Goal: Task Accomplishment & Management: Complete application form

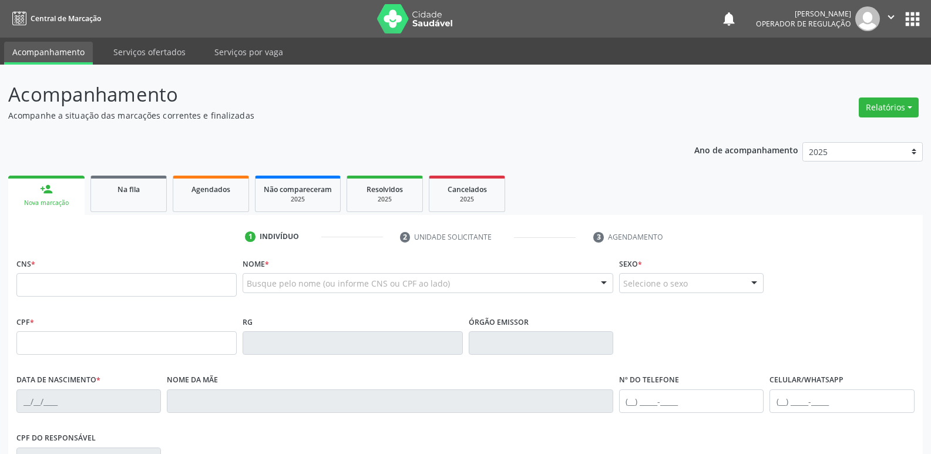
drag, startPoint x: 0, startPoint y: 0, endPoint x: 252, endPoint y: 273, distance: 371.3
click at [269, 276] on div "Busque pelo nome (ou informe CNS ou CPF ao lado)" at bounding box center [428, 283] width 371 height 20
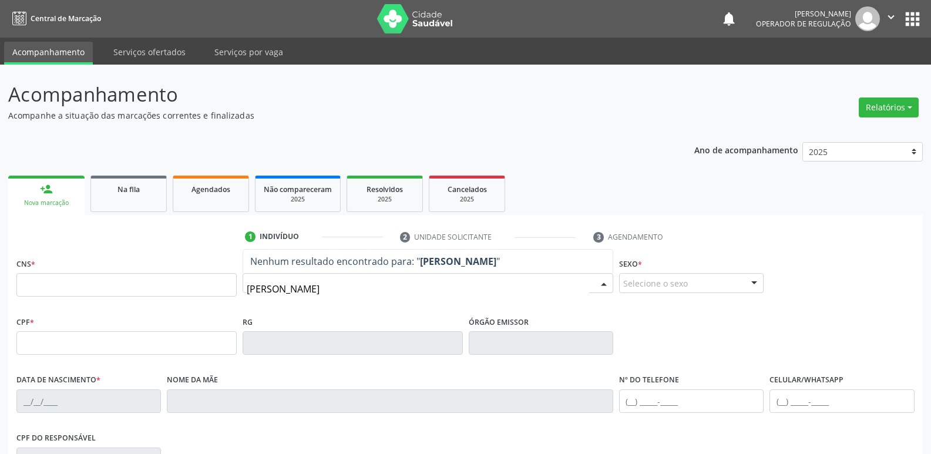
type input "[PERSON_NAME]"
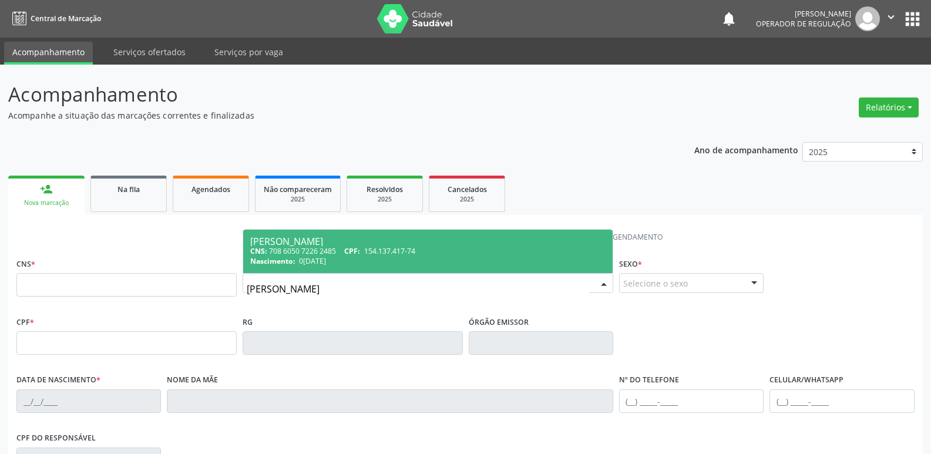
click at [360, 241] on div "[PERSON_NAME]" at bounding box center [427, 241] width 355 height 9
type input "708 6050 7226 2485"
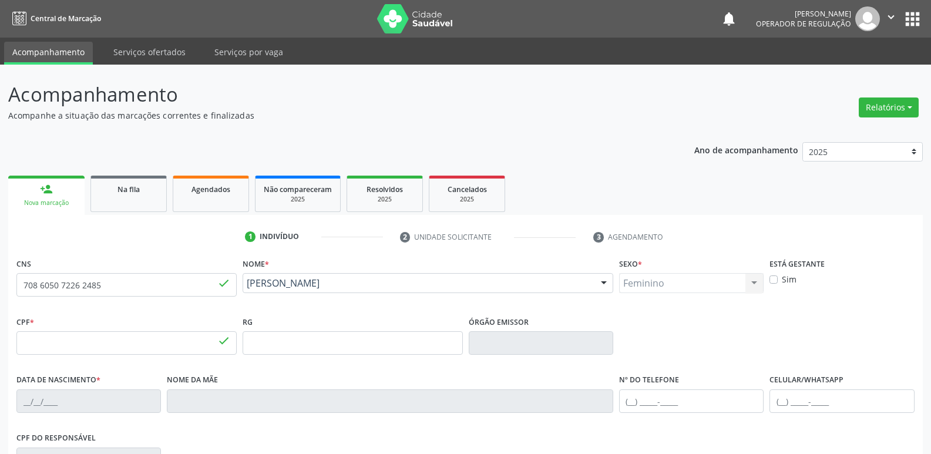
type input "154.137.417-74"
type input "0[DATE]"
type input "[PERSON_NAME]"
type input "[PHONE_NUMBER]"
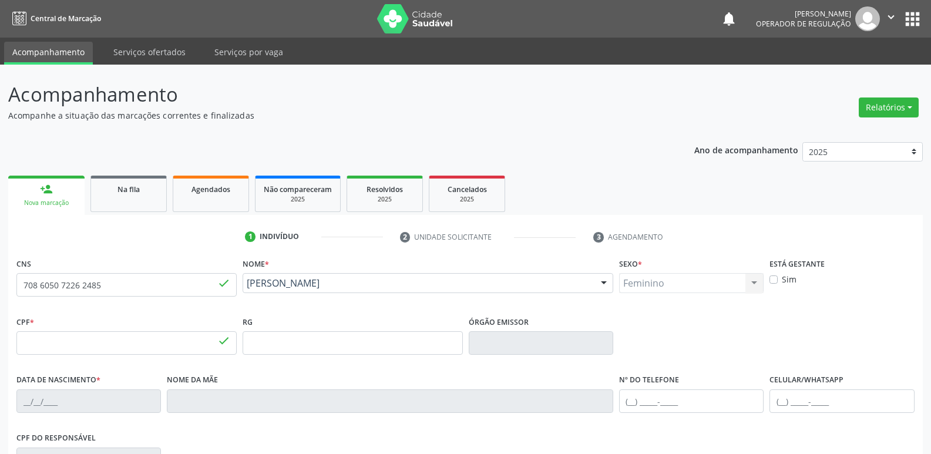
type input "860.269.337-00"
type input "70"
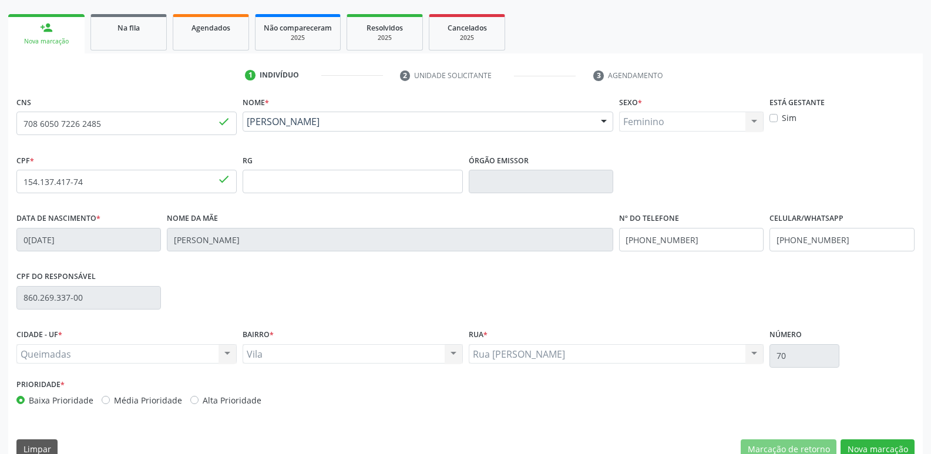
scroll to position [176, 0]
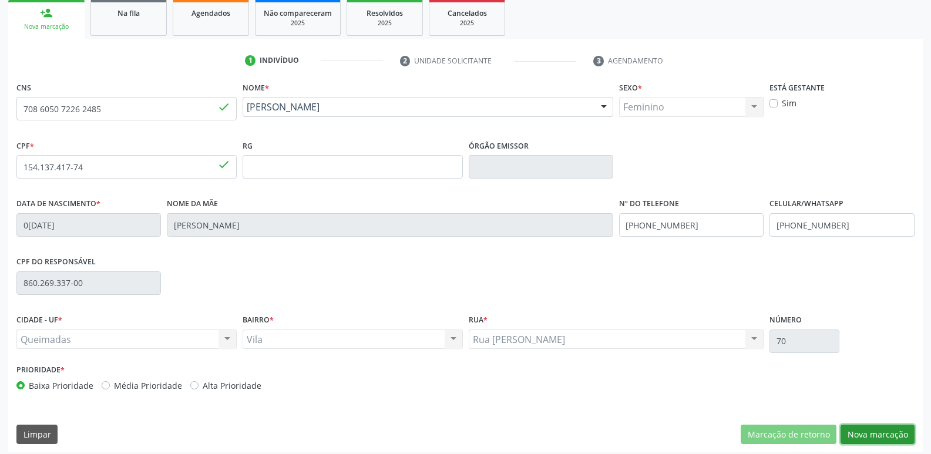
click at [867, 433] on button "Nova marcação" at bounding box center [878, 435] width 74 height 20
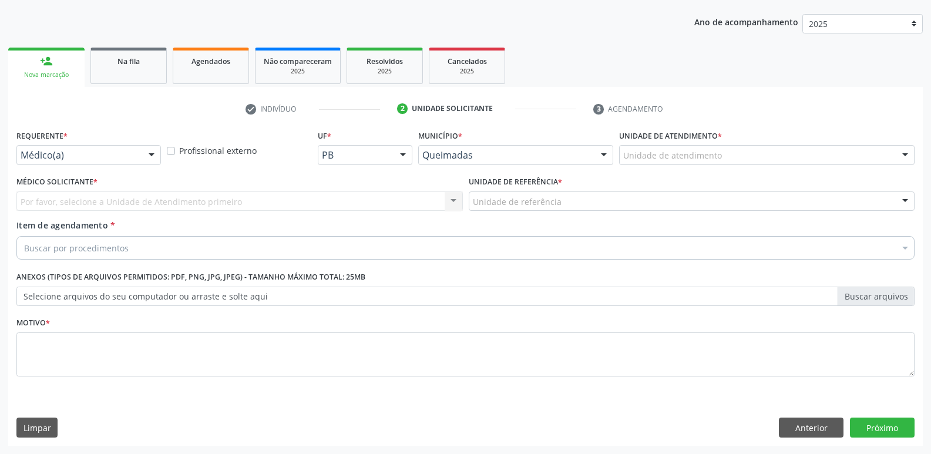
scroll to position [128, 0]
drag, startPoint x: 108, startPoint y: 159, endPoint x: 95, endPoint y: 208, distance: 51.2
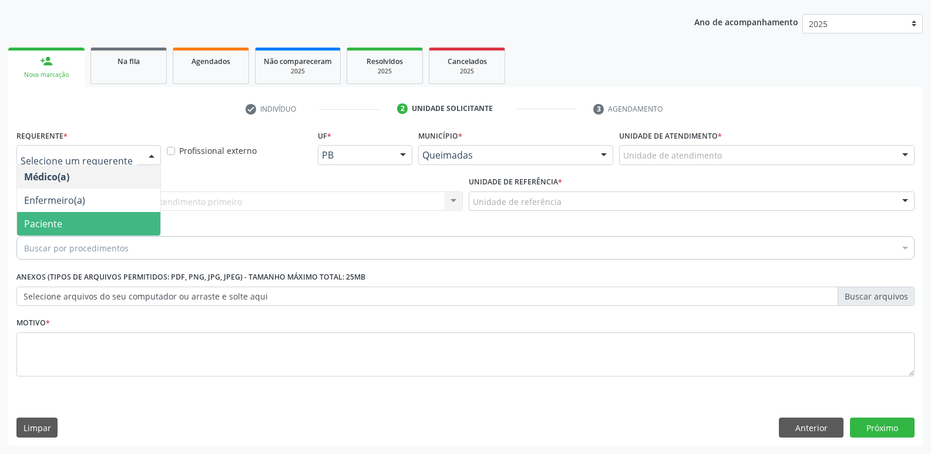
drag, startPoint x: 88, startPoint y: 221, endPoint x: 120, endPoint y: 198, distance: 40.1
click at [91, 216] on span "Paciente" at bounding box center [88, 224] width 143 height 24
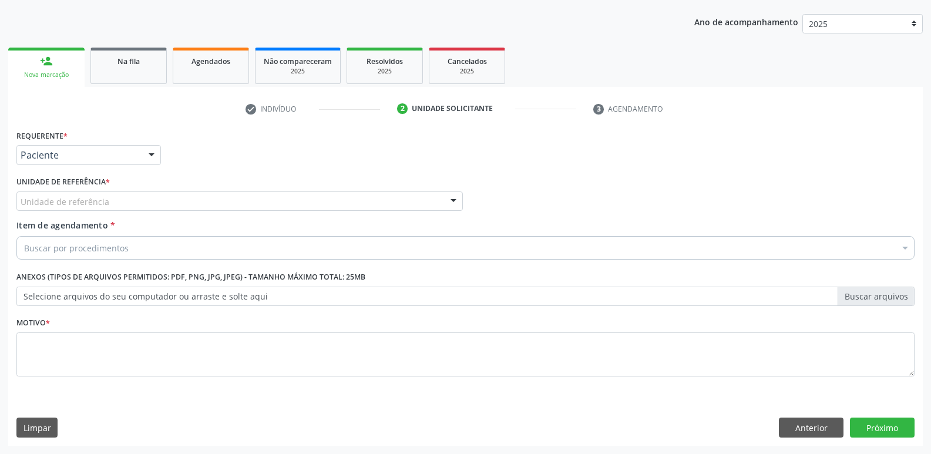
click at [120, 198] on div "Unidade de referência" at bounding box center [239, 202] width 447 height 20
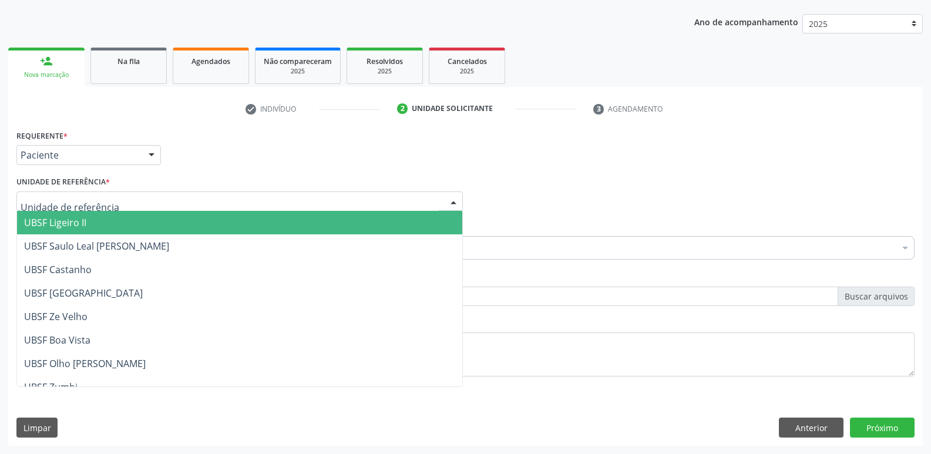
click at [105, 221] on span "UBSF Ligeiro II" at bounding box center [239, 223] width 445 height 24
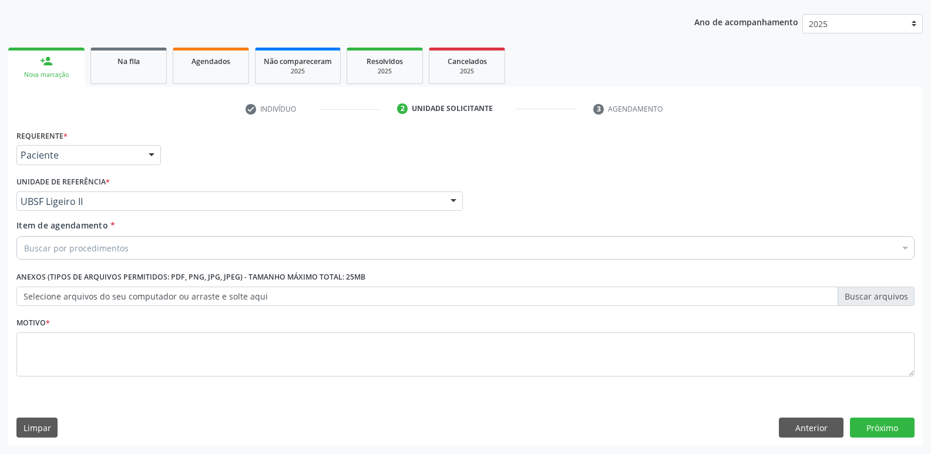
click at [87, 255] on div "Buscar por procedimentos" at bounding box center [465, 248] width 898 height 24
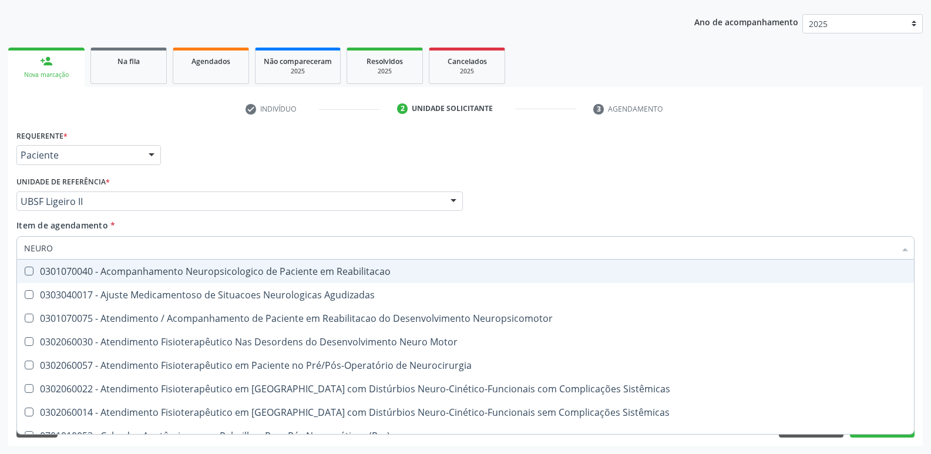
type input "NEUROC"
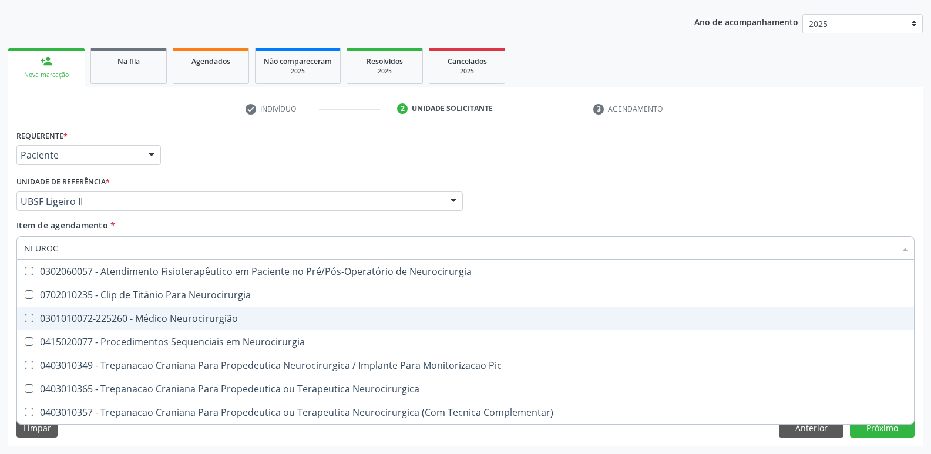
drag, startPoint x: 165, startPoint y: 314, endPoint x: 228, endPoint y: 270, distance: 77.3
click at [163, 314] on div "0301010072-225260 - Médico Neurocirurgião" at bounding box center [465, 318] width 883 height 9
checkbox Neurocirurgião "true"
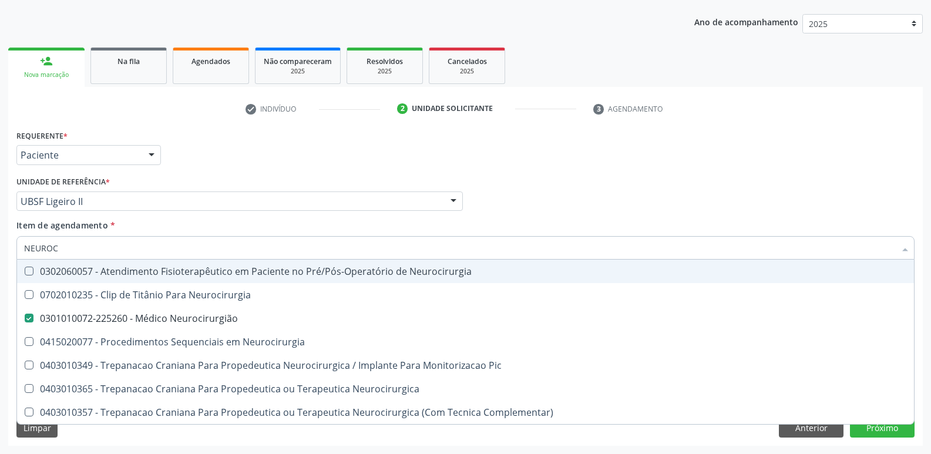
click at [382, 160] on div "Requerente * Paciente Médico(a) Enfermeiro(a) Paciente Nenhum resultado encontr…" at bounding box center [466, 150] width 904 height 46
checkbox Neurocirurgia "true"
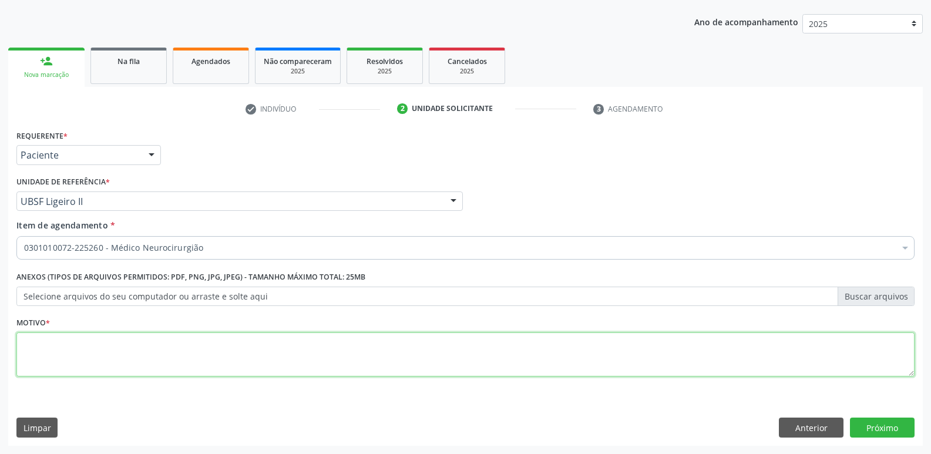
click at [138, 343] on textarea at bounding box center [465, 355] width 898 height 45
type textarea "FTG"
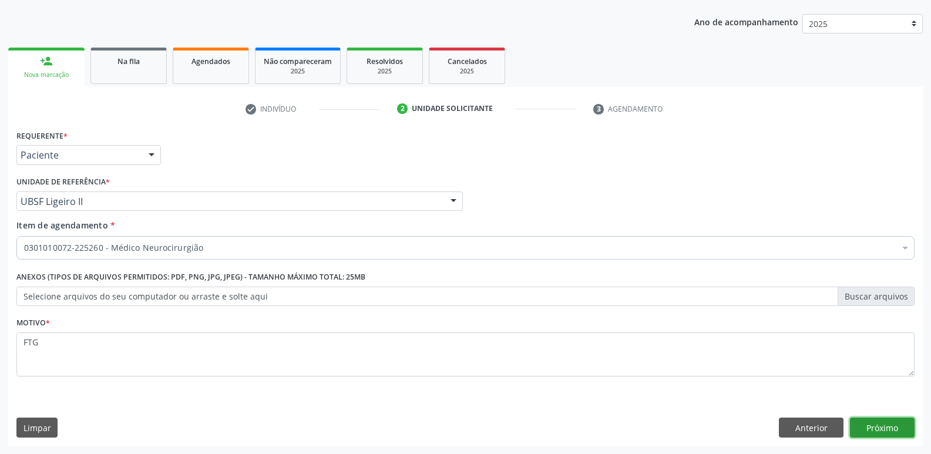
click at [881, 427] on button "Próximo" at bounding box center [882, 428] width 65 height 20
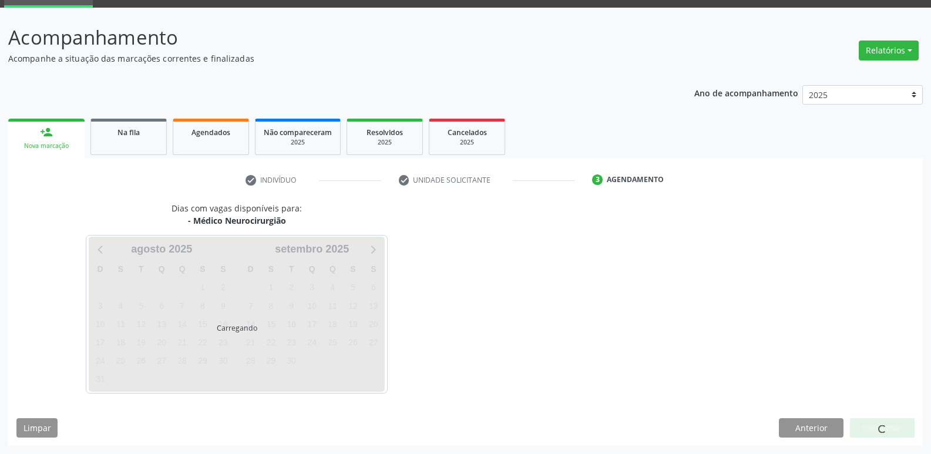
scroll to position [57, 0]
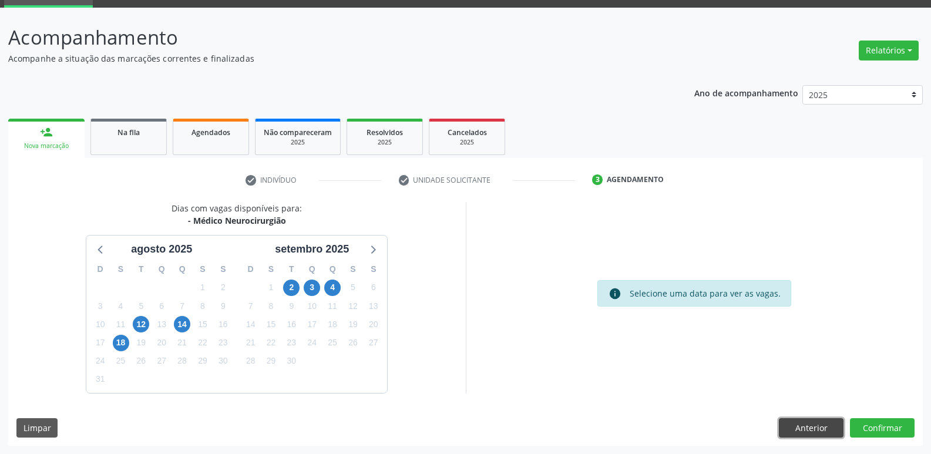
click at [807, 423] on button "Anterior" at bounding box center [811, 428] width 65 height 20
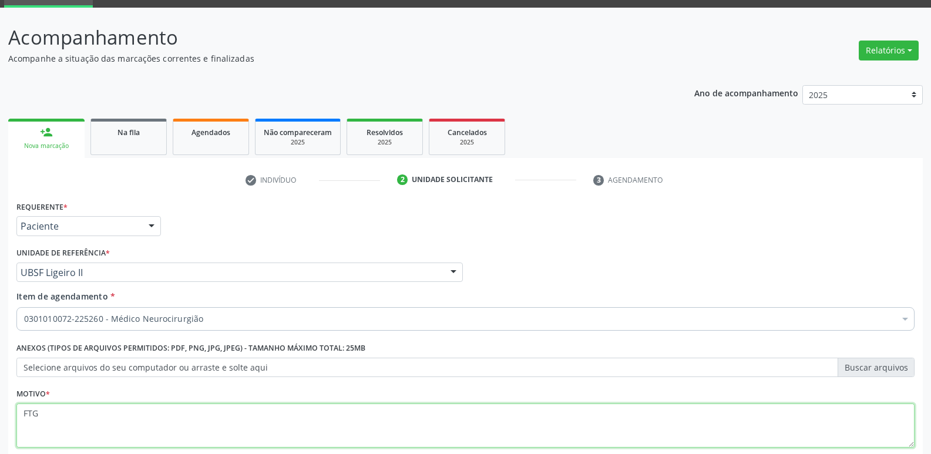
click at [807, 423] on textarea "FTG" at bounding box center [465, 426] width 898 height 45
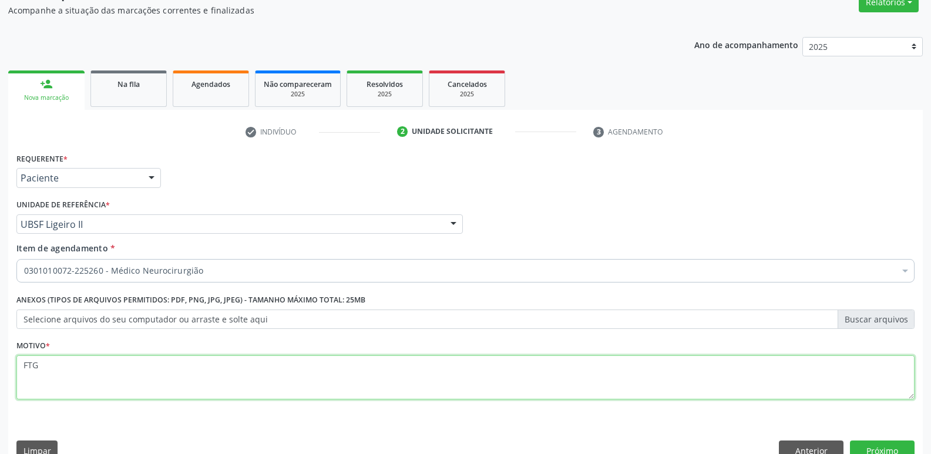
scroll to position [128, 0]
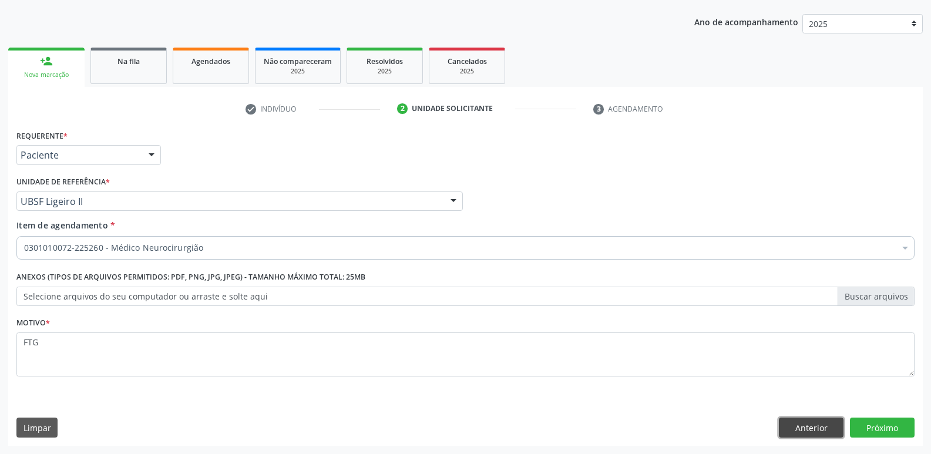
click at [802, 426] on button "Anterior" at bounding box center [811, 428] width 65 height 20
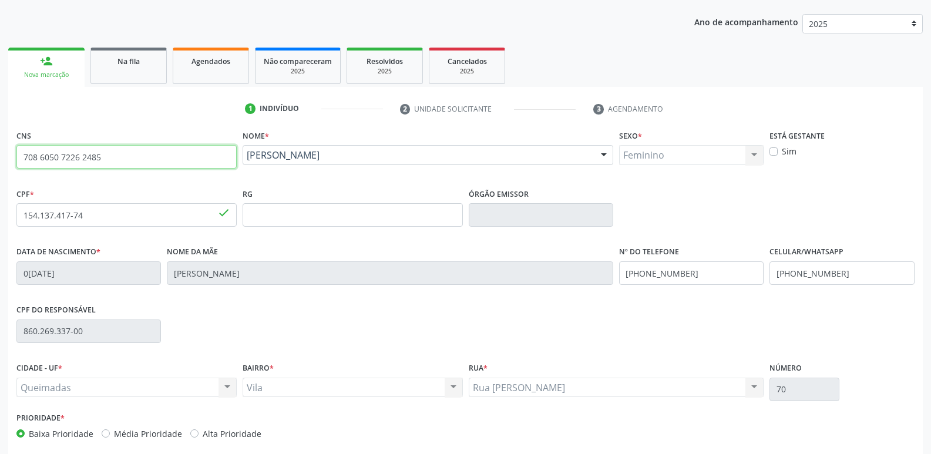
drag, startPoint x: 116, startPoint y: 162, endPoint x: 0, endPoint y: 163, distance: 115.8
click at [0, 163] on div "Acompanhamento Acompanhe a situação das marcações correntes e finalizadas Relat…" at bounding box center [465, 223] width 931 height 572
type input "702 8006 5535 9668"
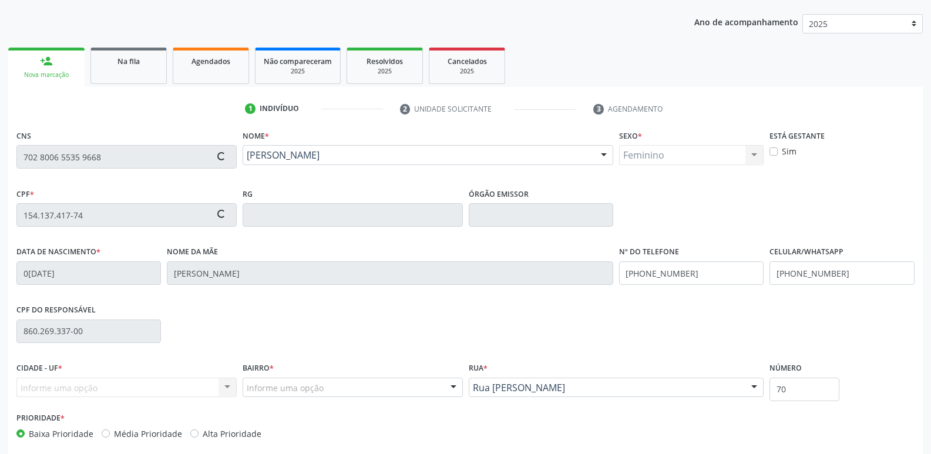
type input "027.298.174-50"
type input "1[DATE]"
type input "[PERSON_NAME]"
type input "[PHONE_NUMBER]"
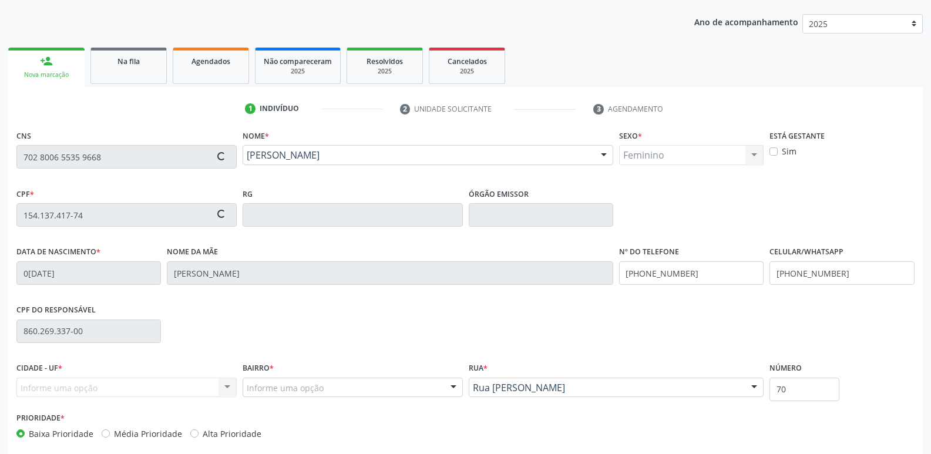
type input "996.702.834-34"
type input "995"
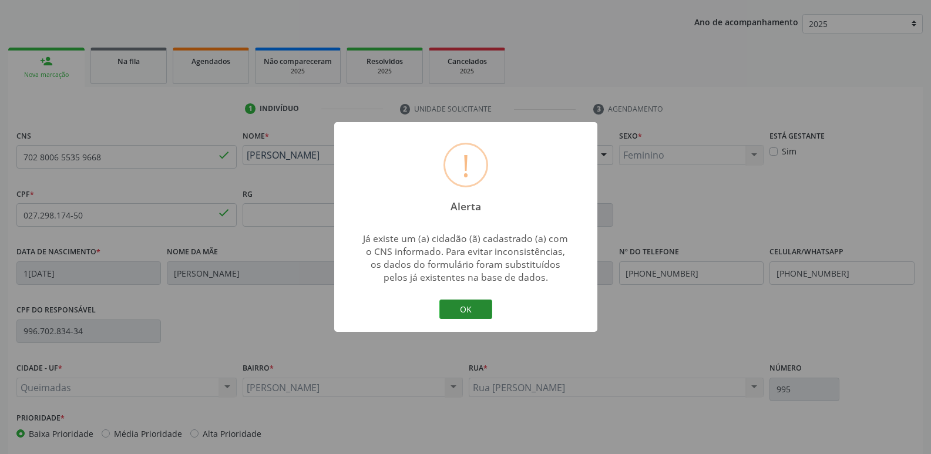
click at [467, 308] on button "OK" at bounding box center [465, 310] width 53 height 20
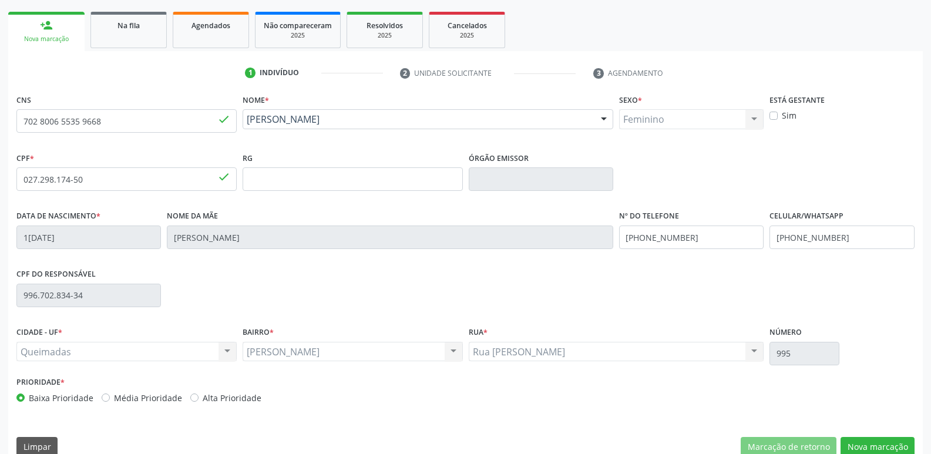
scroll to position [183, 0]
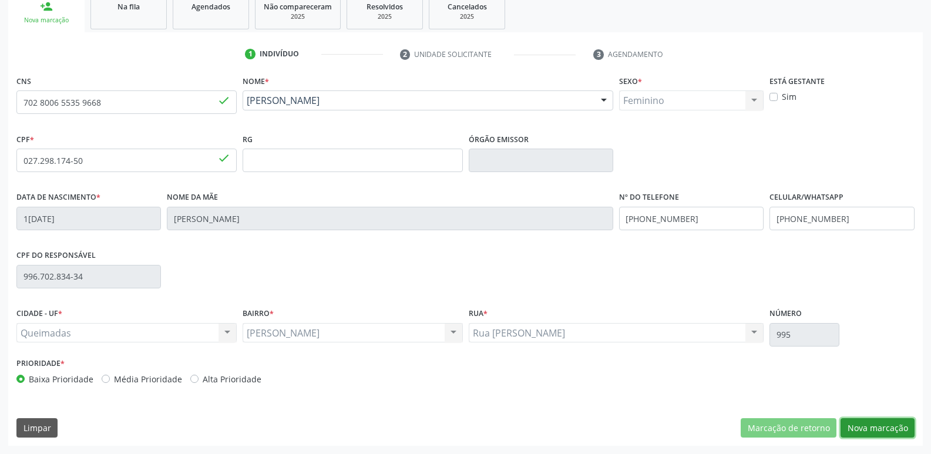
drag, startPoint x: 871, startPoint y: 429, endPoint x: 770, endPoint y: 400, distance: 105.2
click at [869, 429] on button "Nova marcação" at bounding box center [878, 428] width 74 height 20
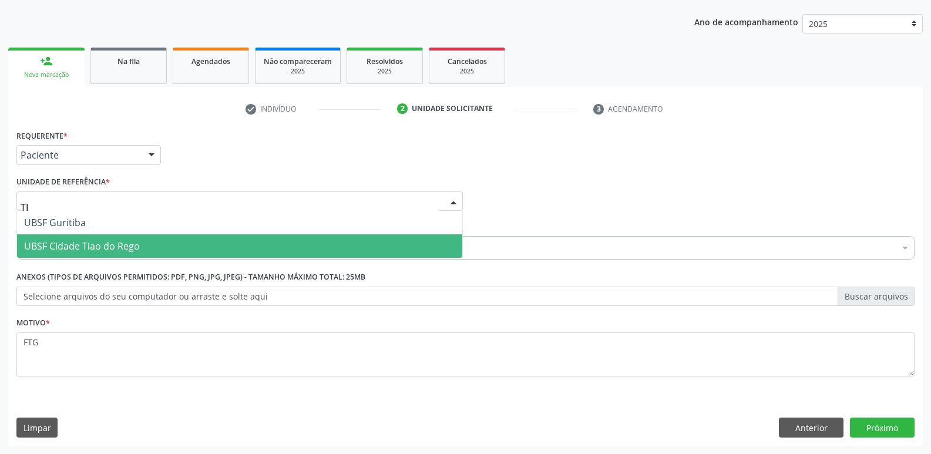
click at [85, 243] on span "UBSF Cidade Tiao do Rego" at bounding box center [82, 246] width 116 height 13
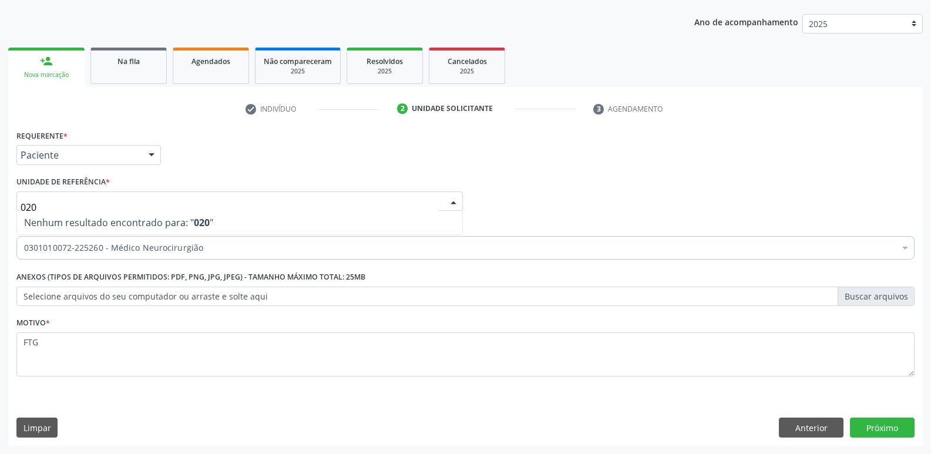
type input "0202"
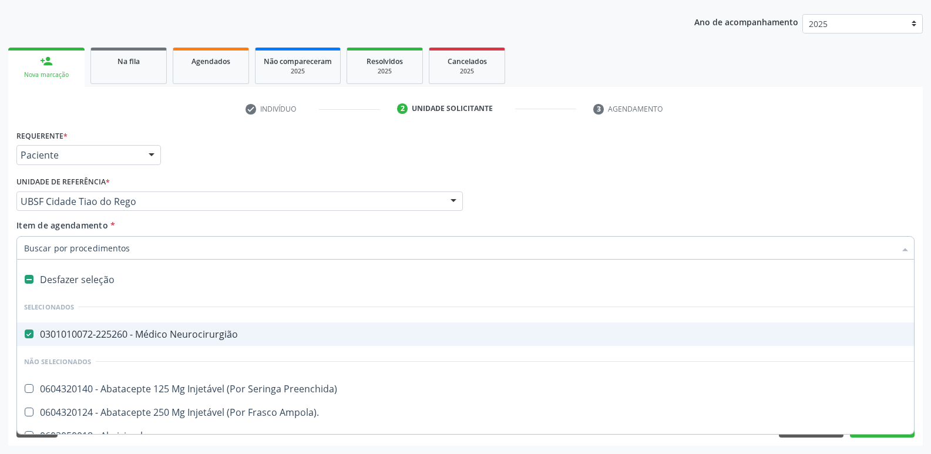
click at [169, 335] on div "0301010072-225260 - Médico Neurocirurgião" at bounding box center [481, 334] width 915 height 9
checkbox Neurocirurgião "false"
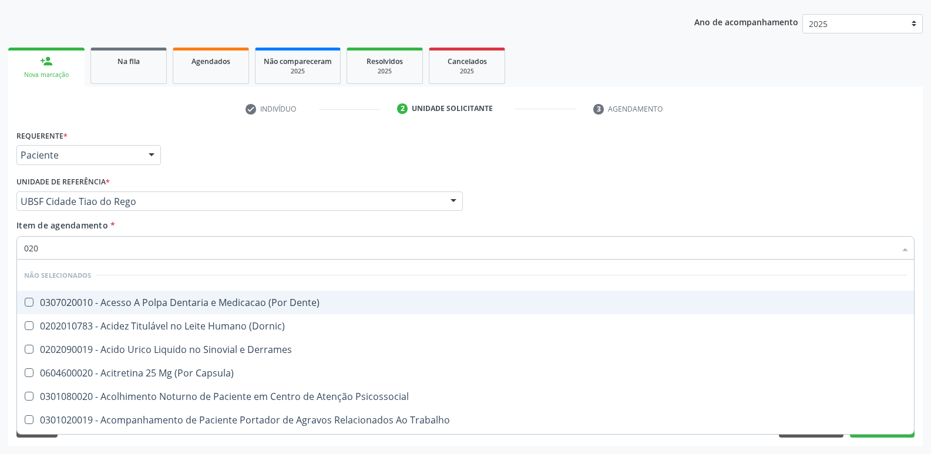
type input "0202"
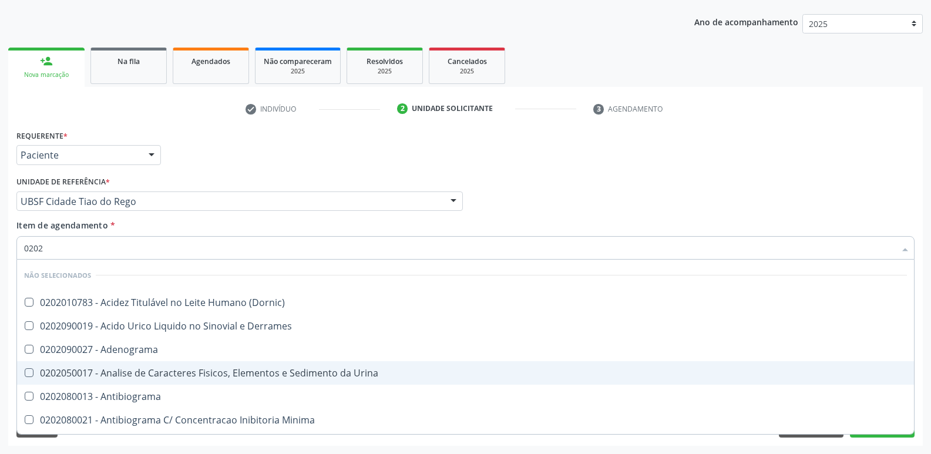
click at [381, 364] on span "0202050017 - Analise de Caracteres Fisicos, Elementos e Sedimento da Urina" at bounding box center [465, 373] width 897 height 24
checkbox Urina "true"
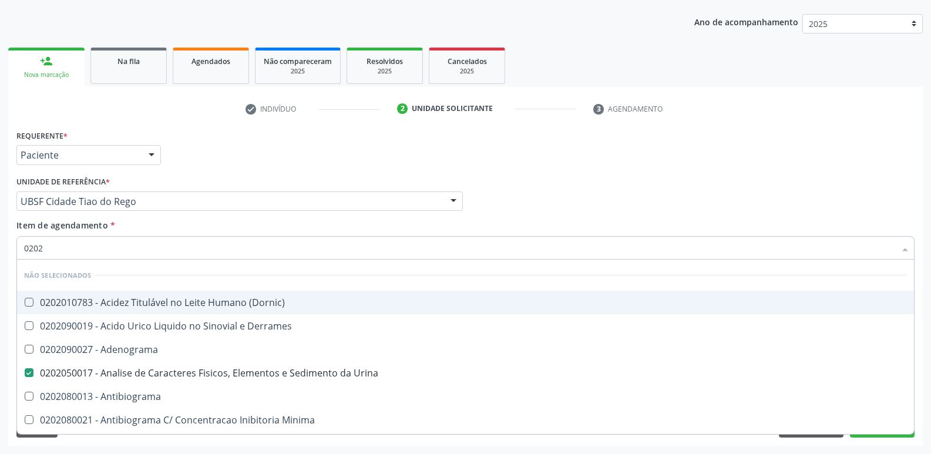
type input "020"
checkbox Urina "false"
checkbox Liquor "true"
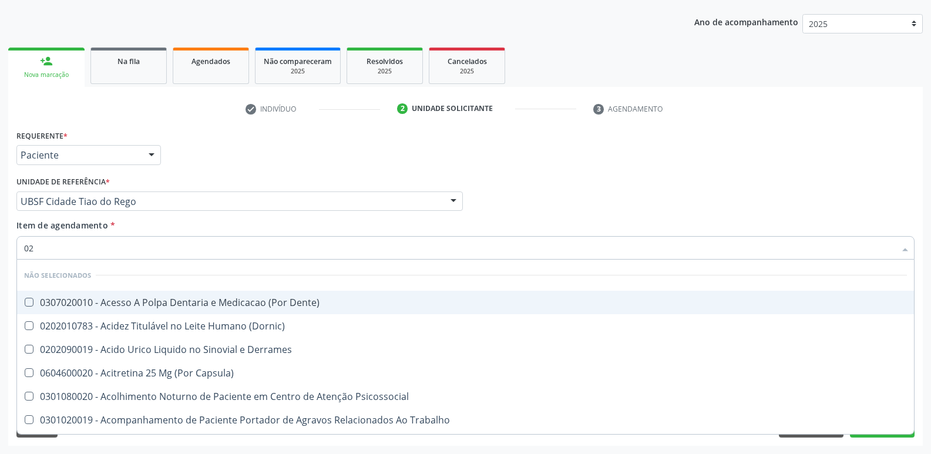
type input "0"
checkbox Urina "false"
checkbox Coagulacao "false"
checkbox Aberto\) "true"
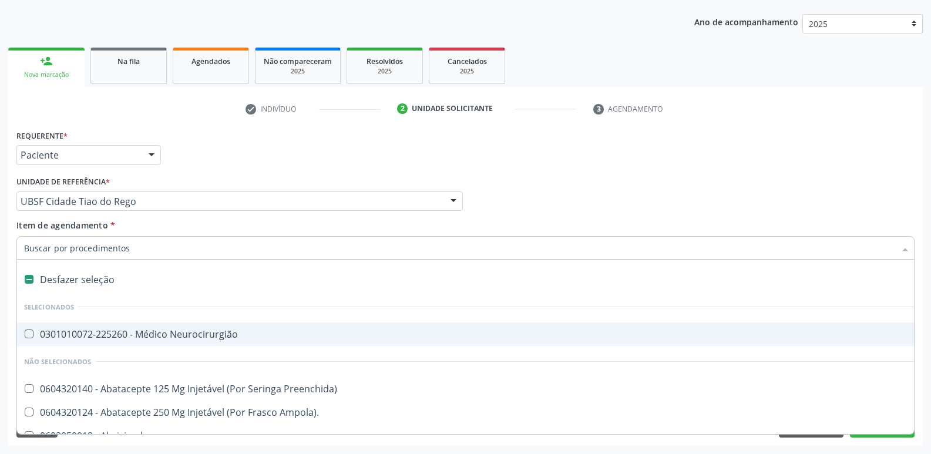
type input "H"
checkbox Urina "false"
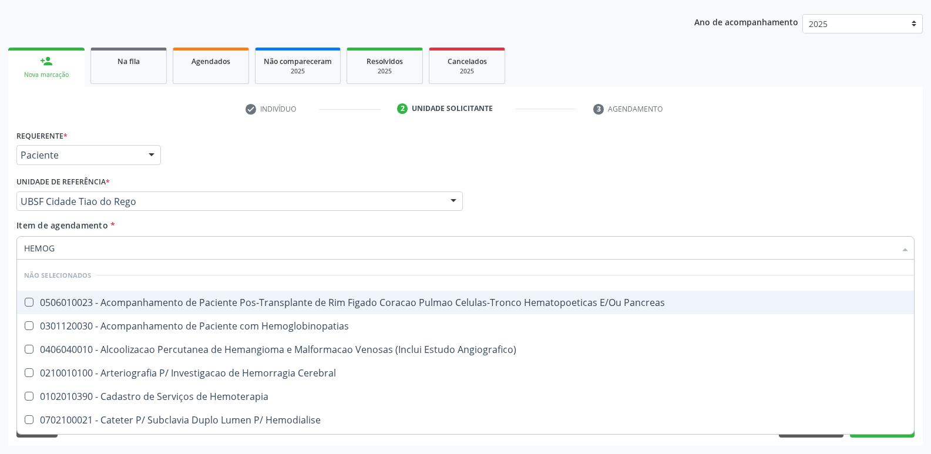
type input "HEMOGR"
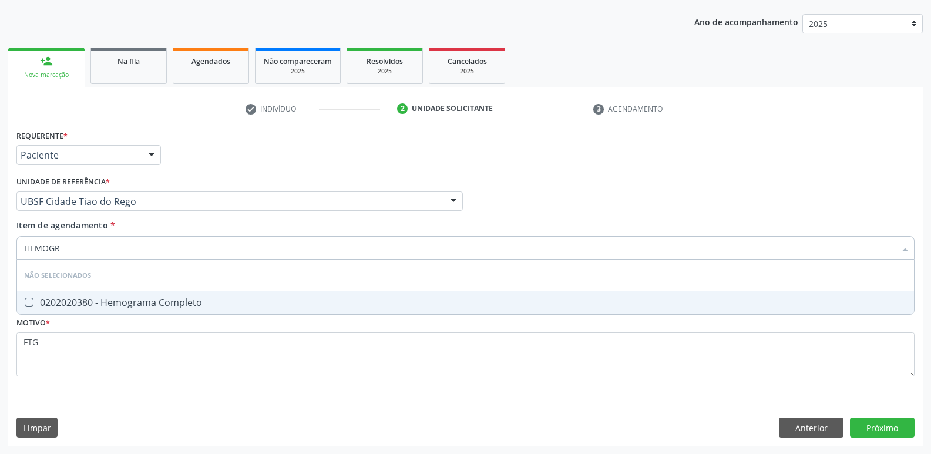
click at [383, 300] on div "0202020380 - Hemograma Completo" at bounding box center [465, 302] width 883 height 9
checkbox Completo "true"
type input "HEMOG"
checkbox Completo "false"
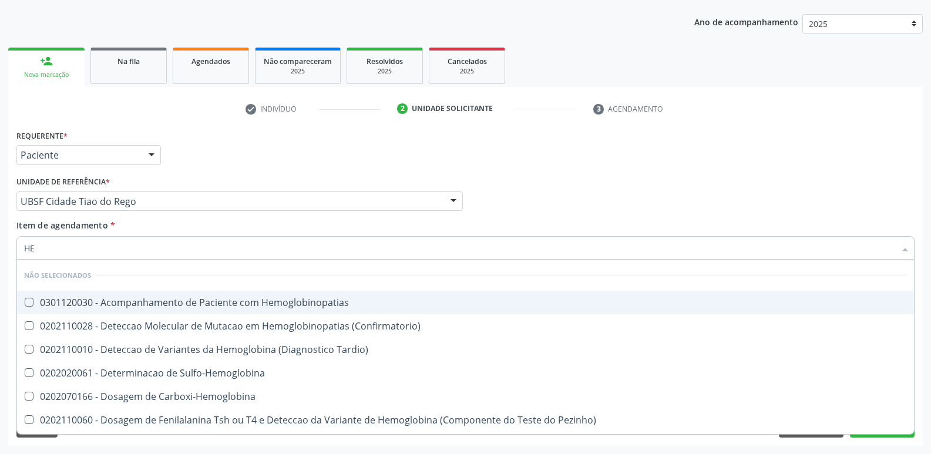
type input "H"
checkbox Completo "false"
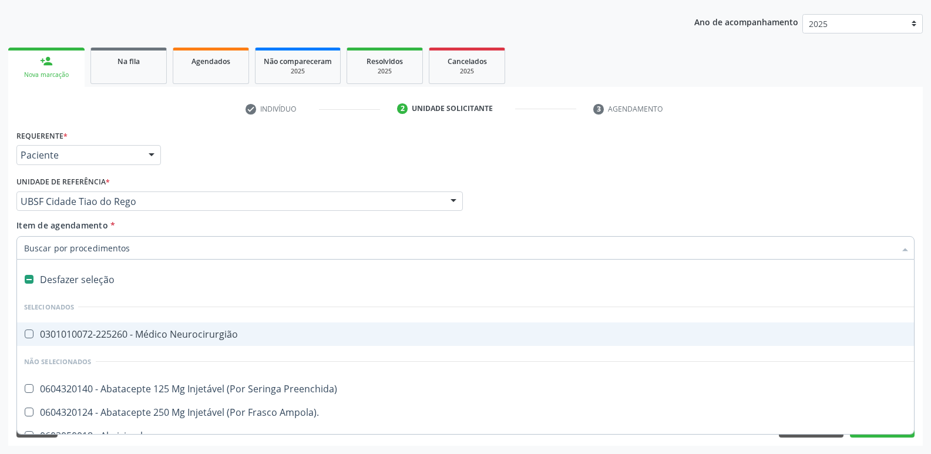
type input "C"
checkbox Dedo "true"
checkbox Urina "false"
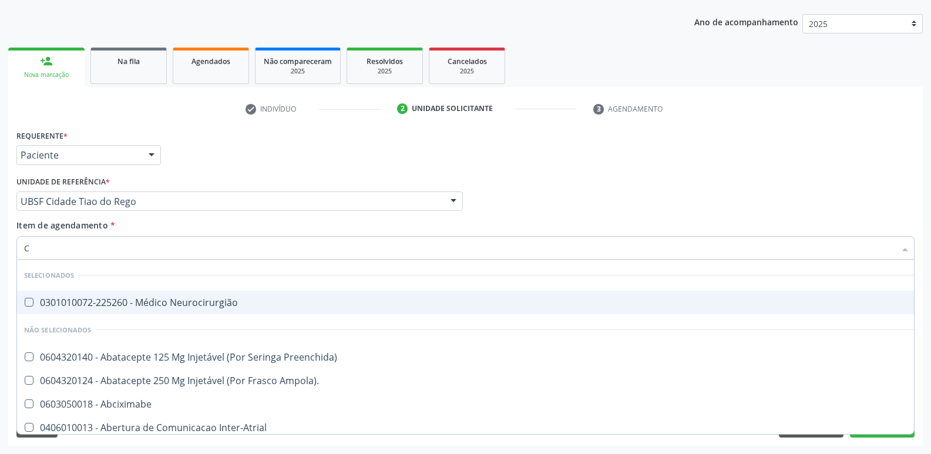
type input "CR"
checkbox Urina "false"
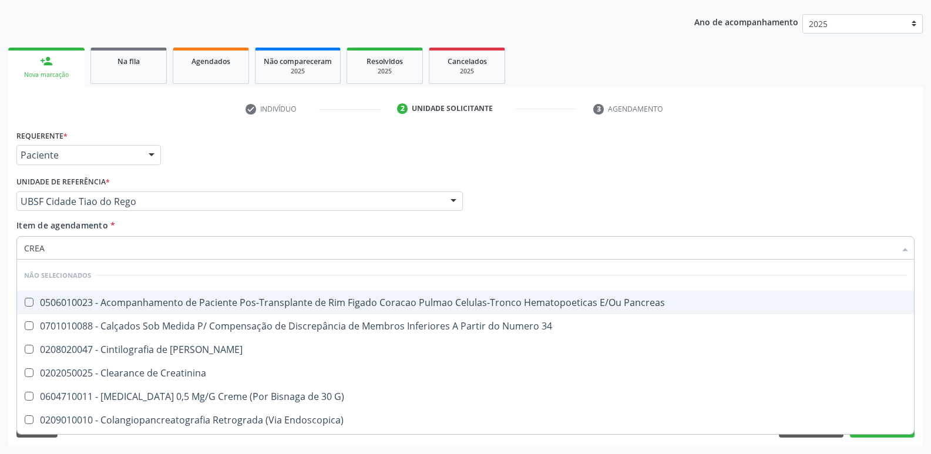
type input "CREAT"
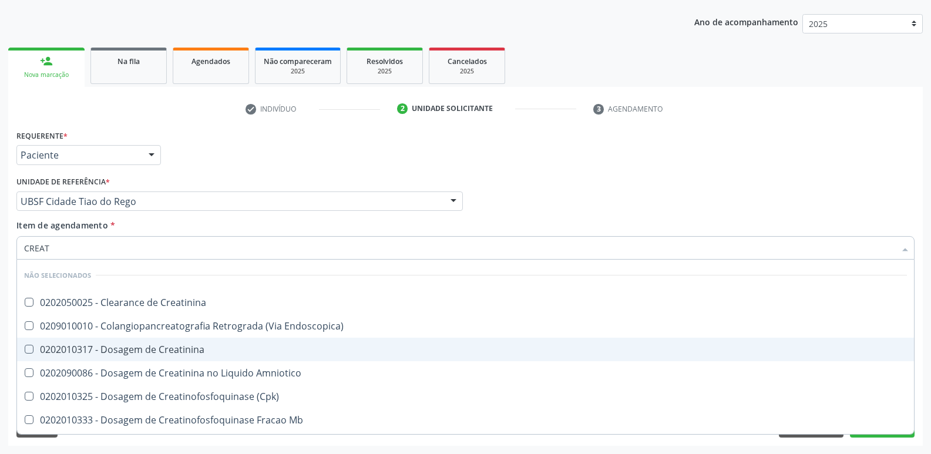
click at [237, 355] on span "0202010317 - Dosagem de Creatinina" at bounding box center [465, 350] width 897 height 24
checkbox Creatinina "true"
type input "CREA"
checkbox Creatinina "false"
checkbox \(Cpk\) "true"
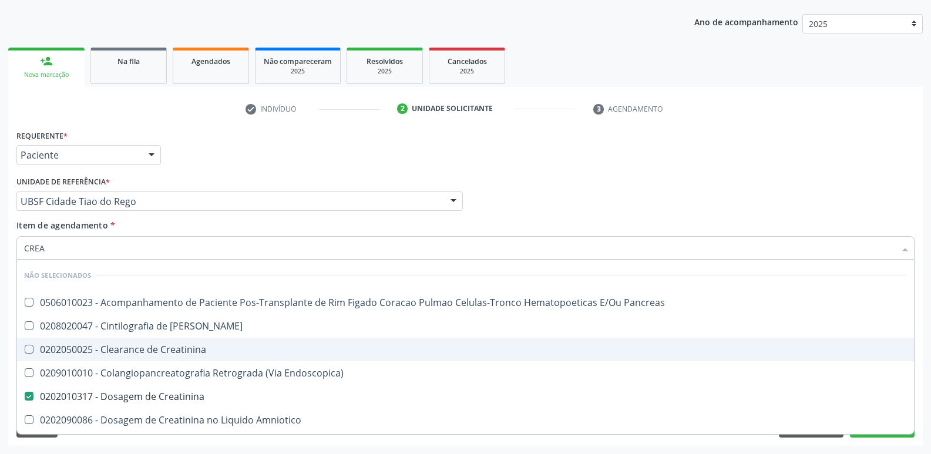
type input "CRE"
checkbox Creatinina "false"
checkbox Oncologia "true"
type input "C"
checkbox Oncologia "false"
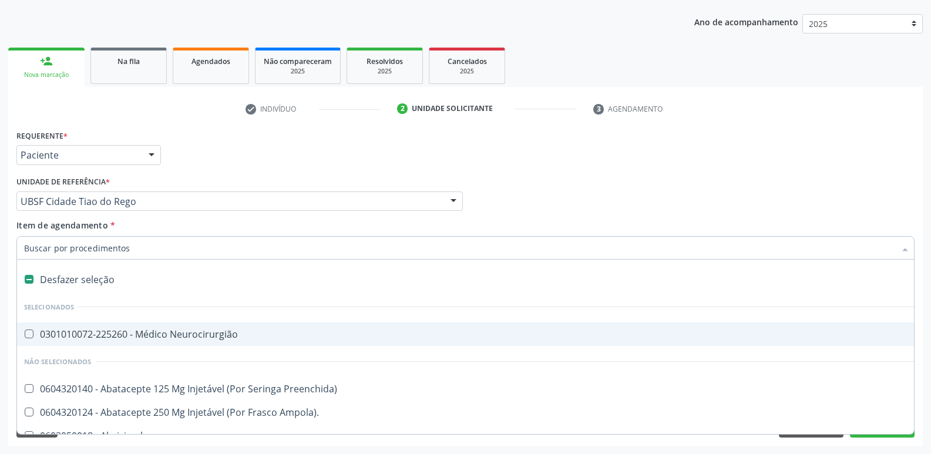
type input "U"
checkbox Frasco-Ampola\) "true"
checkbox Urina "false"
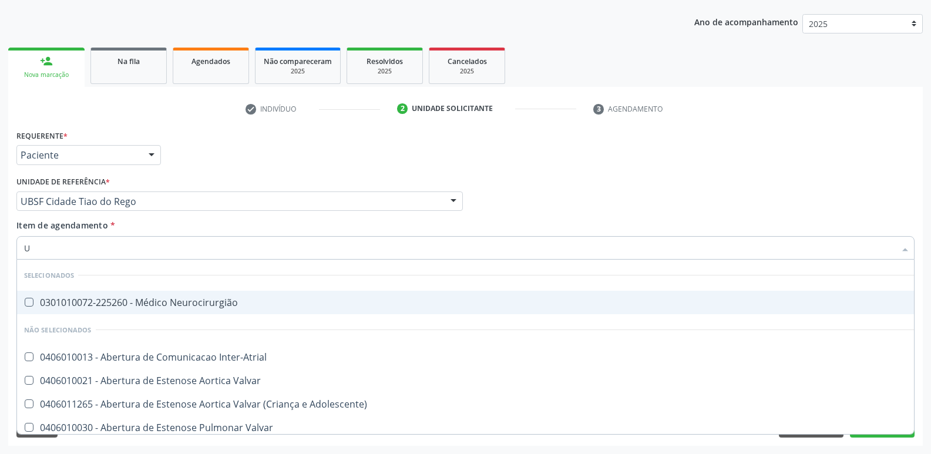
type input "UR"
checkbox Reabilitacao "true"
checkbox Urina "false"
type input "URE"
checkbox Urina "false"
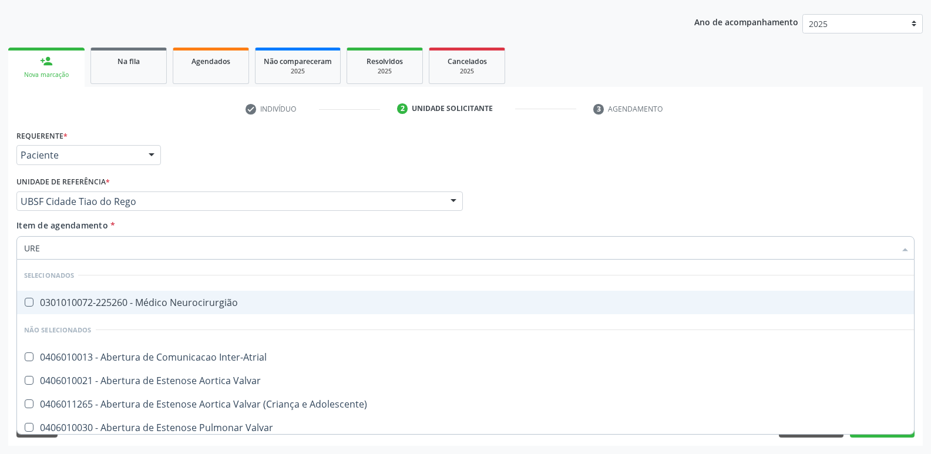
type input "UREI"
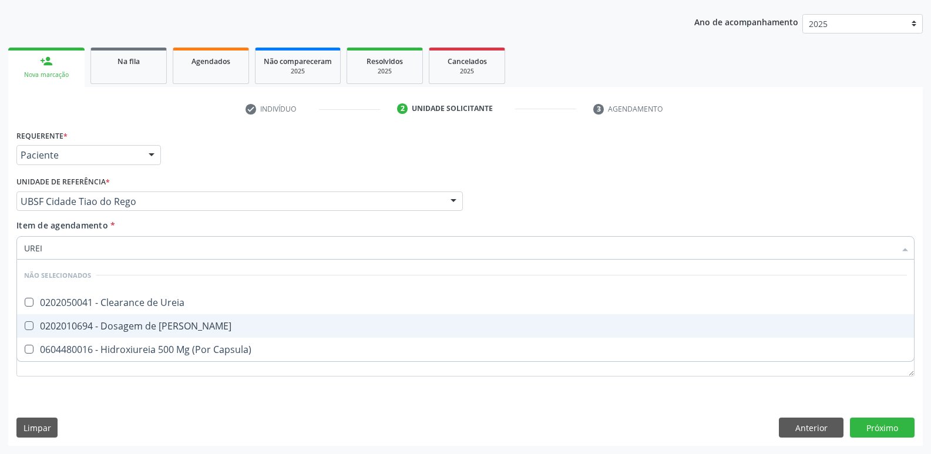
click at [243, 331] on span "0202010694 - Dosagem de [PERSON_NAME]" at bounding box center [465, 326] width 897 height 24
checkbox Ureia "true"
type input "URE"
checkbox Ureia "false"
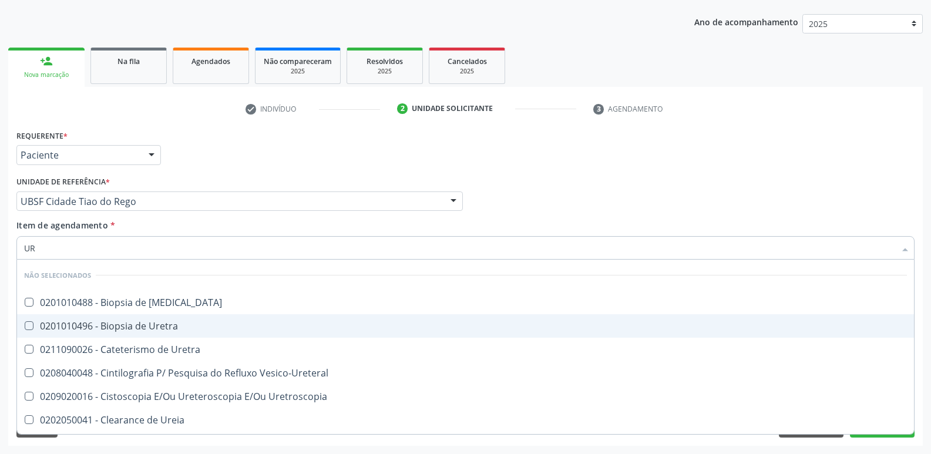
type input "U"
checkbox Ureia "false"
checkbox Cistoscopia "false"
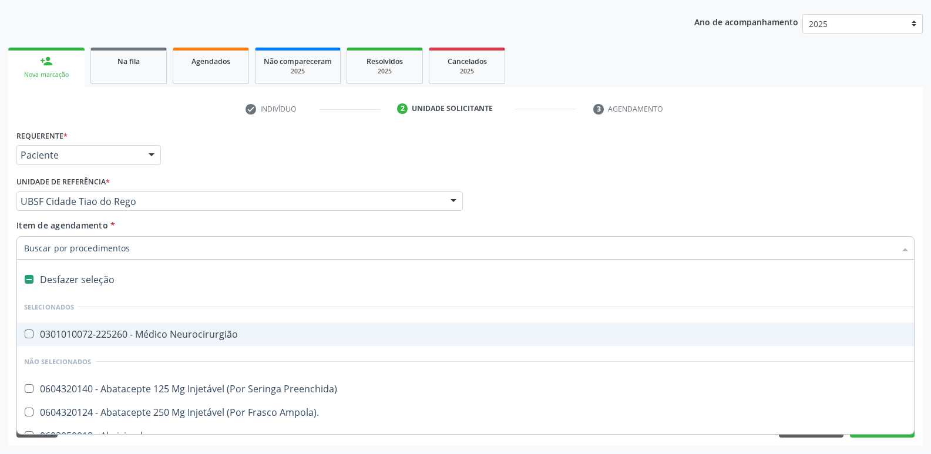
type input "A"
checkbox Agua "true"
checkbox Urina "false"
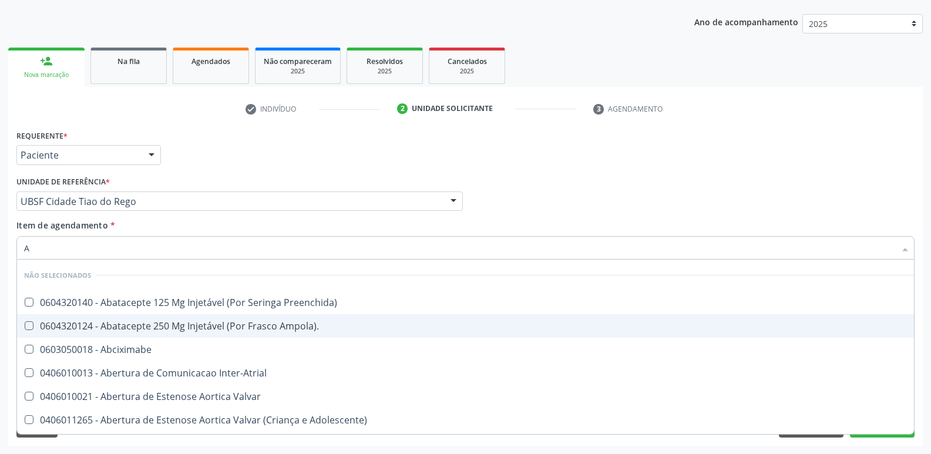
type input "AN"
checkbox Tronco "true"
checkbox Urina "false"
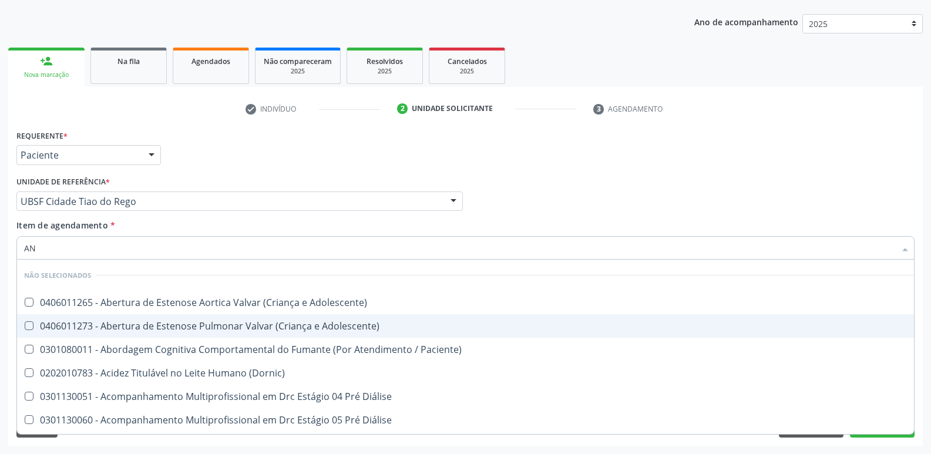
type input "ANT"
checkbox Urina "false"
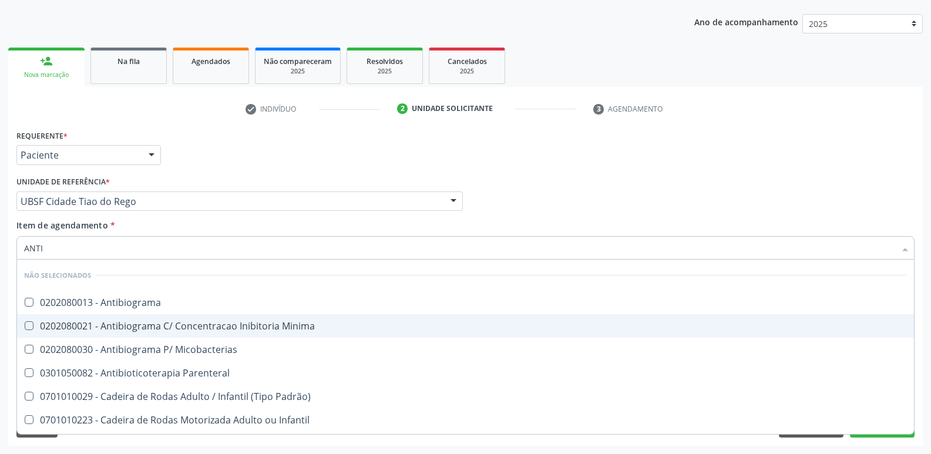
type input "ANTIB"
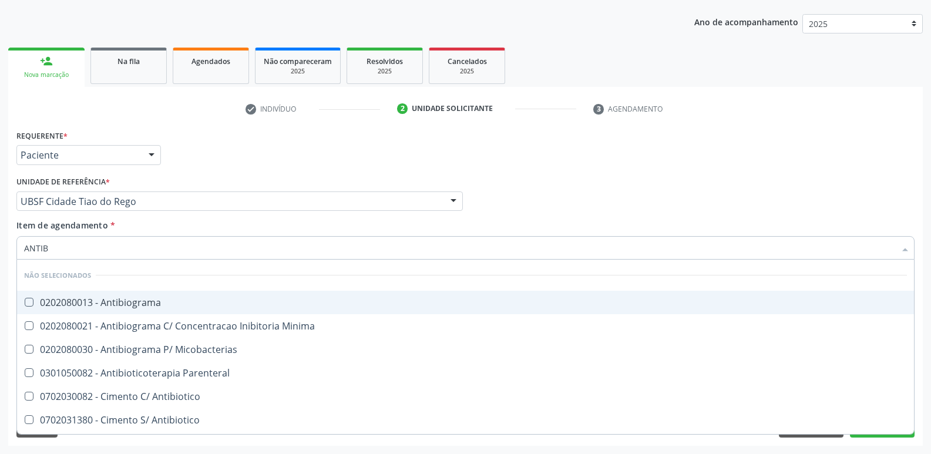
drag, startPoint x: 177, startPoint y: 306, endPoint x: 184, endPoint y: 286, distance: 21.4
click at [176, 305] on div "0202080013 - Antibiograma" at bounding box center [465, 302] width 883 height 9
checkbox Antibiograma "true"
type input "A"
checkbox Antibiograma "false"
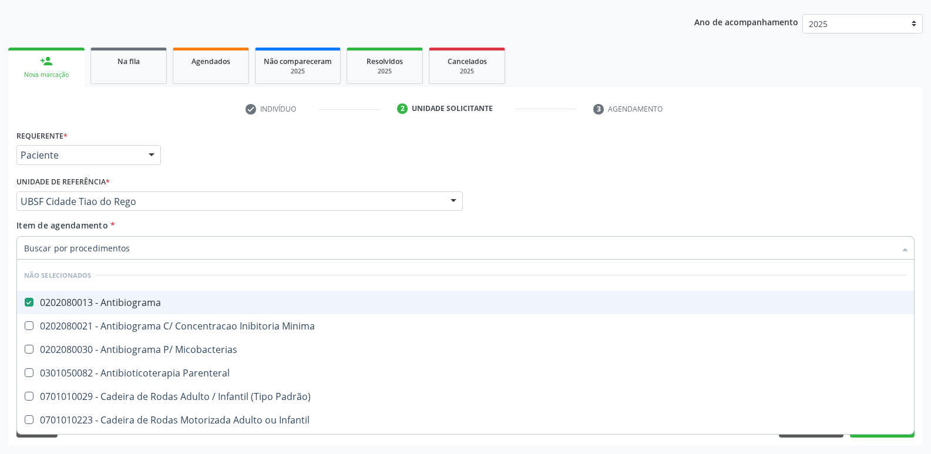
checkbox Aminoácidos "false"
checkbox \(La\) "false"
checkbox Antileishmanias "false"
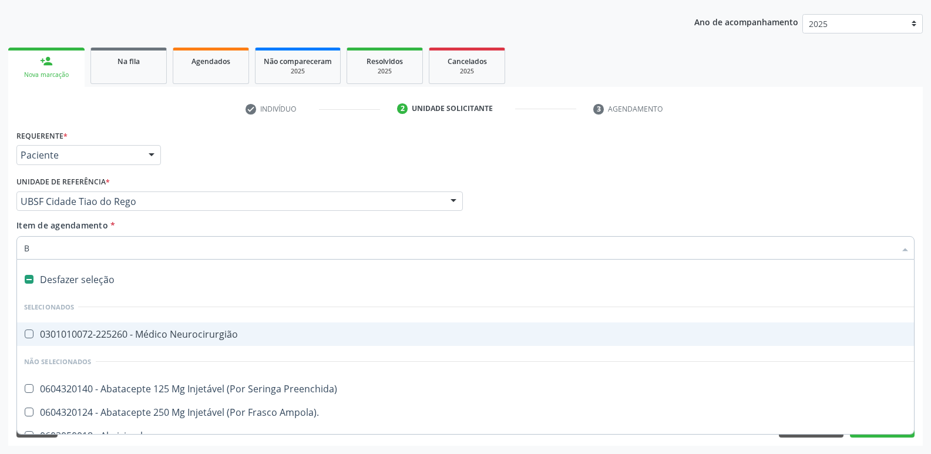
type input "BA"
checkbox Ortopedica "false"
checkbox Urina "false"
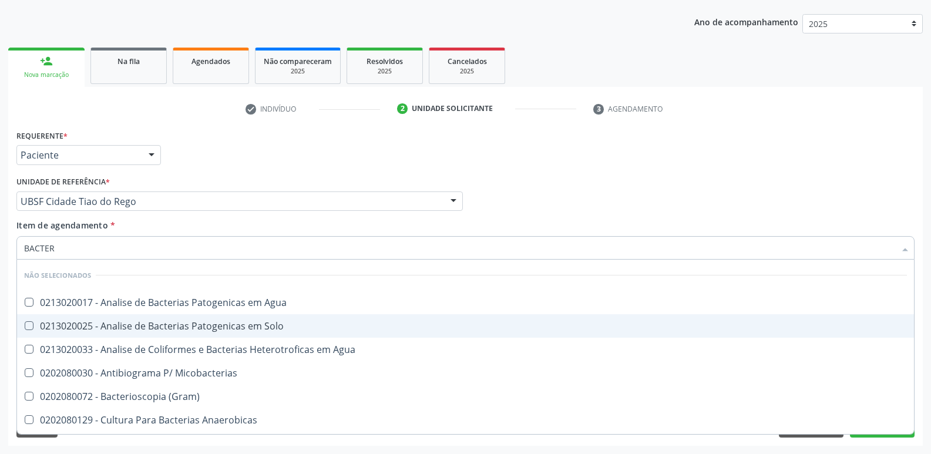
type input "BACTERI"
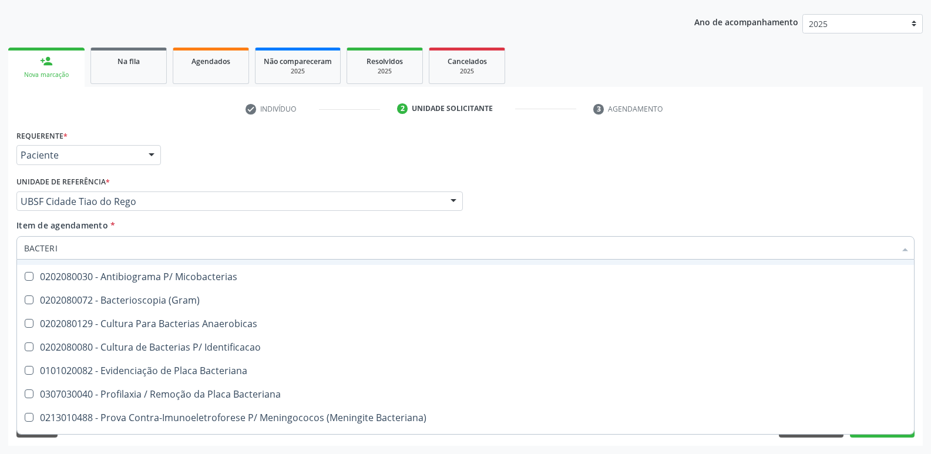
scroll to position [118, 0]
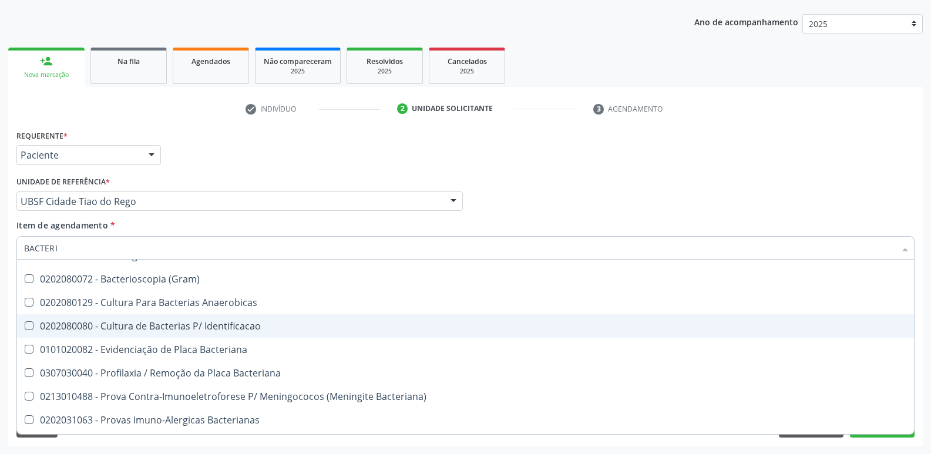
click at [236, 326] on div "0202080080 - Cultura de Bacterias P/ Identificacao" at bounding box center [465, 325] width 883 height 9
checkbox Identificacao "true"
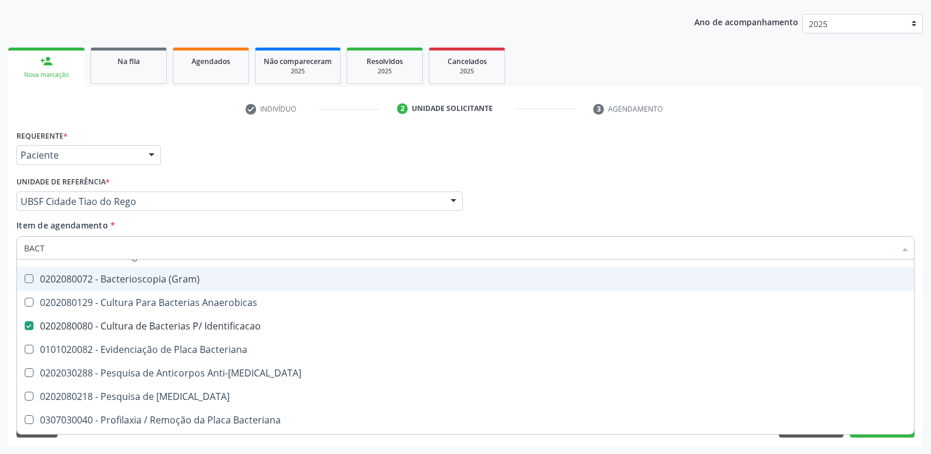
type input "BAC"
checkbox Identificacao "false"
checkbox Bacteriana\) "true"
type input "B"
checkbox Bacteriana\) "false"
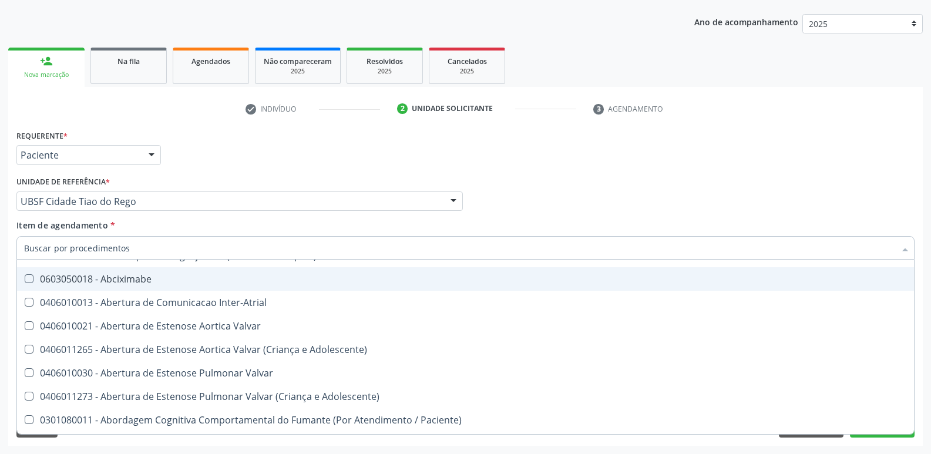
type input "P"
checkbox Urina "false"
checkbox Antibiograma "false"
checkbox Doadora\) "true"
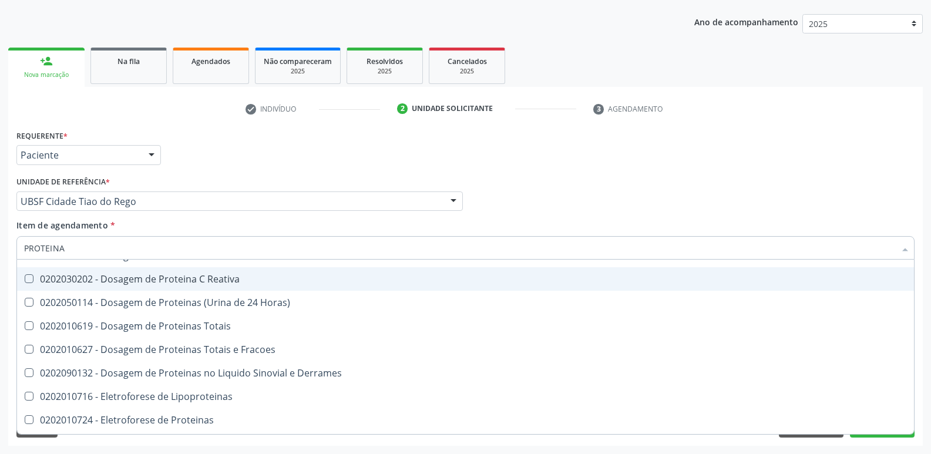
type input "PROTEINA C"
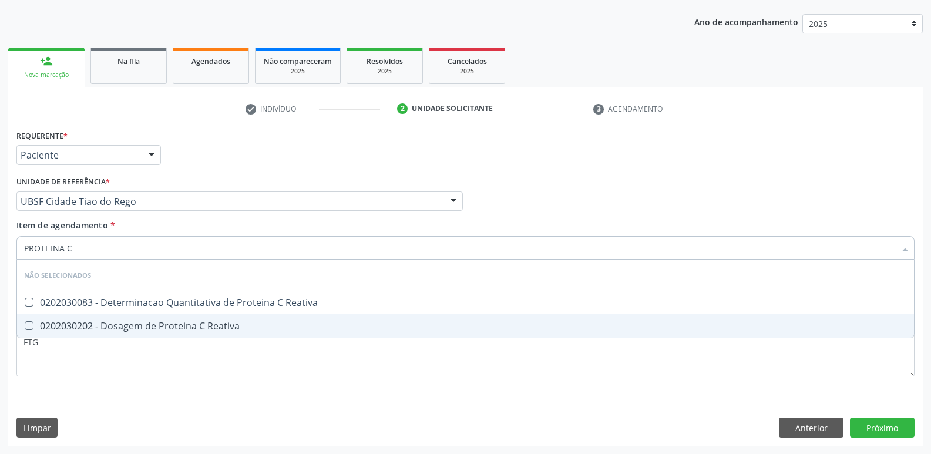
scroll to position [0, 0]
click at [198, 327] on div "0202030202 - Dosagem de Proteina C Reativa" at bounding box center [465, 325] width 883 height 9
checkbox Reativa "true"
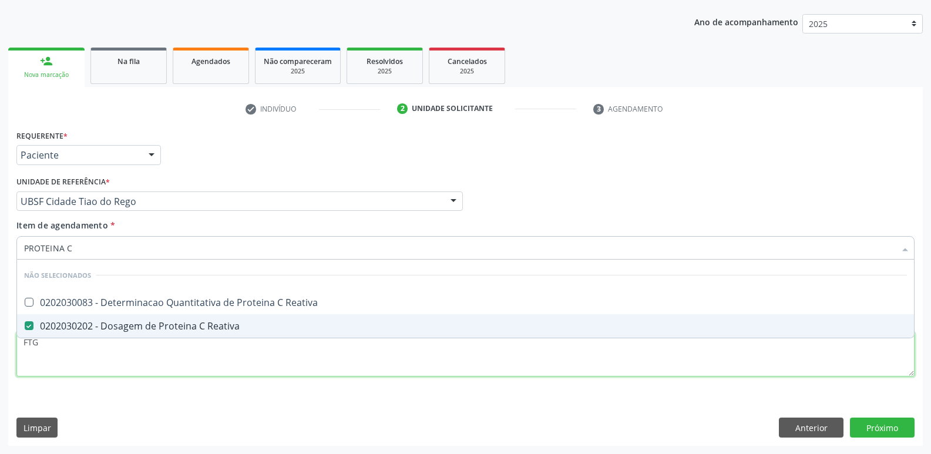
click at [191, 348] on div "Requerente * Paciente Médico(a) Enfermeiro(a) Paciente Nenhum resultado encontr…" at bounding box center [465, 260] width 898 height 266
checkbox Reativa "true"
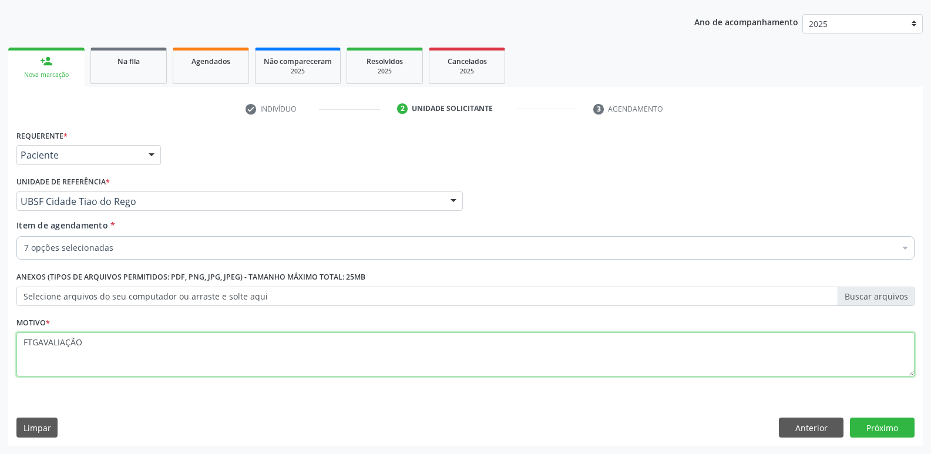
click at [38, 348] on textarea "FTGAVALIAÇÃO" at bounding box center [465, 355] width 898 height 45
type textarea "AVALIAÇÃO"
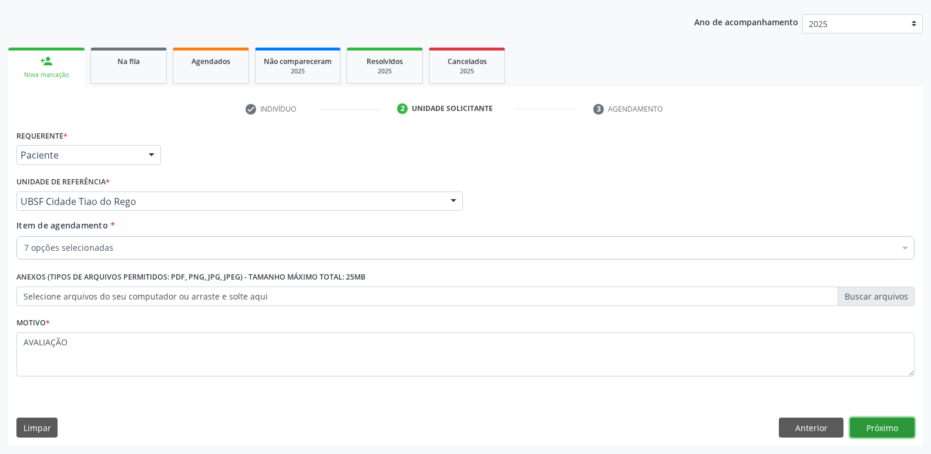
click at [888, 435] on button "Próximo" at bounding box center [882, 428] width 65 height 20
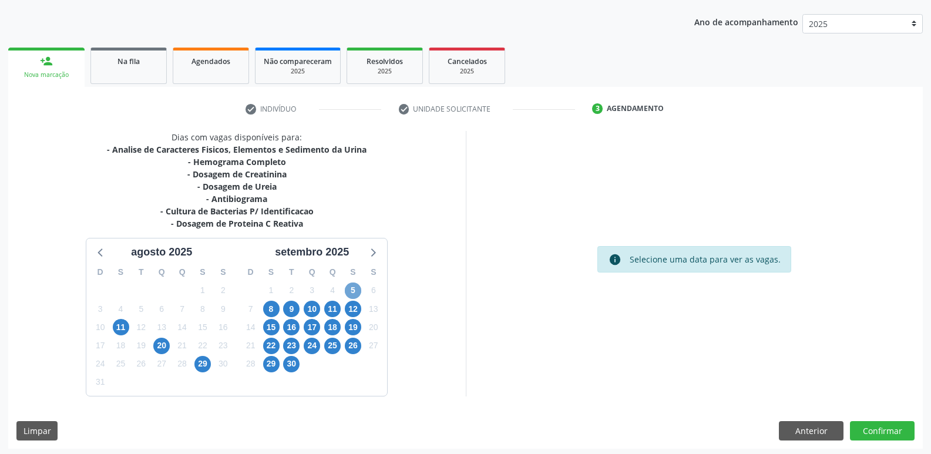
click at [358, 290] on span "5" at bounding box center [353, 291] width 16 height 16
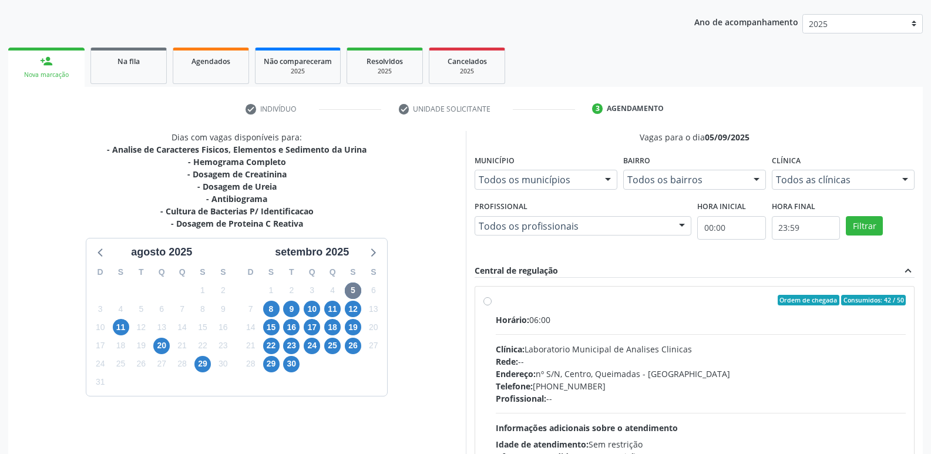
click at [810, 380] on div "Horário: 06:00 Clínica: Laboratorio Municipal de Analises Clinicas Rede: -- End…" at bounding box center [701, 395] width 411 height 162
radio input "true"
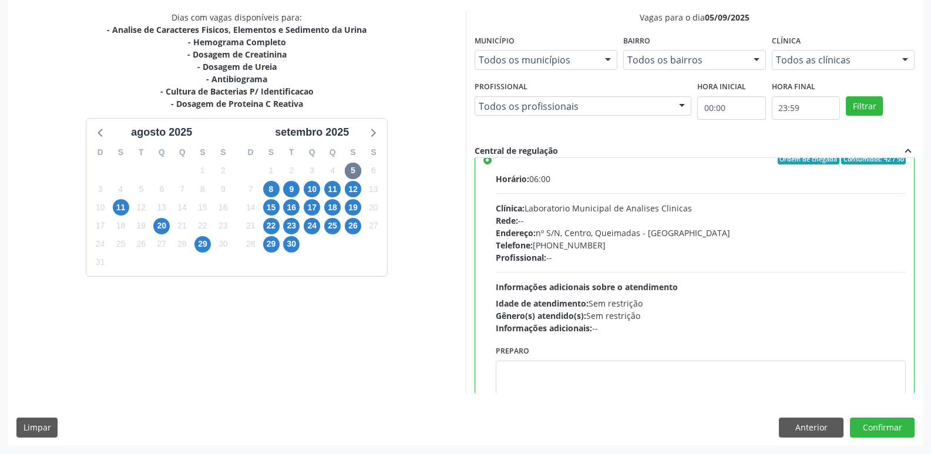
scroll to position [58, 0]
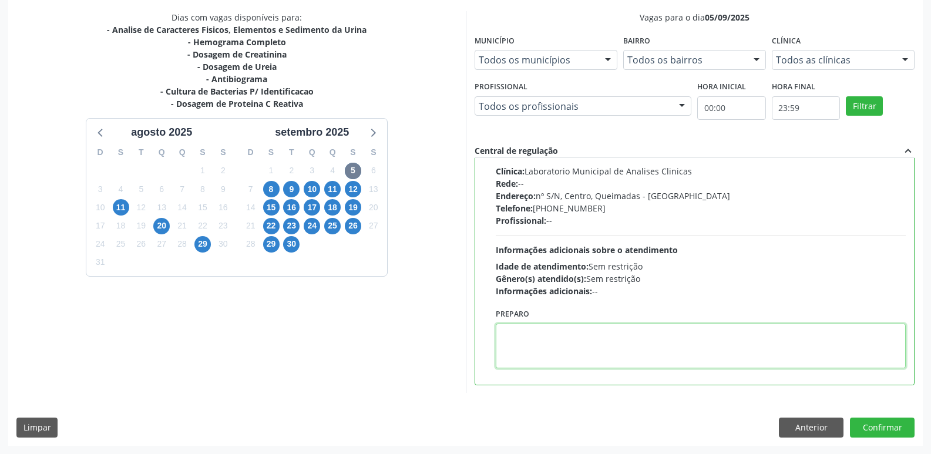
drag, startPoint x: 642, startPoint y: 344, endPoint x: 636, endPoint y: 339, distance: 8.0
click at [640, 343] on textarea at bounding box center [701, 346] width 411 height 45
type textarea "IR EM [GEOGRAPHIC_DATA]"
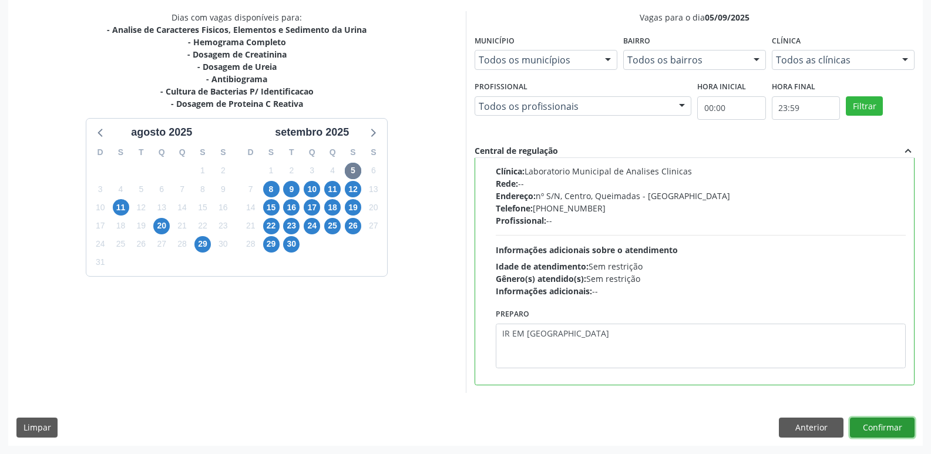
click at [858, 430] on button "Confirmar" at bounding box center [882, 428] width 65 height 20
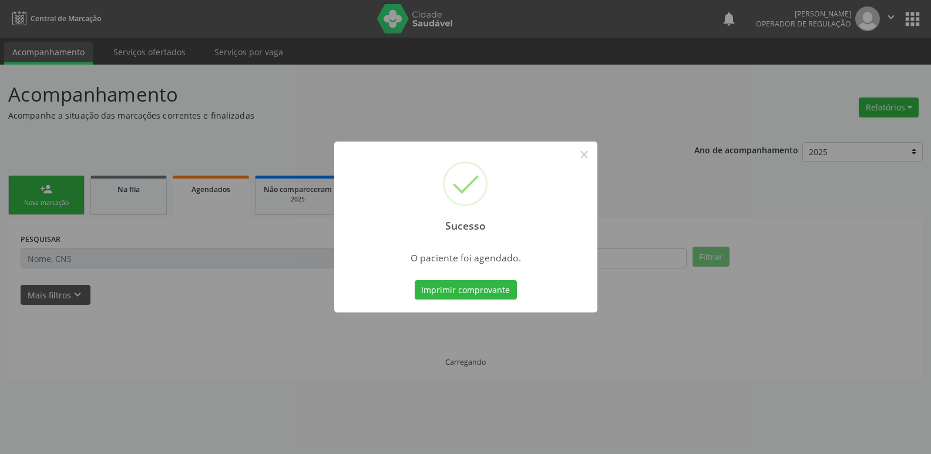
scroll to position [0, 0]
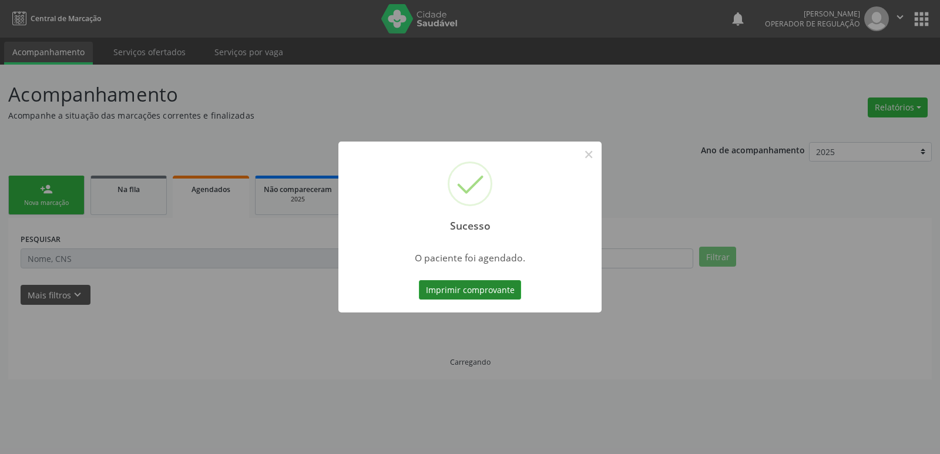
click at [511, 284] on button "Imprimir comprovante" at bounding box center [470, 290] width 102 height 20
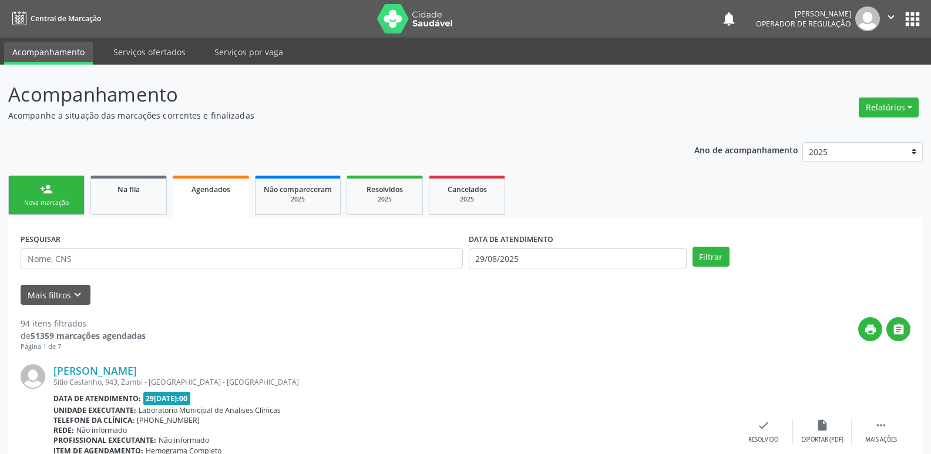
click at [77, 200] on link "person_add Nova marcação" at bounding box center [46, 195] width 76 height 39
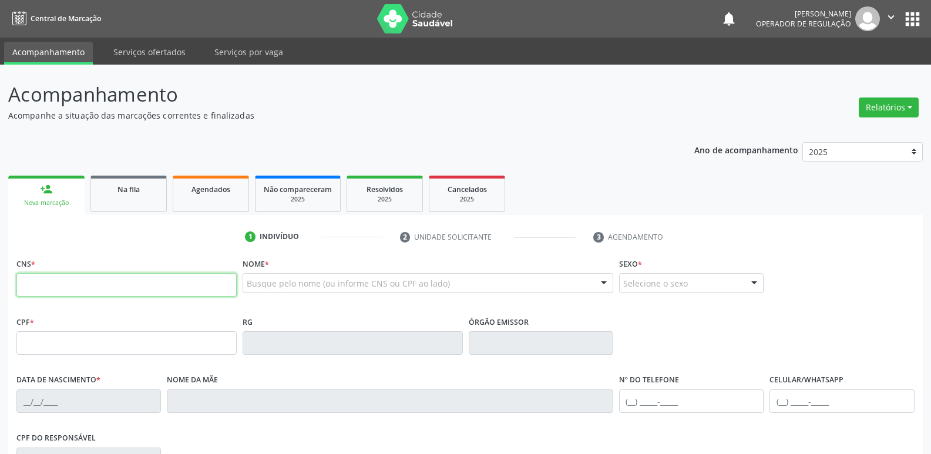
click at [84, 278] on input "text" at bounding box center [126, 285] width 220 height 24
type input "702 8006 5535 9668"
type input "027.298.174-50"
type input "1[DATE]"
type input "[PERSON_NAME]"
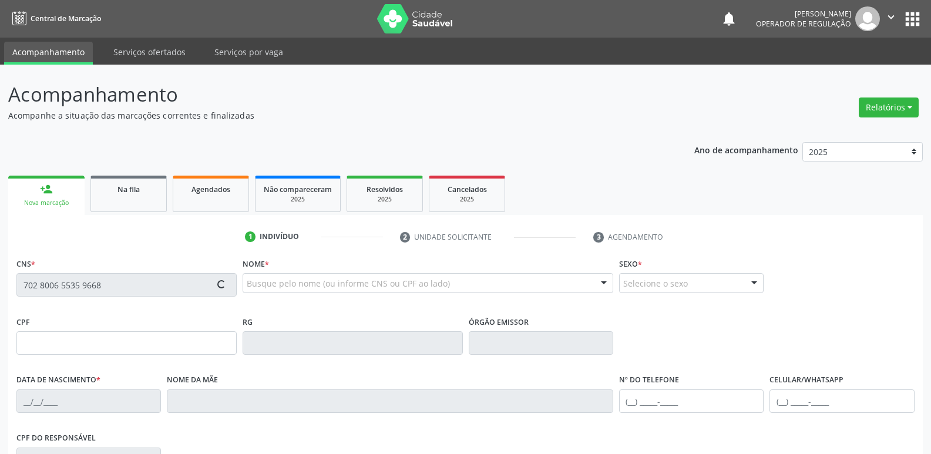
type input "[PHONE_NUMBER]"
type input "996.702.834-34"
type input "995"
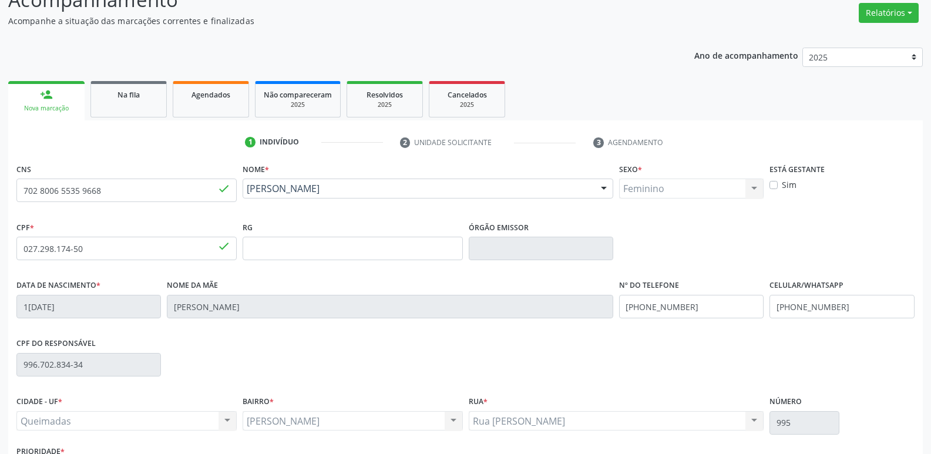
scroll to position [183, 0]
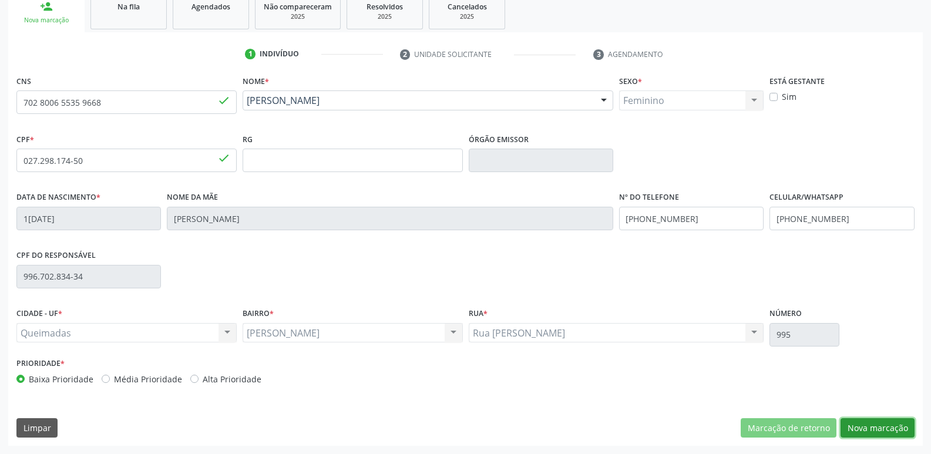
click at [860, 425] on button "Nova marcação" at bounding box center [878, 428] width 74 height 20
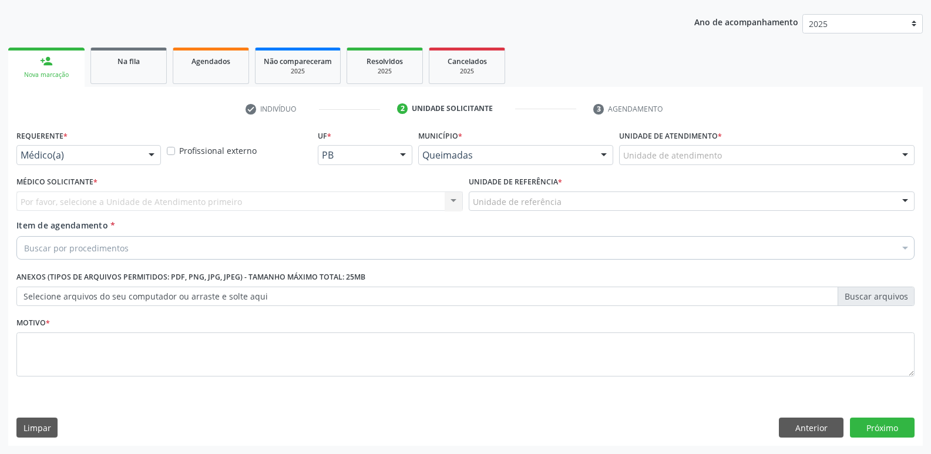
scroll to position [128, 0]
drag, startPoint x: 125, startPoint y: 152, endPoint x: 122, endPoint y: 160, distance: 8.0
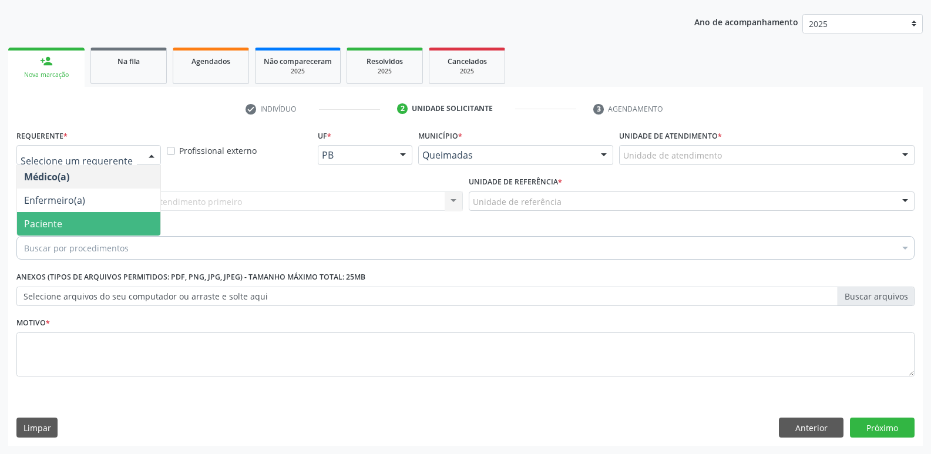
drag, startPoint x: 66, startPoint y: 224, endPoint x: 92, endPoint y: 213, distance: 28.2
click at [70, 221] on span "Paciente" at bounding box center [88, 224] width 143 height 24
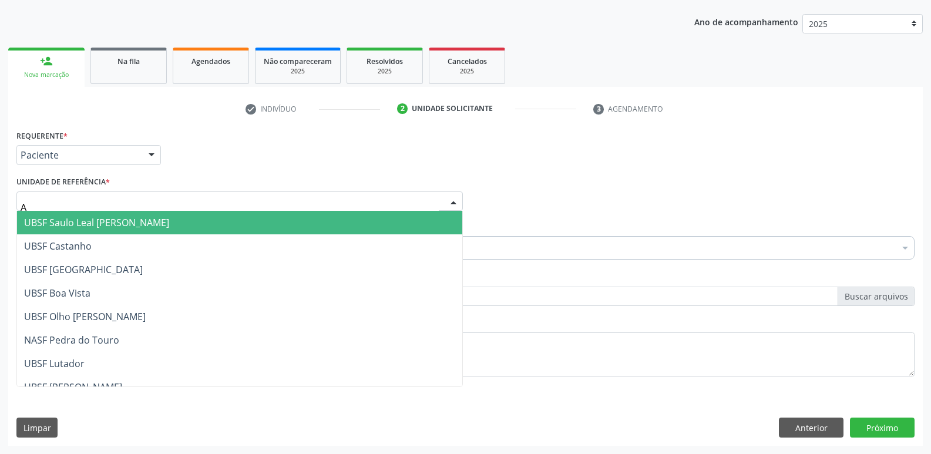
type input "AN"
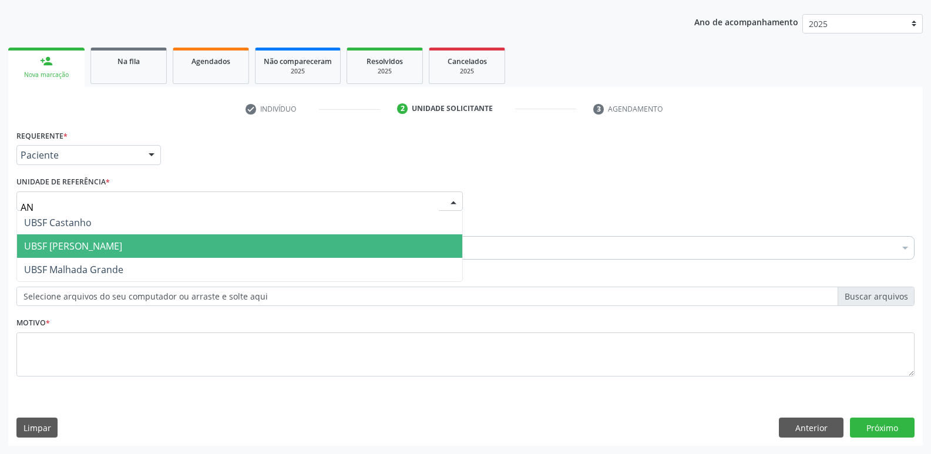
click at [91, 240] on span "UBSF [PERSON_NAME]" at bounding box center [73, 246] width 98 height 13
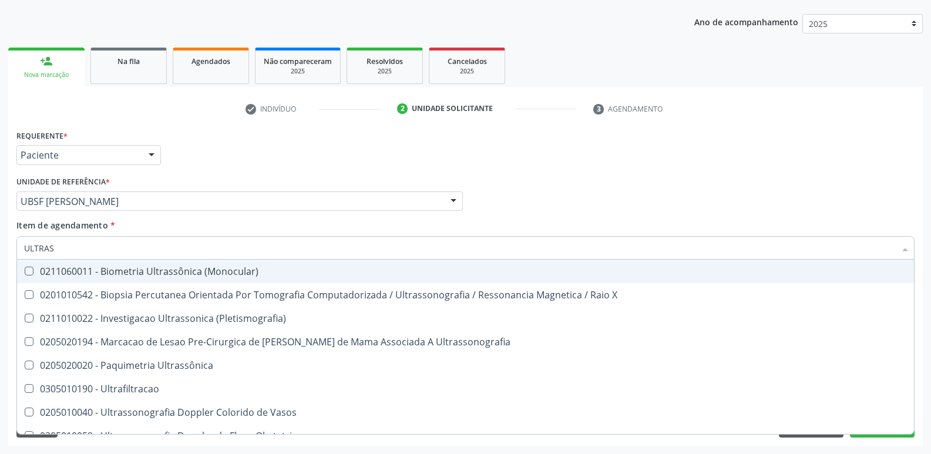
type input "ULTRASS"
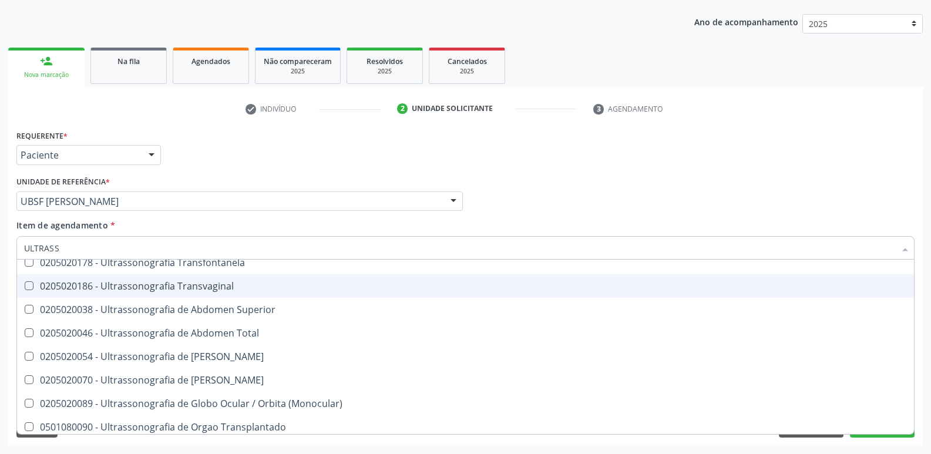
scroll to position [294, 0]
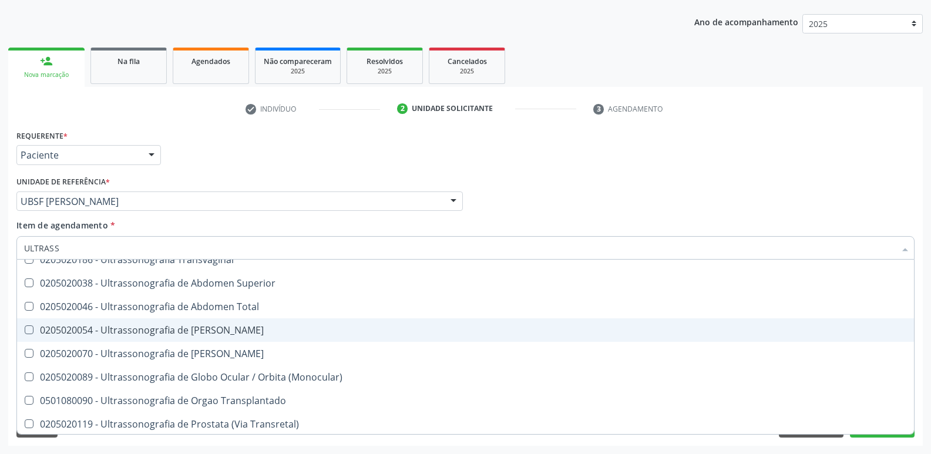
drag, startPoint x: 226, startPoint y: 326, endPoint x: 467, endPoint y: 241, distance: 255.1
click at [230, 322] on span "0205020054 - Ultrassonografia de [PERSON_NAME]" at bounding box center [465, 330] width 897 height 24
checkbox Urinario "true"
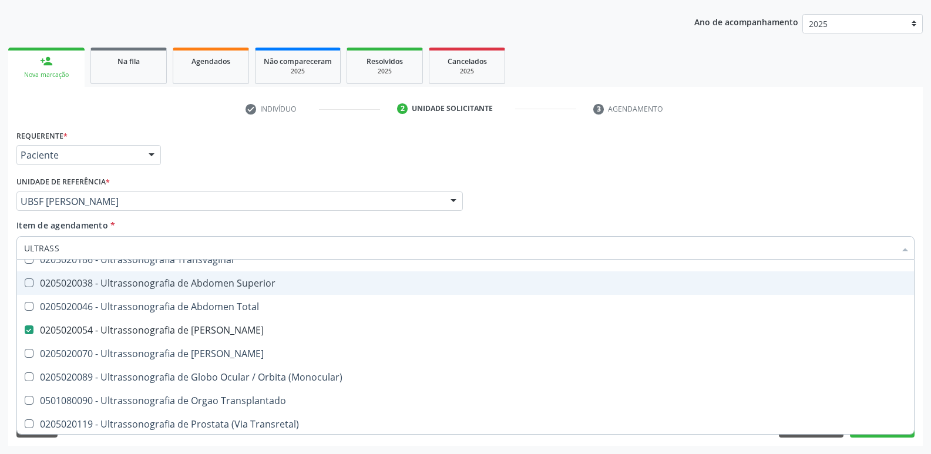
click at [675, 162] on div "Requerente * Paciente Médico(a) Enfermeiro(a) Paciente Nenhum resultado encontr…" at bounding box center [466, 150] width 904 height 46
checkbox X "true"
checkbox Urinario "false"
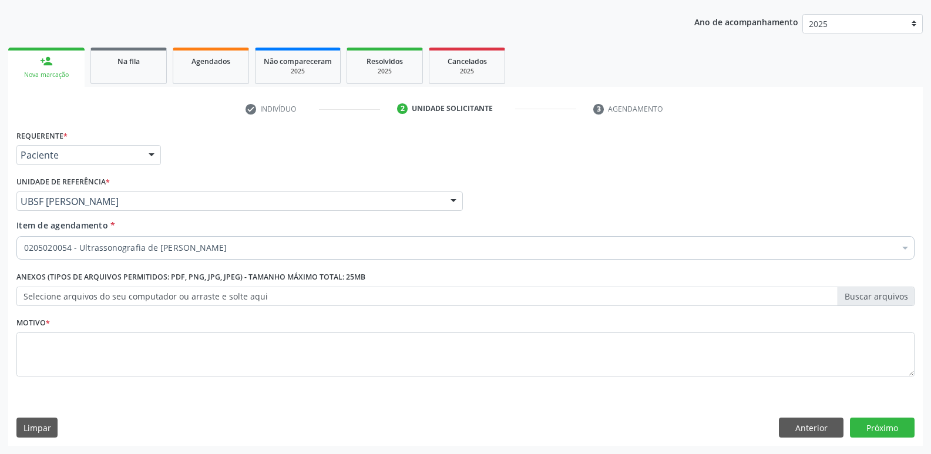
scroll to position [0, 0]
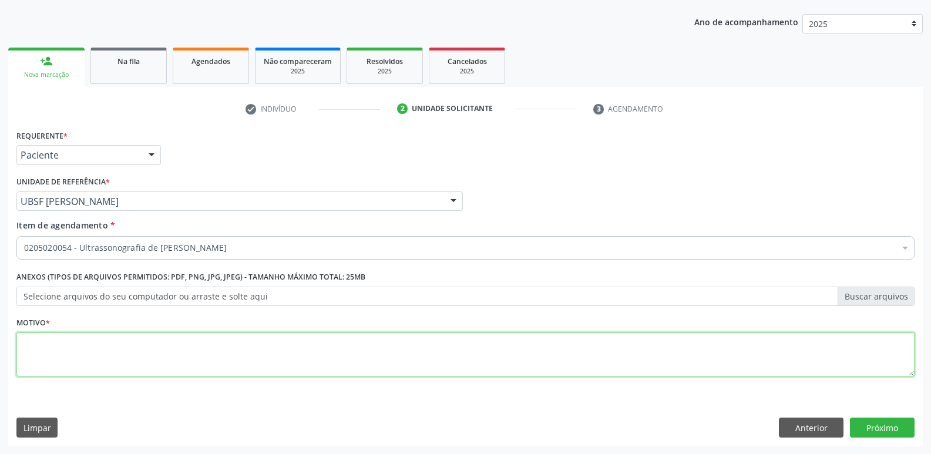
click at [113, 359] on textarea at bounding box center [465, 355] width 898 height 45
paste textarea "99143-7119"
drag, startPoint x: 119, startPoint y: 350, endPoint x: 24, endPoint y: 263, distance: 128.5
click at [0, 308] on div "Acompanhamento Acompanhe a situação das marcações correntes e finalizadas Relat…" at bounding box center [465, 196] width 931 height 518
type textarea "AVALIAÇÃO"
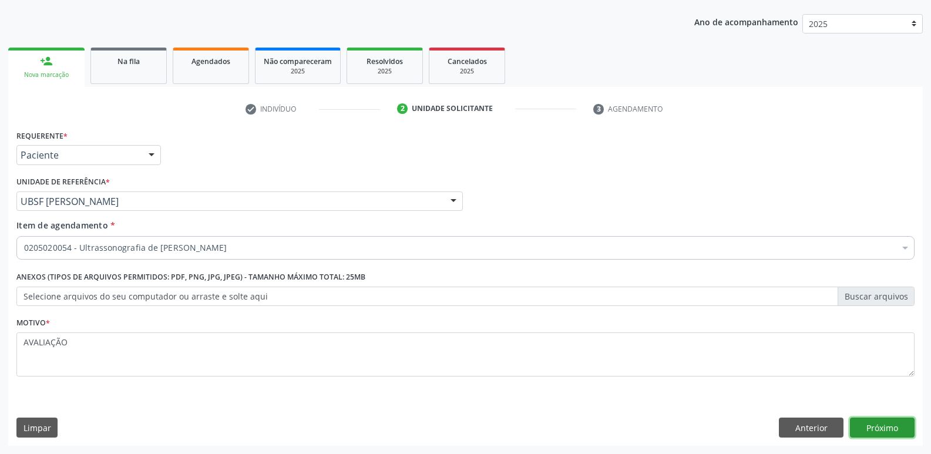
click at [872, 431] on button "Próximo" at bounding box center [882, 428] width 65 height 20
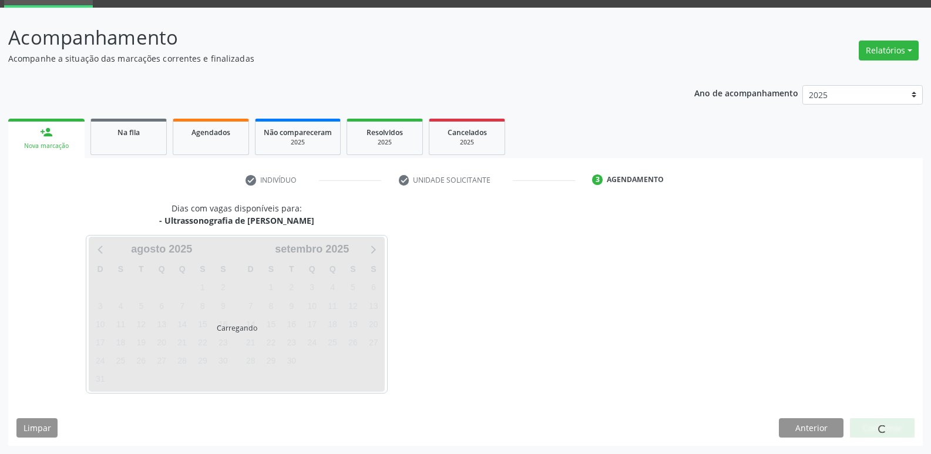
scroll to position [57, 0]
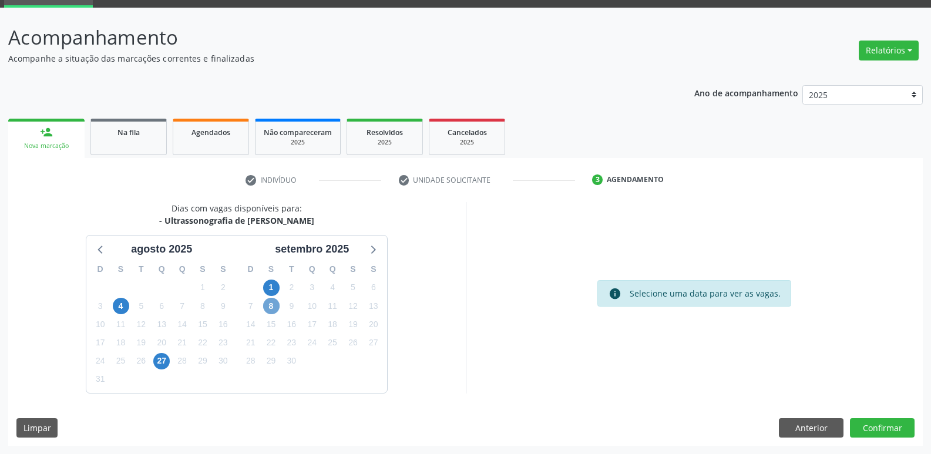
click at [275, 310] on span "8" at bounding box center [271, 306] width 16 height 16
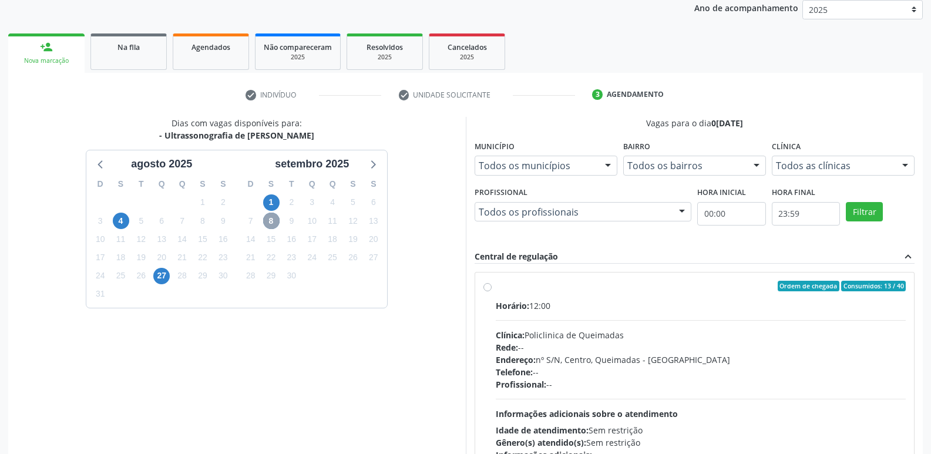
scroll to position [227, 0]
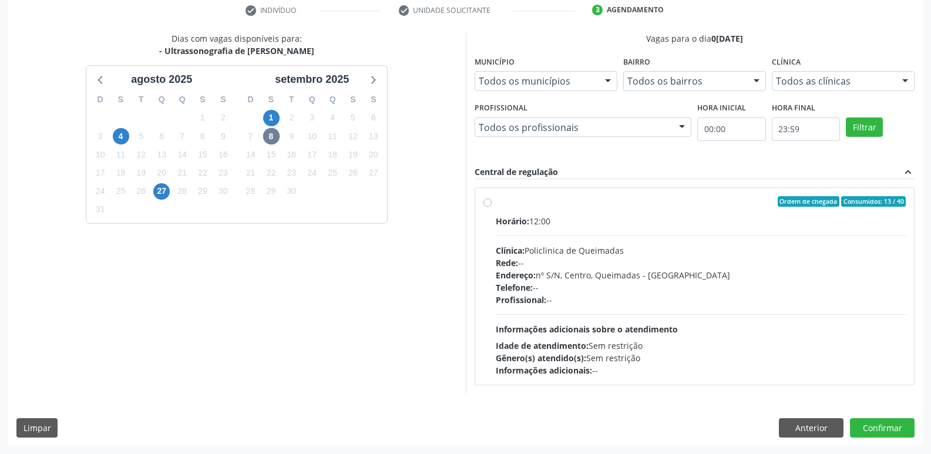
drag, startPoint x: 722, startPoint y: 293, endPoint x: 835, endPoint y: 366, distance: 135.3
click at [736, 297] on div "Profissional: --" at bounding box center [701, 300] width 411 height 12
click at [492, 207] on input "Ordem de chegada Consumidos: 13 / 40 Horário: 12:00 Clínica: Policlinica de Que…" at bounding box center [488, 201] width 8 height 11
radio input "true"
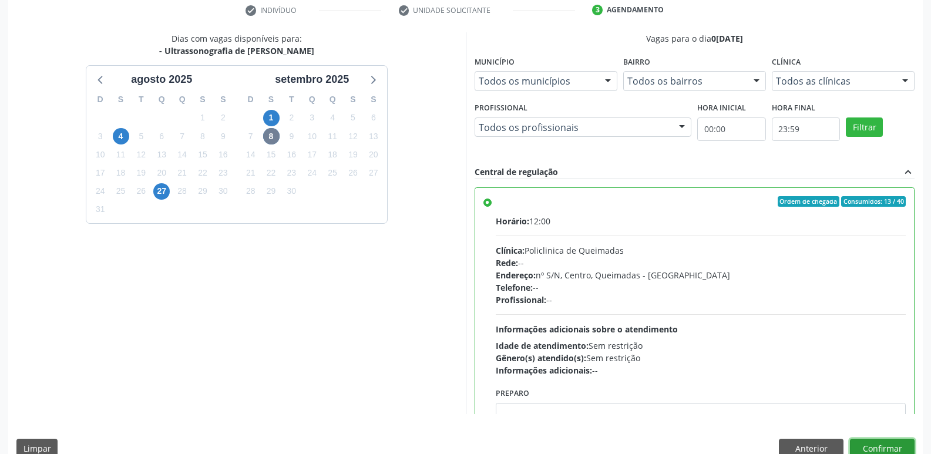
click at [908, 446] on button "Confirmar" at bounding box center [882, 449] width 65 height 20
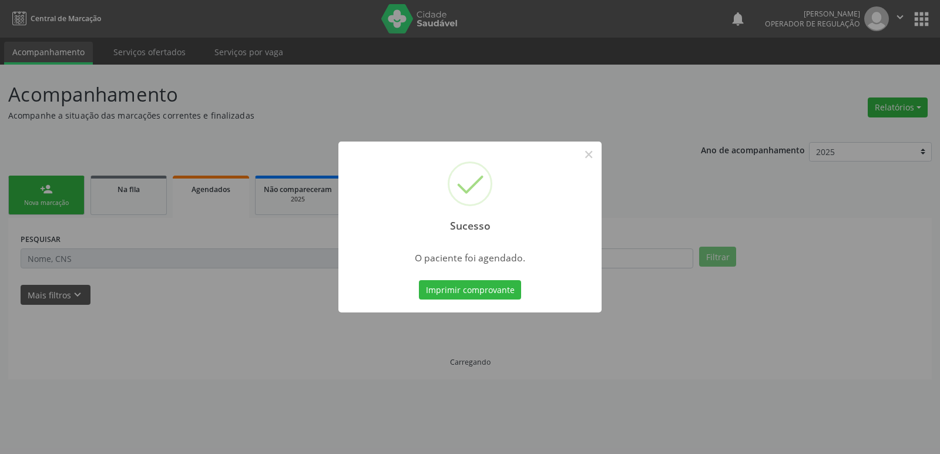
click at [419, 280] on button "Imprimir comprovante" at bounding box center [470, 290] width 102 height 20
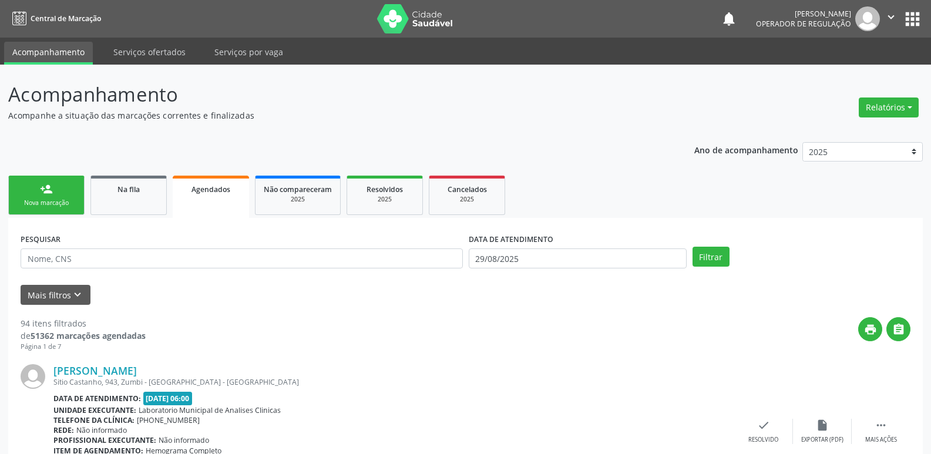
click at [61, 191] on link "person_add Nova marcação" at bounding box center [46, 195] width 76 height 39
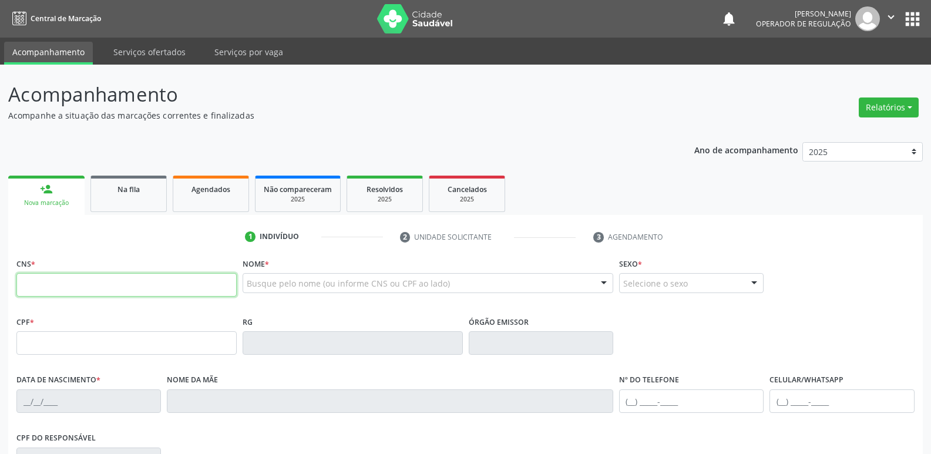
drag, startPoint x: 69, startPoint y: 278, endPoint x: 78, endPoint y: 199, distance: 79.2
click at [67, 270] on div "CNS *" at bounding box center [126, 276] width 220 height 42
type input "702 3051 7860 7013"
type input "302.556.604-30"
type input "07/11/1962"
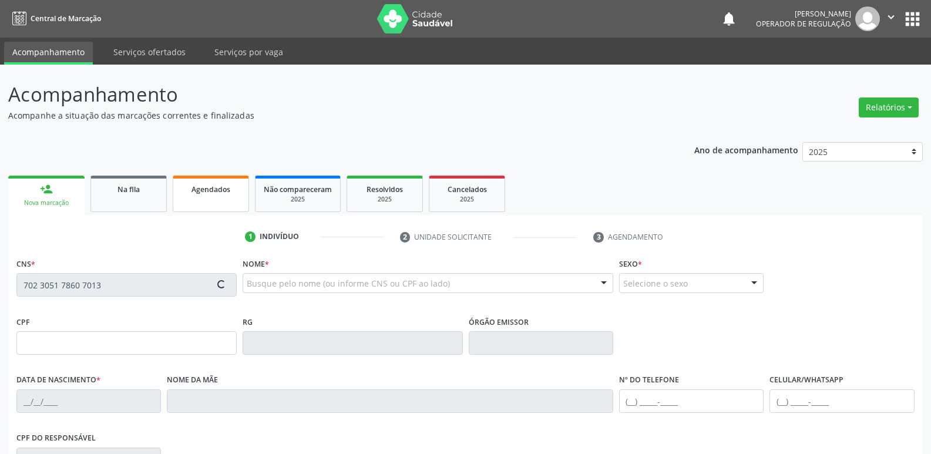
type input "Edvirgem Ananias dos Santos"
type input "(83) 99342-4452"
type input "25"
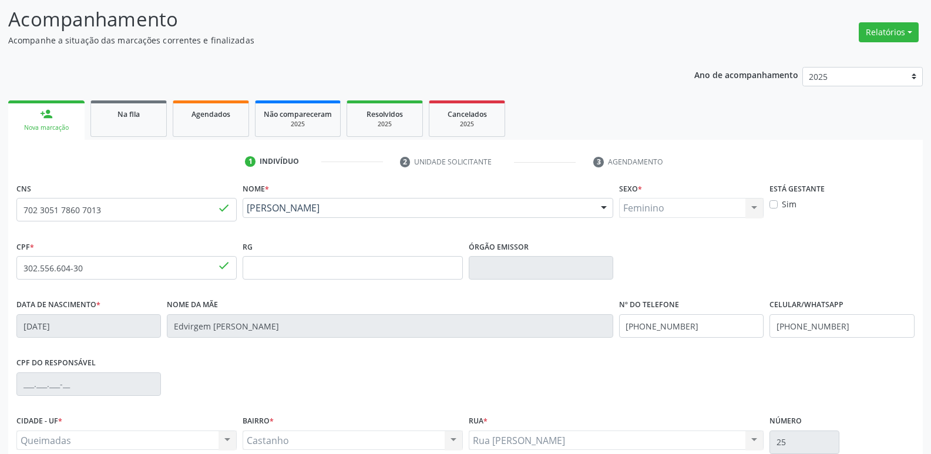
scroll to position [183, 0]
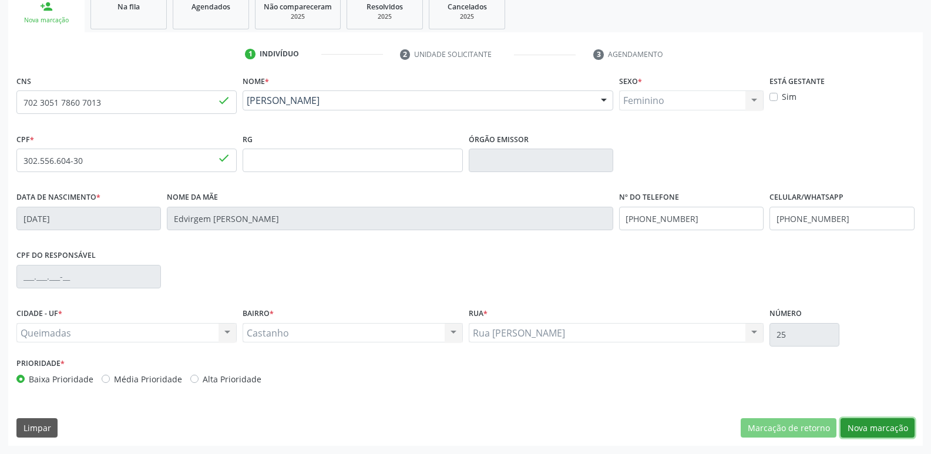
click at [858, 421] on button "Nova marcação" at bounding box center [878, 428] width 74 height 20
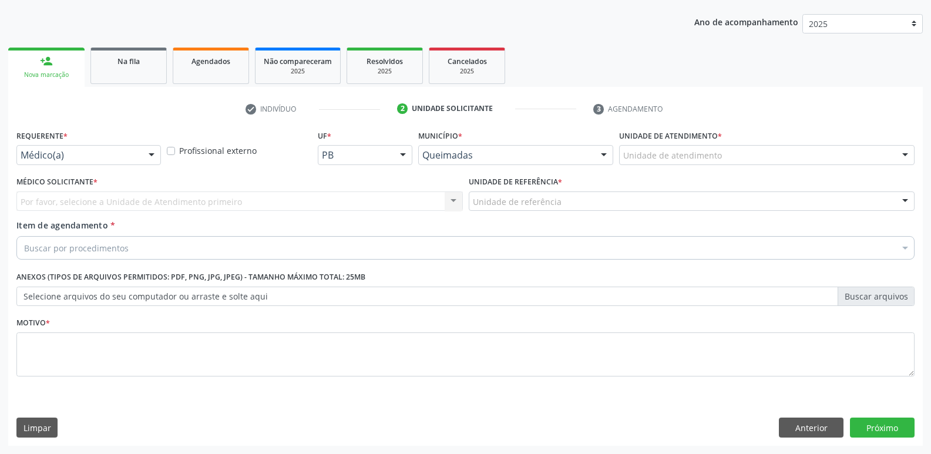
scroll to position [128, 0]
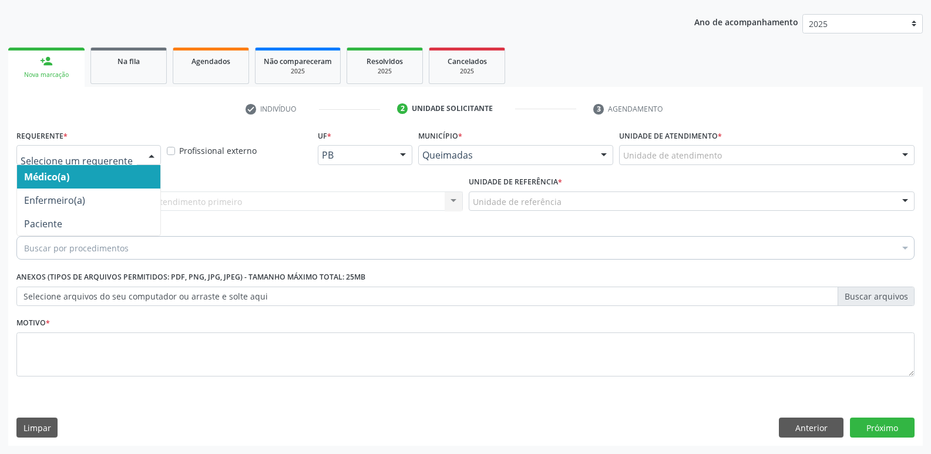
drag, startPoint x: 102, startPoint y: 157, endPoint x: 76, endPoint y: 218, distance: 65.8
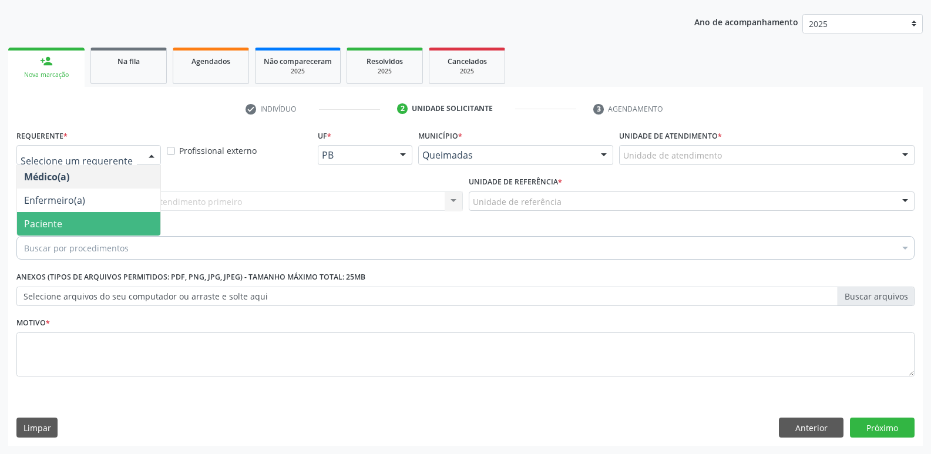
drag, startPoint x: 70, startPoint y: 229, endPoint x: 106, endPoint y: 209, distance: 41.3
click at [72, 227] on span "Paciente" at bounding box center [88, 224] width 143 height 24
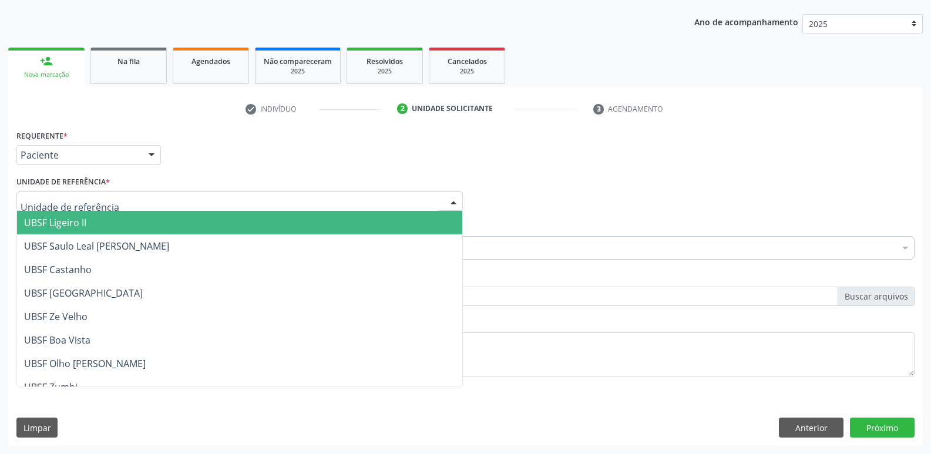
click at [112, 206] on div at bounding box center [239, 202] width 447 height 20
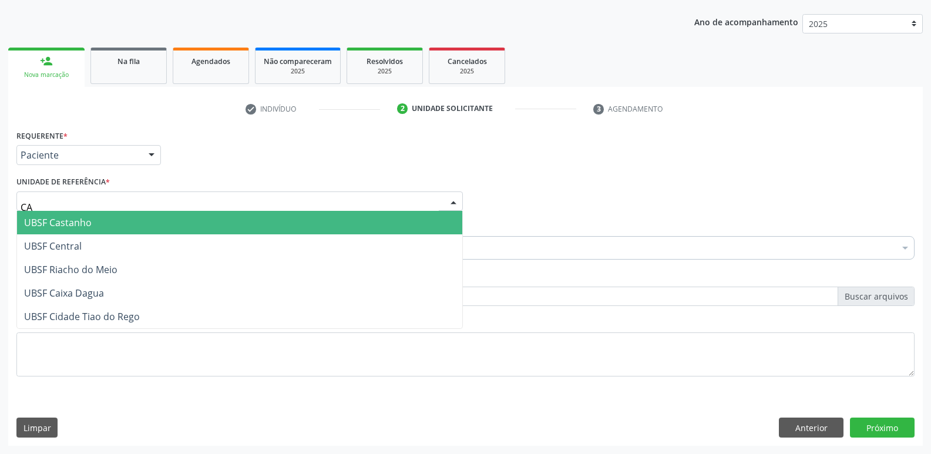
type input "CAS"
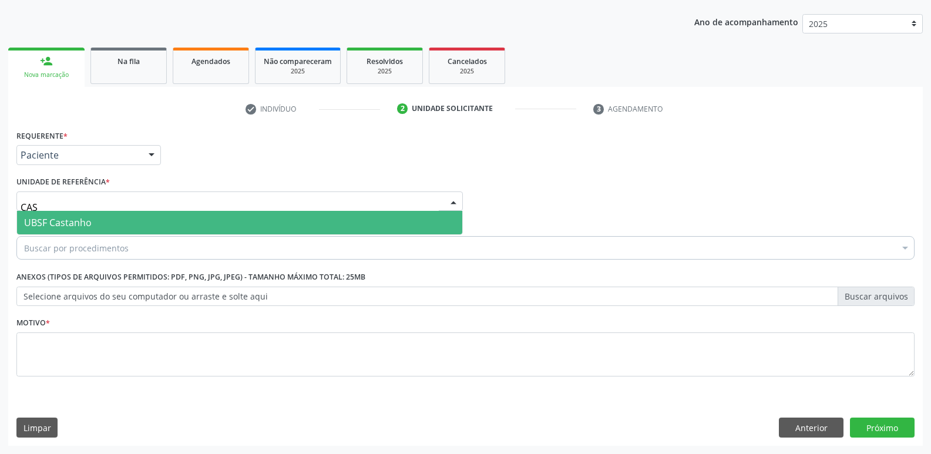
click at [96, 214] on span "UBSF Castanho" at bounding box center [239, 223] width 445 height 24
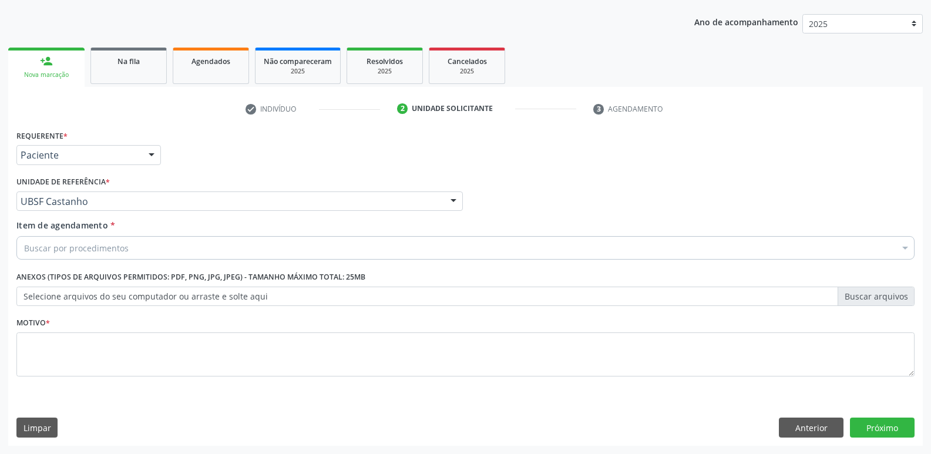
click at [97, 239] on div "Buscar por procedimentos" at bounding box center [465, 248] width 898 height 24
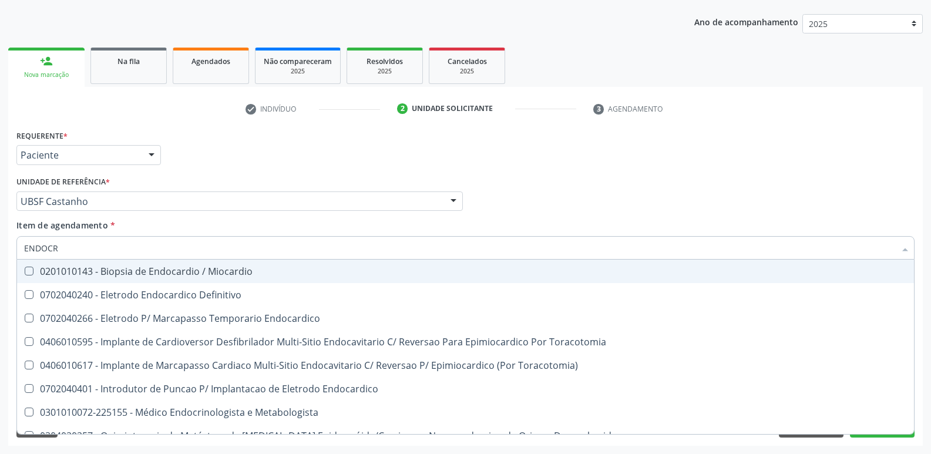
type input "ENDOCRI"
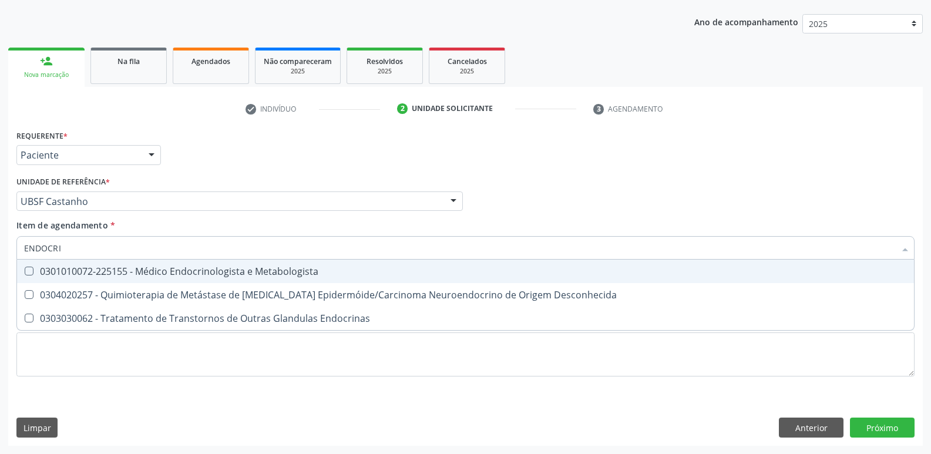
drag, startPoint x: 366, startPoint y: 271, endPoint x: 351, endPoint y: 322, distance: 53.4
click at [366, 271] on div "0301010072-225155 - Médico Endocrinologista e Metabologista" at bounding box center [465, 271] width 883 height 9
checkbox Metabologista "true"
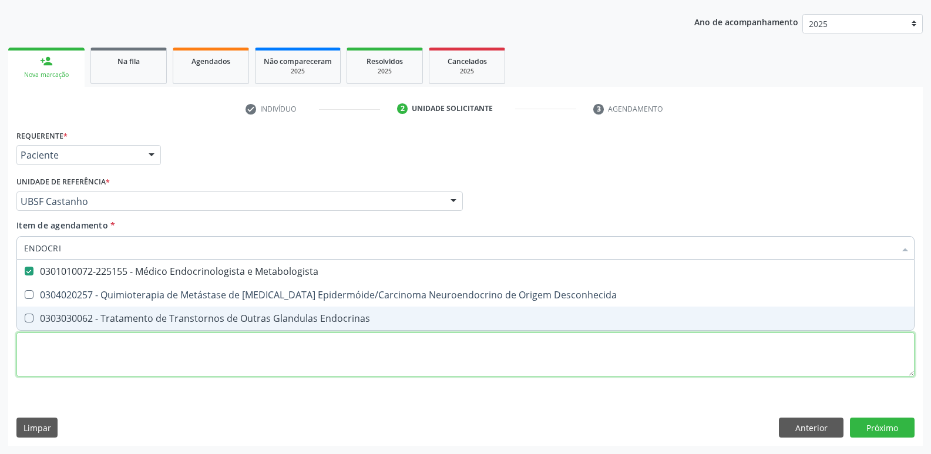
click at [341, 357] on div "Requerente * Paciente Médico(a) Enfermeiro(a) Paciente Nenhum resultado encontr…" at bounding box center [465, 260] width 898 height 266
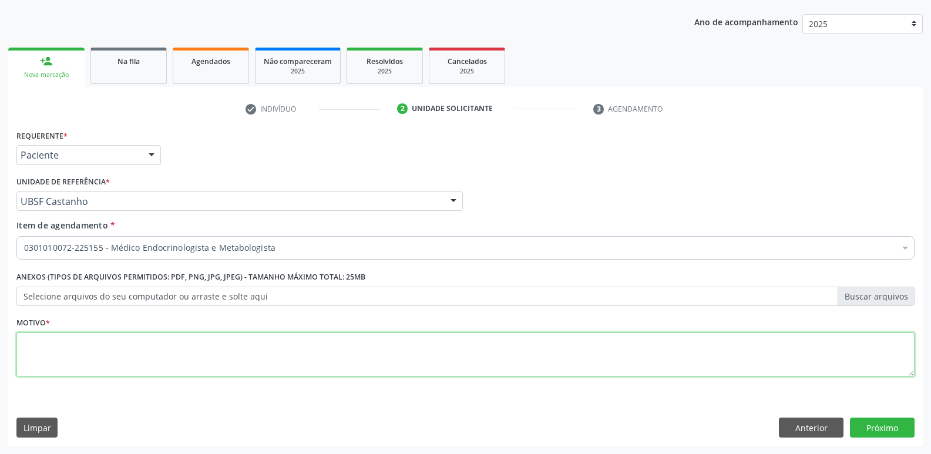
checkbox Metabologista "true"
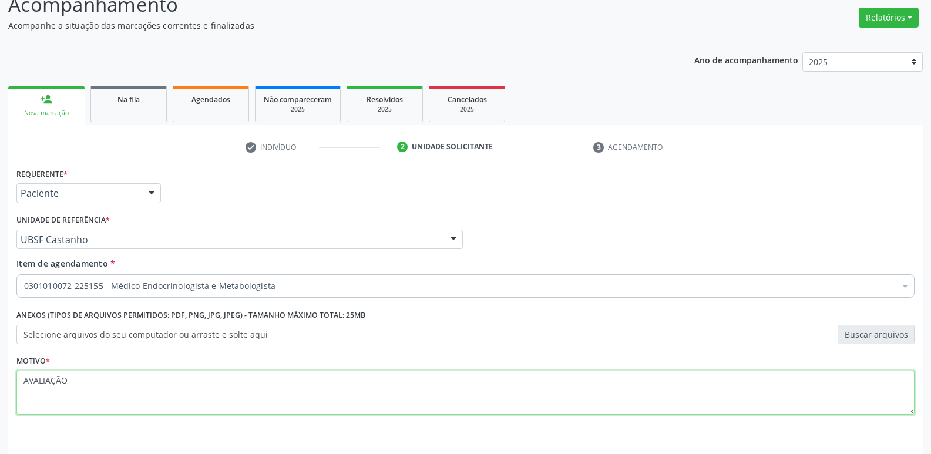
scroll to position [69, 0]
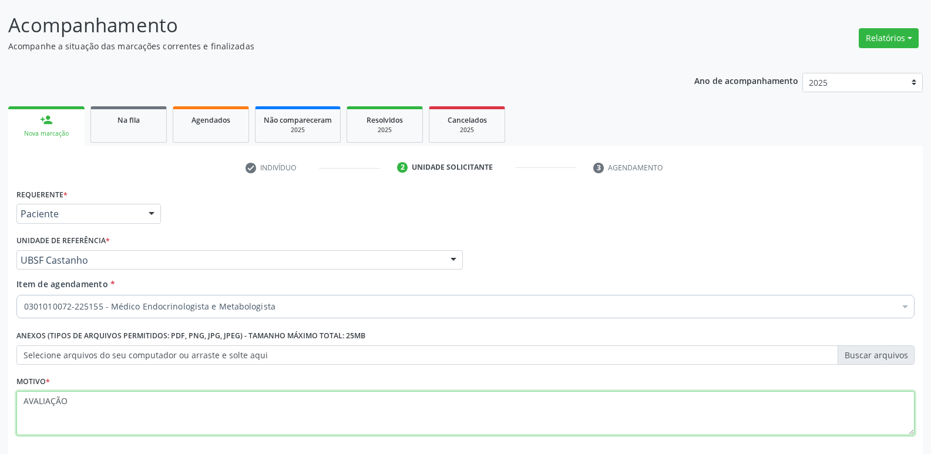
click at [119, 404] on textarea "AVALIAÇÃO" at bounding box center [465, 413] width 898 height 45
drag, startPoint x: 119, startPoint y: 404, endPoint x: 24, endPoint y: 400, distance: 95.3
click at [24, 400] on textarea "AVALIAÇÃO" at bounding box center [465, 413] width 898 height 45
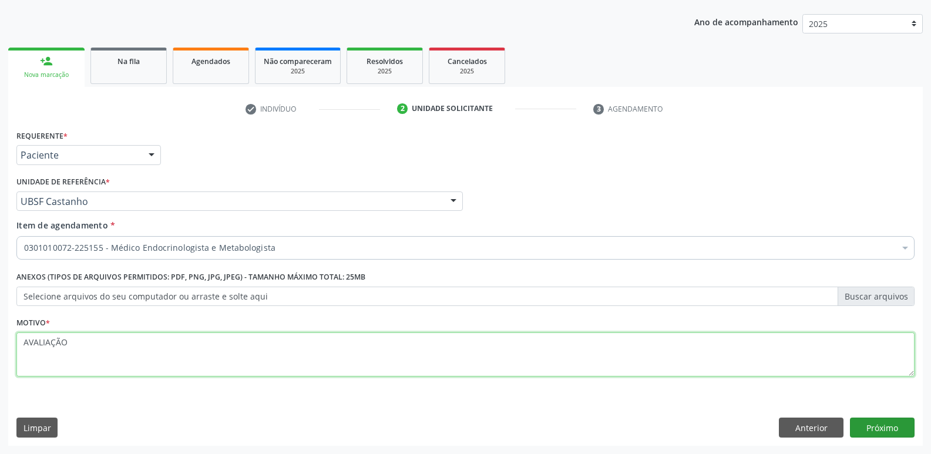
type textarea "AVALIAÇÃO"
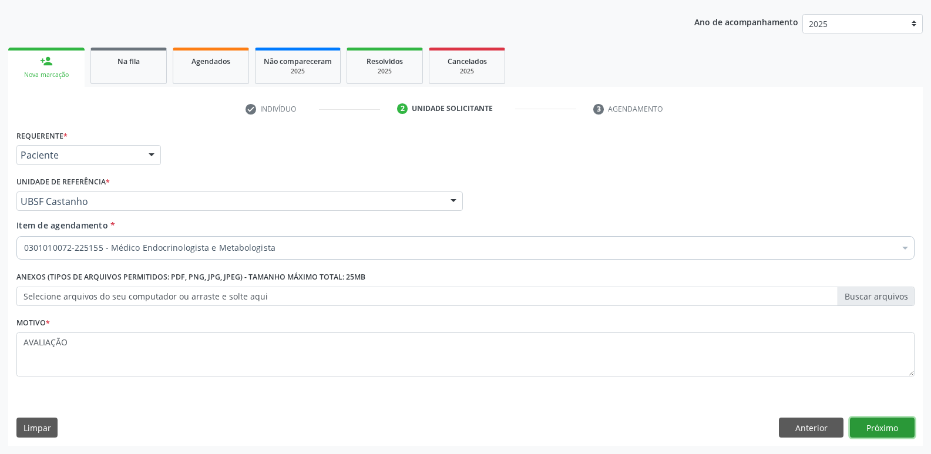
click at [894, 427] on button "Próximo" at bounding box center [882, 428] width 65 height 20
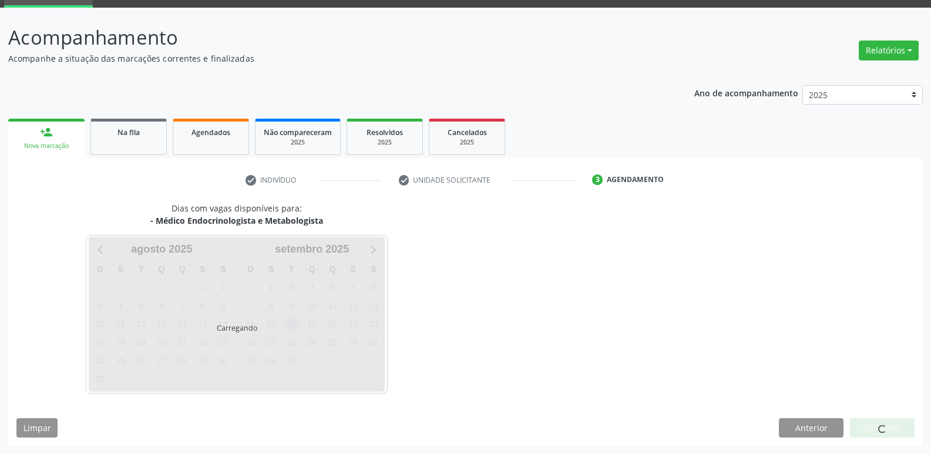
scroll to position [57, 0]
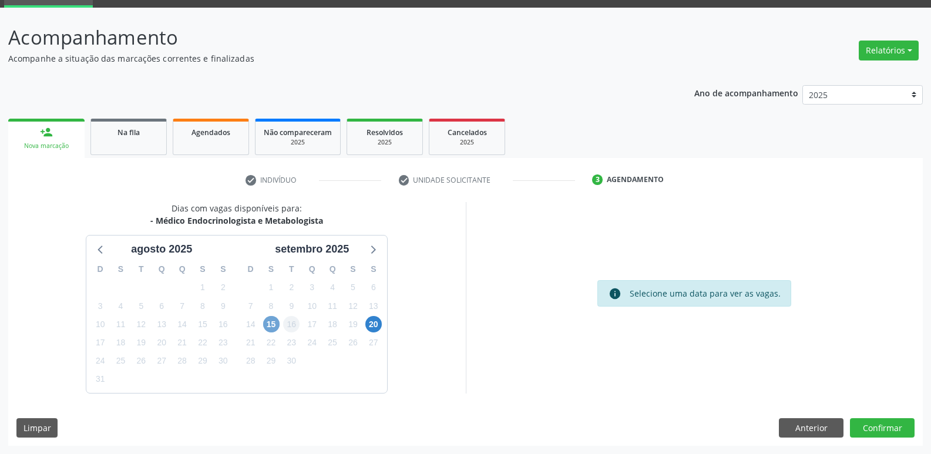
drag, startPoint x: 278, startPoint y: 326, endPoint x: 292, endPoint y: 328, distance: 13.6
click at [278, 325] on span "15" at bounding box center [271, 324] width 16 height 16
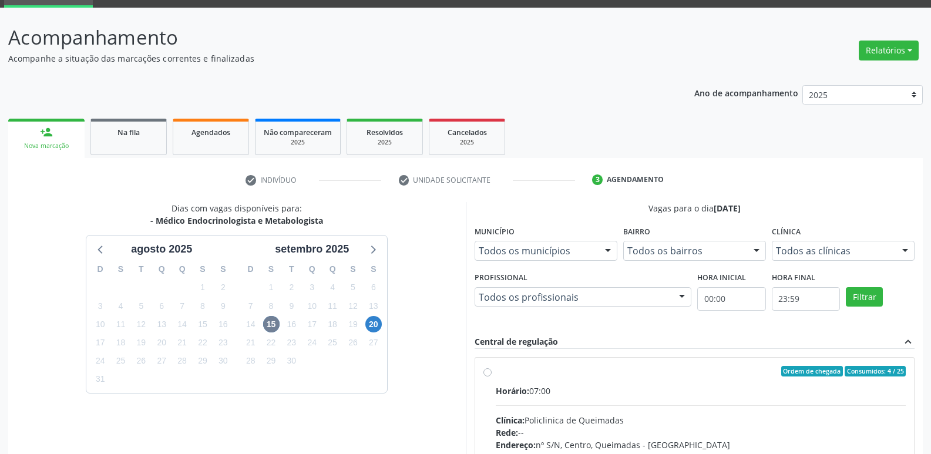
drag, startPoint x: 782, startPoint y: 391, endPoint x: 833, endPoint y: 314, distance: 92.1
click at [789, 382] on label "Ordem de chegada Consumidos: 4 / 25 Horário: 07:00 Clínica: Policlinica de Quei…" at bounding box center [701, 456] width 411 height 180
click at [492, 377] on input "Ordem de chegada Consumidos: 4 / 25 Horário: 07:00 Clínica: Policlinica de Quei…" at bounding box center [488, 371] width 8 height 11
radio input "true"
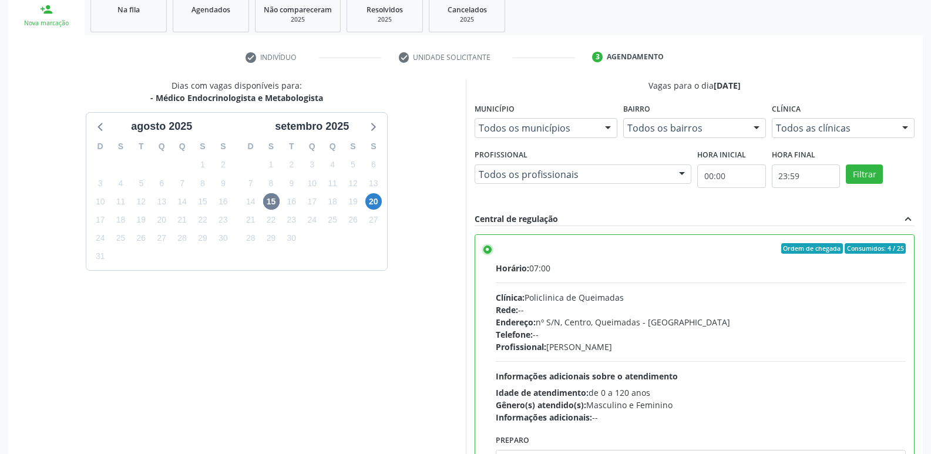
scroll to position [248, 0]
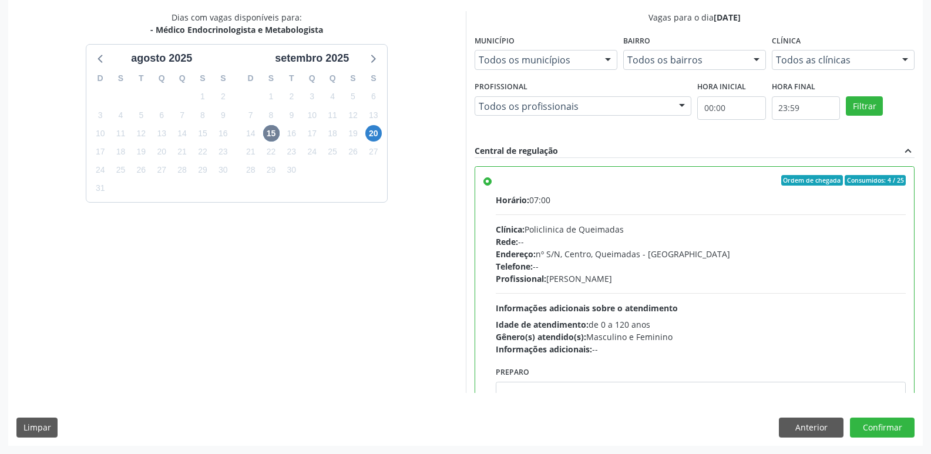
drag, startPoint x: 756, startPoint y: 232, endPoint x: 761, endPoint y: 242, distance: 11.3
click at [757, 233] on div "Clínica: Policlinica de Queimadas" at bounding box center [701, 229] width 411 height 12
click at [492, 186] on input "Ordem de chegada Consumidos: 4 / 25 Horário: 07:00 Clínica: Policlinica de Quei…" at bounding box center [488, 180] width 8 height 11
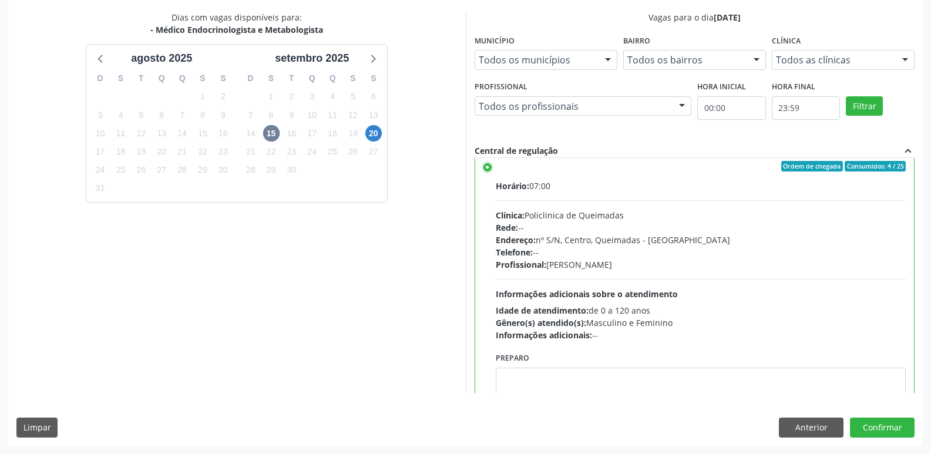
scroll to position [58, 0]
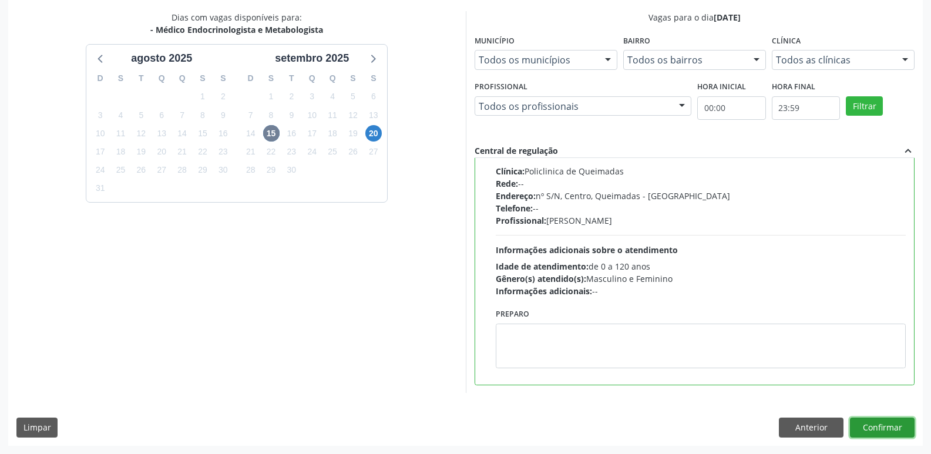
click at [864, 430] on button "Confirmar" at bounding box center [882, 428] width 65 height 20
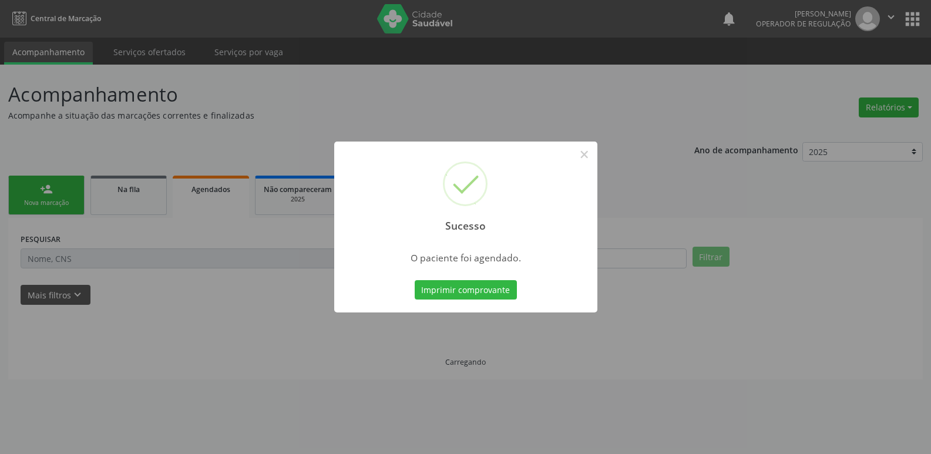
scroll to position [0, 0]
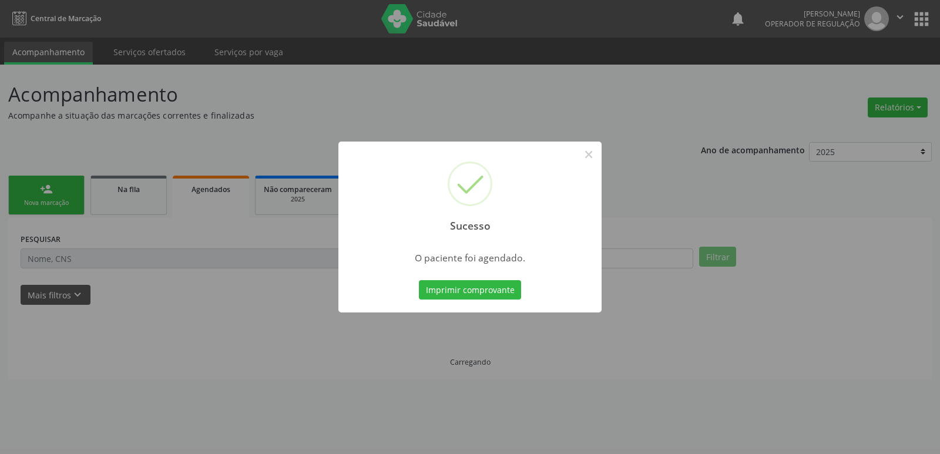
click at [419, 280] on button "Imprimir comprovante" at bounding box center [470, 290] width 102 height 20
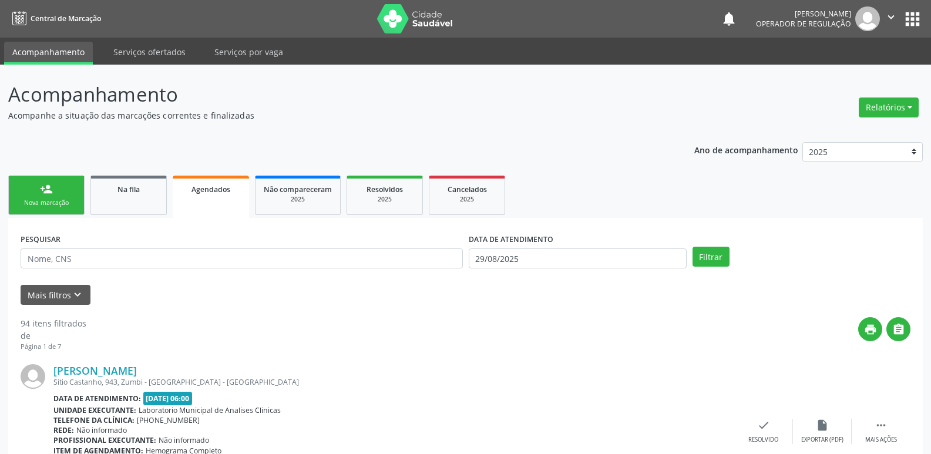
click at [55, 177] on link "person_add Nova marcação" at bounding box center [46, 195] width 76 height 39
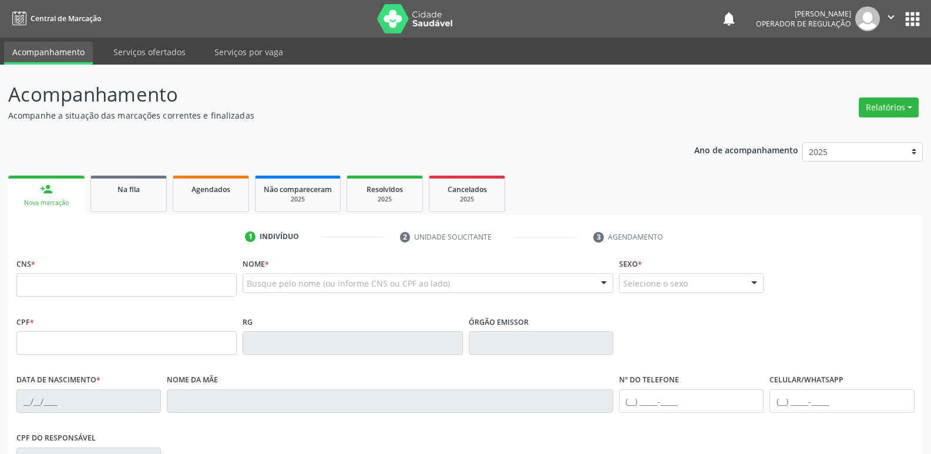
drag, startPoint x: 62, startPoint y: 306, endPoint x: 64, endPoint y: 298, distance: 8.0
click at [62, 304] on div "CNS *" at bounding box center [127, 284] width 226 height 58
drag, startPoint x: 67, startPoint y: 288, endPoint x: 64, endPoint y: 273, distance: 15.6
click at [67, 287] on input "text" at bounding box center [126, 285] width 220 height 24
type input "704 3045 7308 1393"
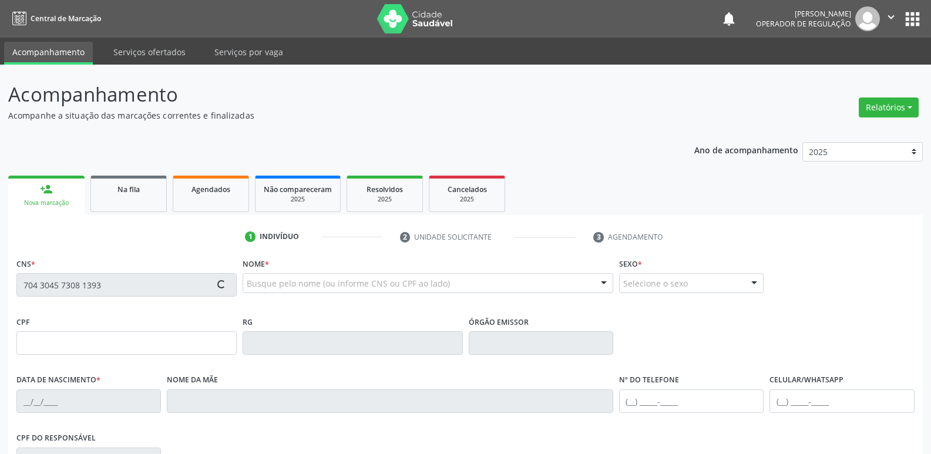
type input "131.334.634-97"
type input "13/04/2006"
type input "Eunice Pereira da Silva"
type input "(83) 99642-3554"
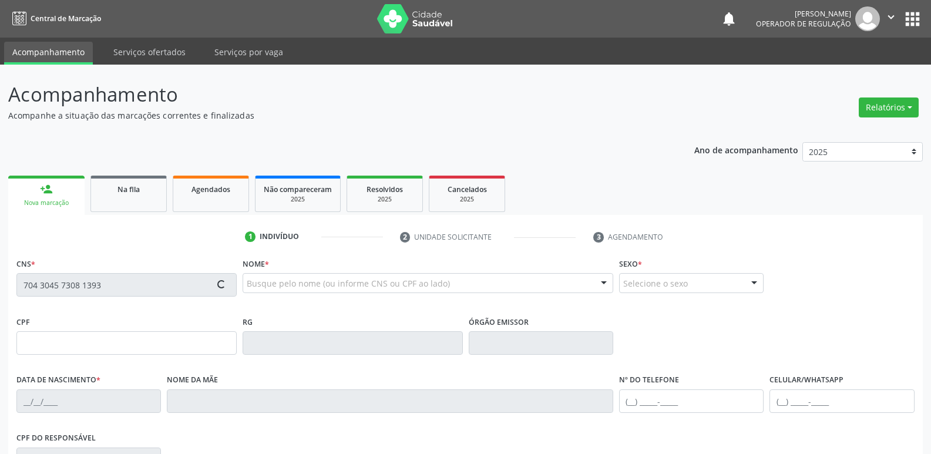
type input "039.403.474-00"
type input "S/N"
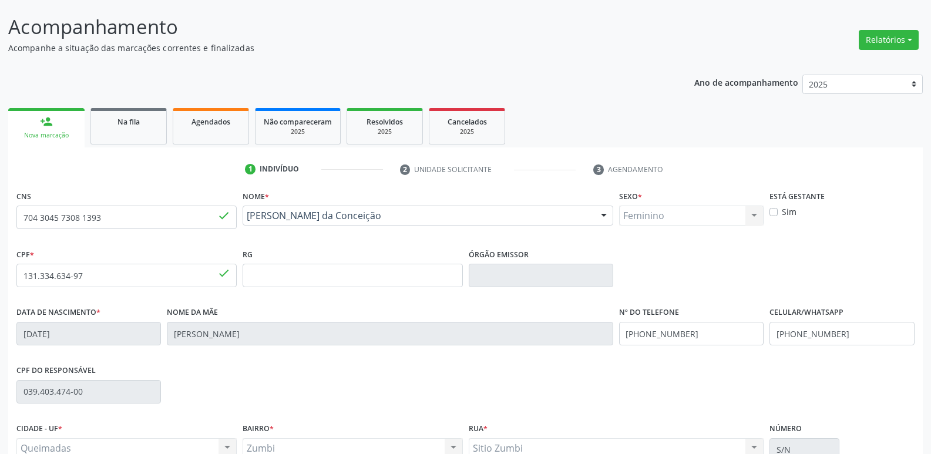
scroll to position [183, 0]
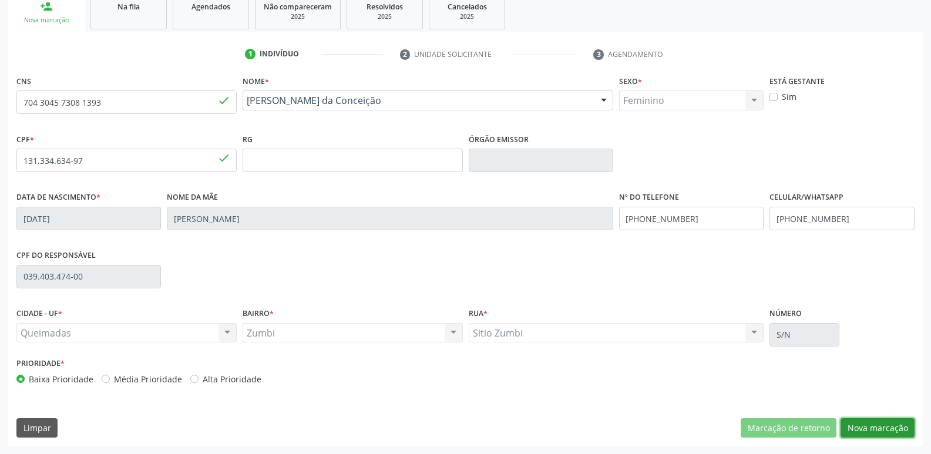
click at [867, 428] on button "Nova marcação" at bounding box center [878, 428] width 74 height 20
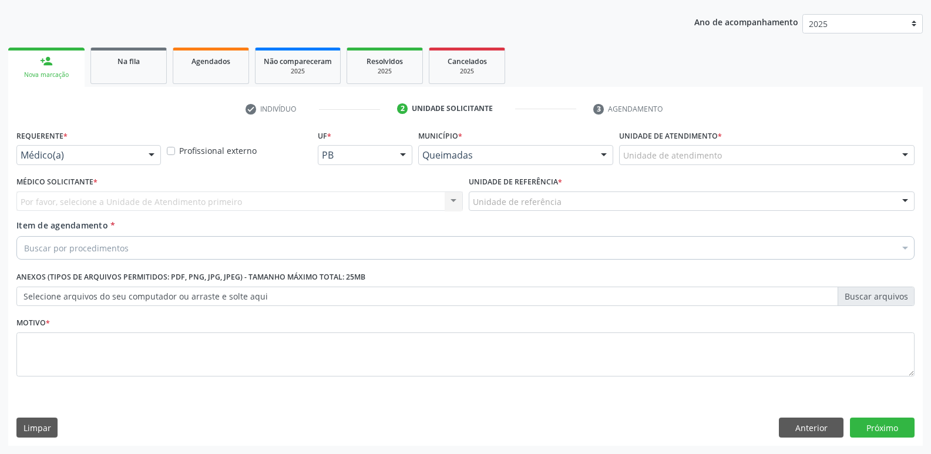
scroll to position [128, 0]
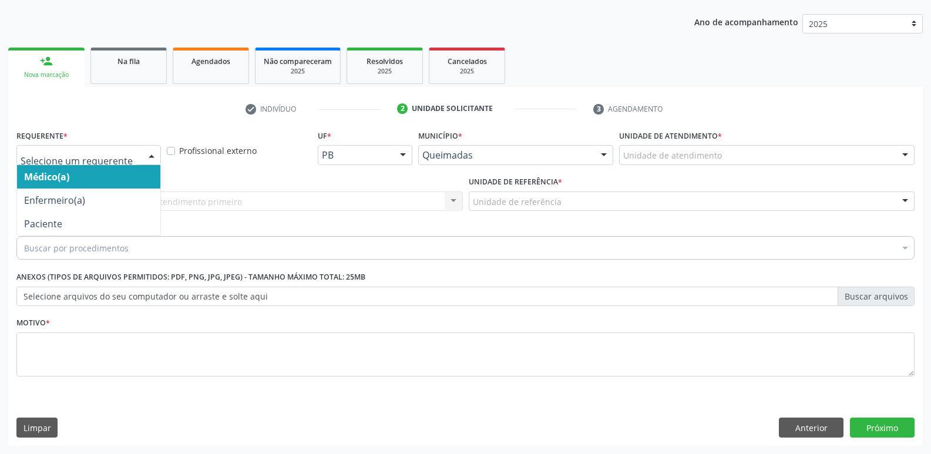
click at [141, 160] on div "Médico(a) Enfermeiro(a) Paciente Nenhum resultado encontrado para: " " Não há n…" at bounding box center [88, 155] width 145 height 20
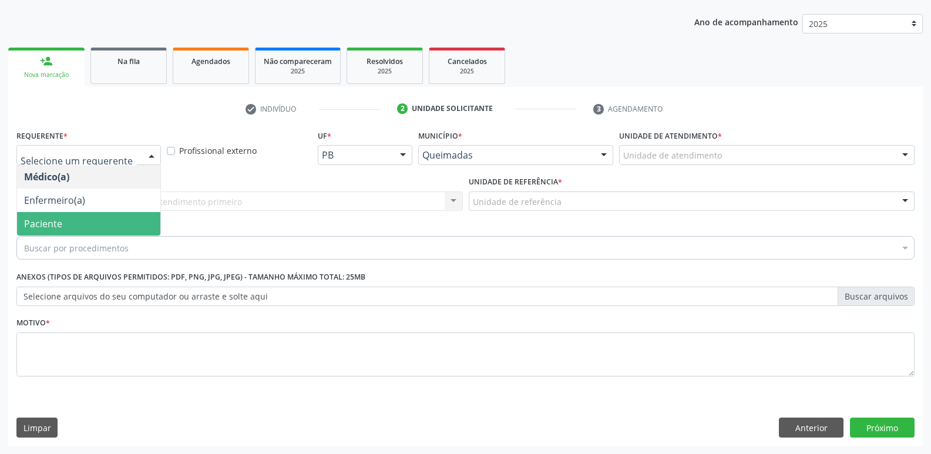
drag, startPoint x: 104, startPoint y: 217, endPoint x: 121, endPoint y: 210, distance: 18.4
click at [105, 217] on span "Paciente" at bounding box center [88, 224] width 143 height 24
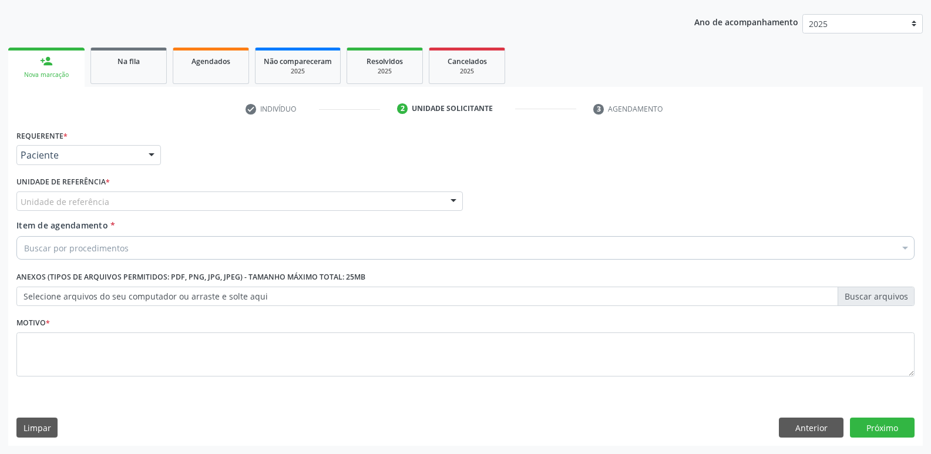
click at [132, 205] on div "Unidade de referência" at bounding box center [239, 202] width 447 height 20
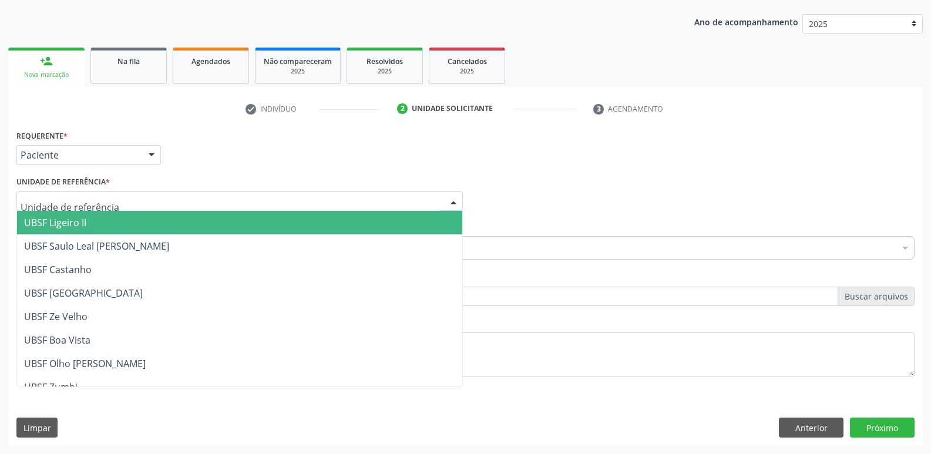
type input "Z"
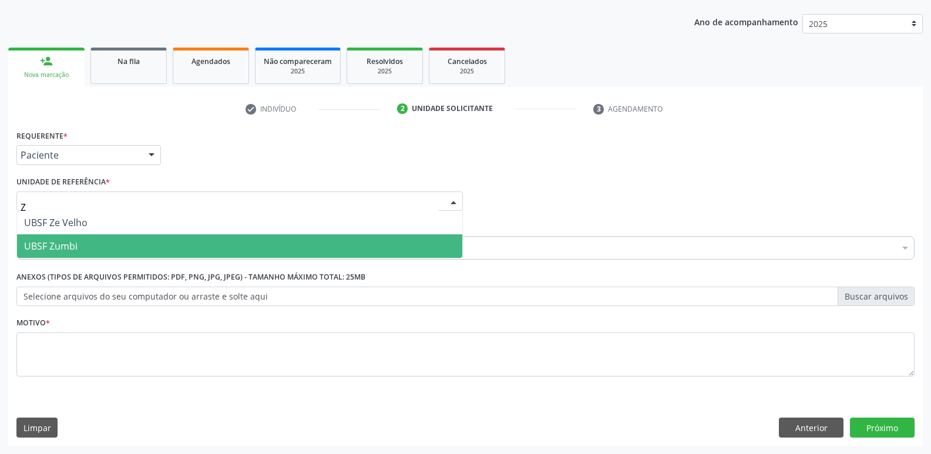
click at [99, 243] on span "UBSF Zumbi" at bounding box center [239, 246] width 445 height 24
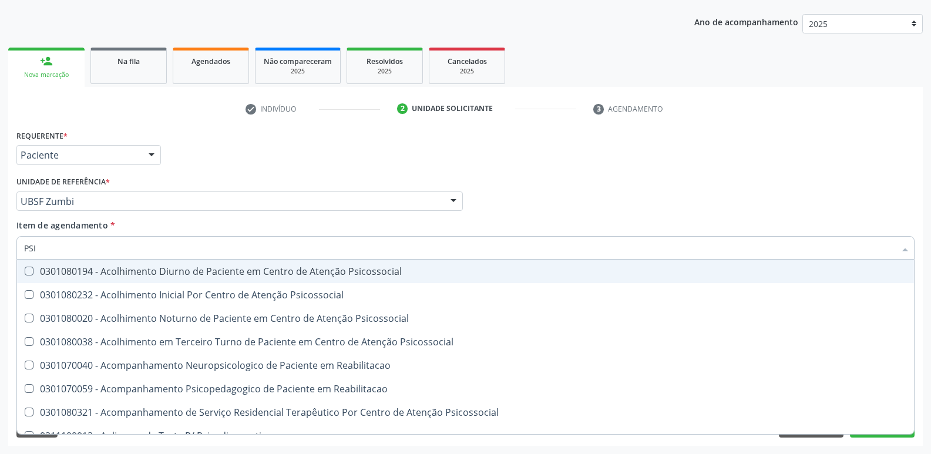
type input "PSIQ"
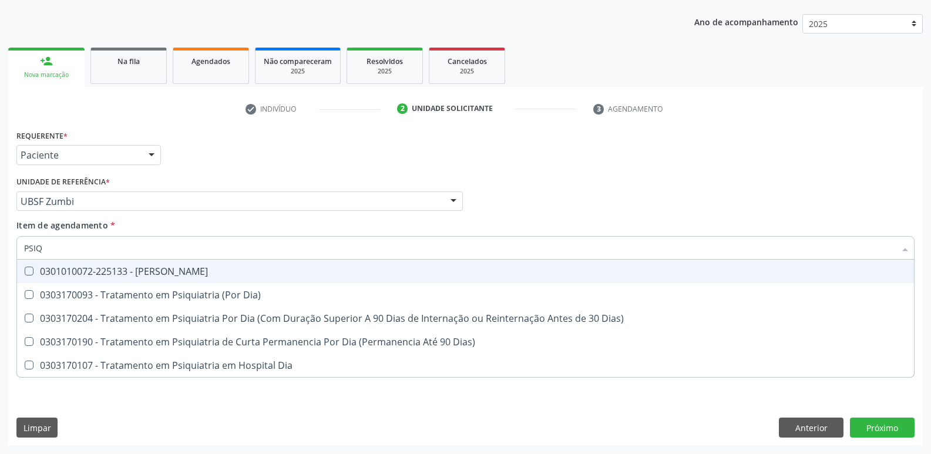
click at [122, 270] on div "0301010072-225133 - Médico Psiquiatra" at bounding box center [465, 271] width 883 height 9
checkbox Psiquiatra "true"
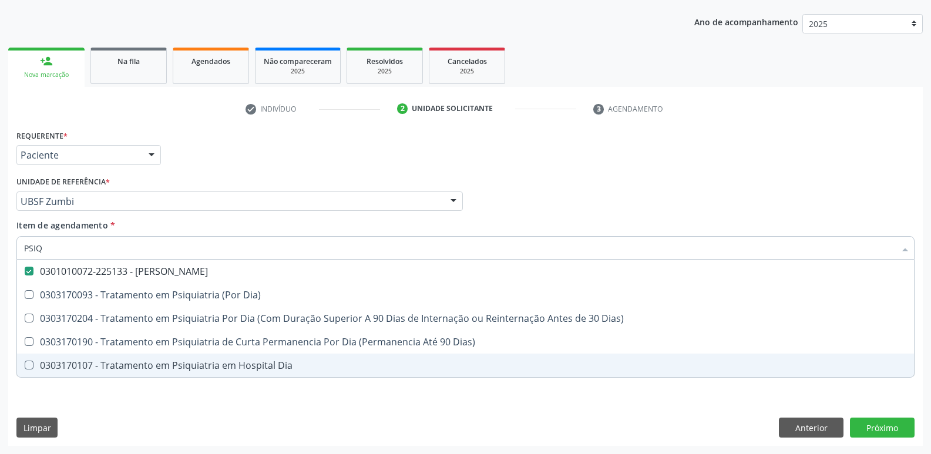
click at [113, 395] on div "Requerente * Paciente Médico(a) Enfermeiro(a) Paciente Nenhum resultado encontr…" at bounding box center [465, 286] width 915 height 319
checkbox Dia\) "true"
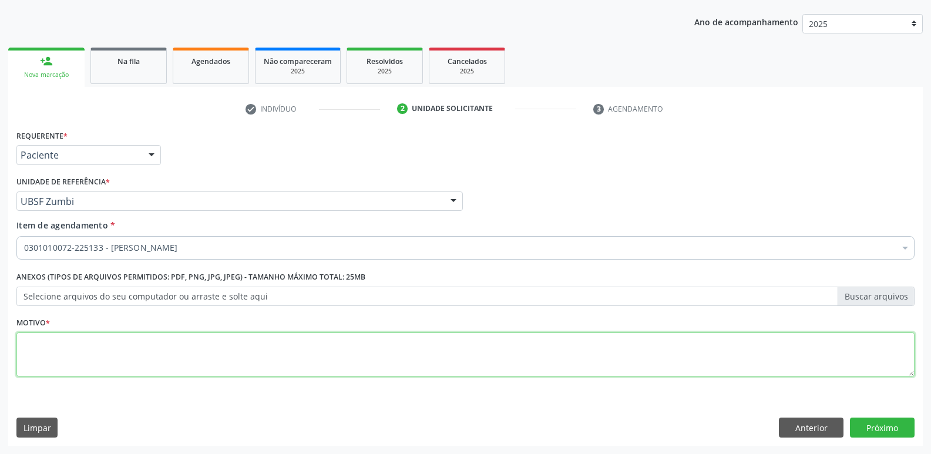
click at [142, 357] on textarea at bounding box center [465, 355] width 898 height 45
paste textarea "AVALIAÇÃO"
type textarea "AVALIAÇÃO"
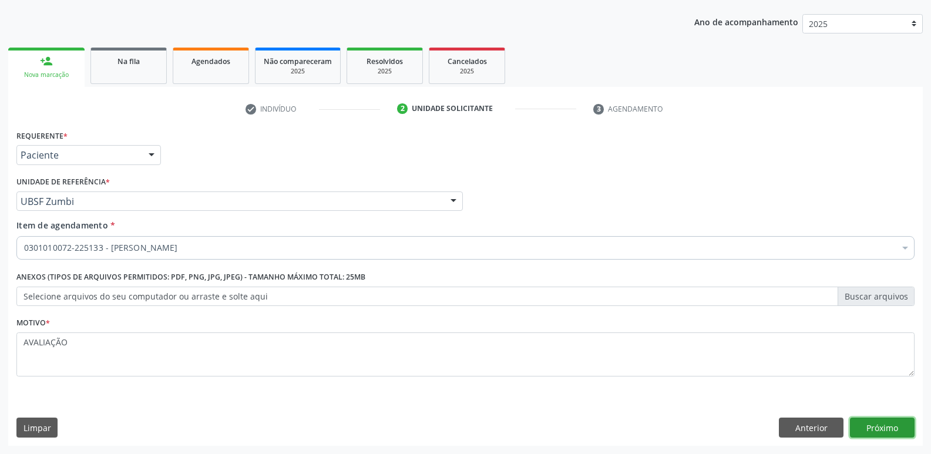
click at [880, 428] on button "Próximo" at bounding box center [882, 428] width 65 height 20
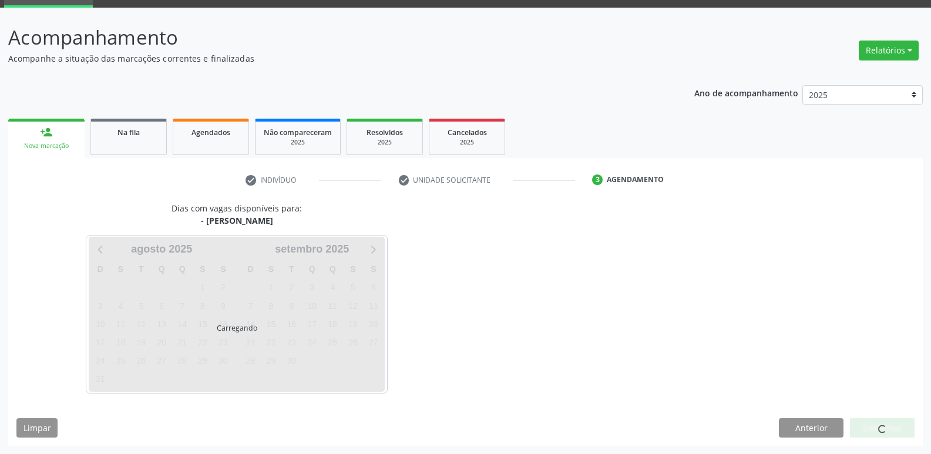
scroll to position [57, 0]
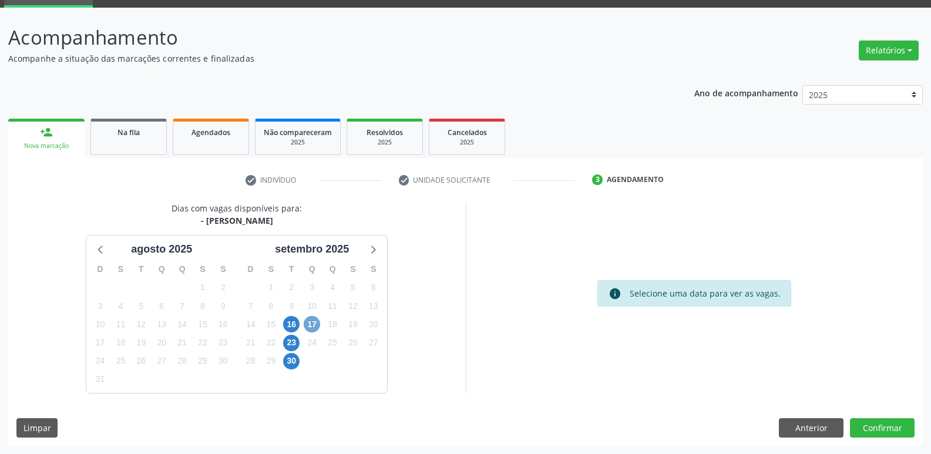
click at [311, 322] on span "17" at bounding box center [312, 324] width 16 height 16
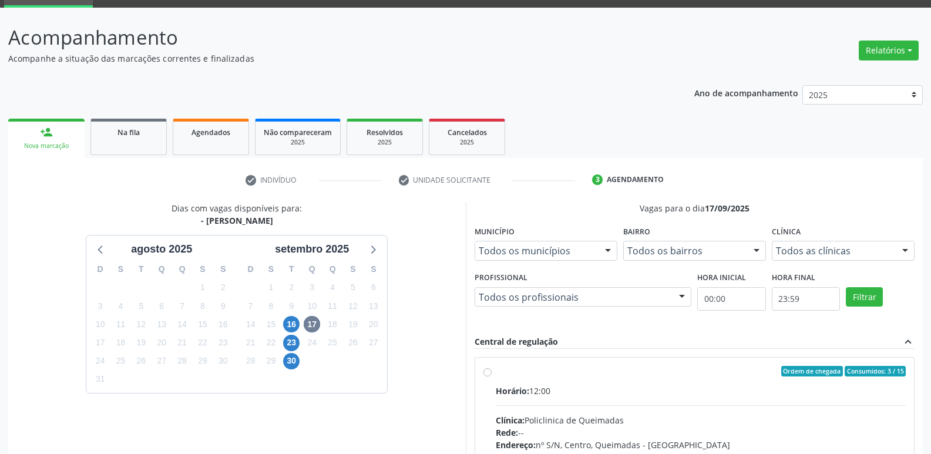
click at [773, 382] on label "Ordem de chegada Consumidos: 3 / 15 Horário: 12:00 Clínica: Policlinica de Quei…" at bounding box center [701, 456] width 411 height 180
click at [492, 377] on input "Ordem de chegada Consumidos: 3 / 15 Horário: 12:00 Clínica: Policlinica de Quei…" at bounding box center [488, 371] width 8 height 11
radio input "true"
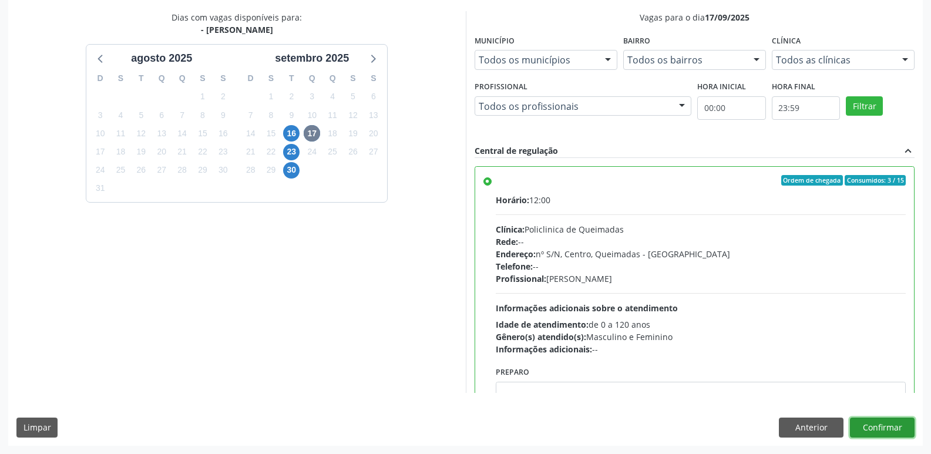
click at [875, 422] on button "Confirmar" at bounding box center [882, 428] width 65 height 20
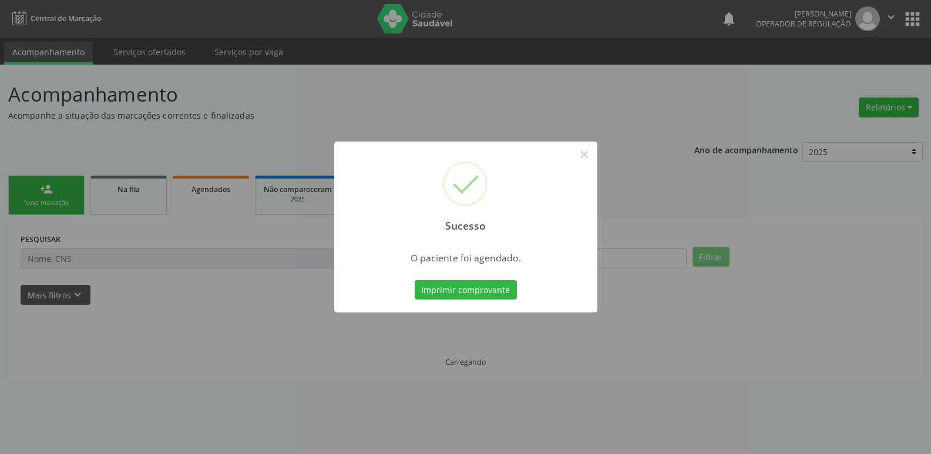
scroll to position [0, 0]
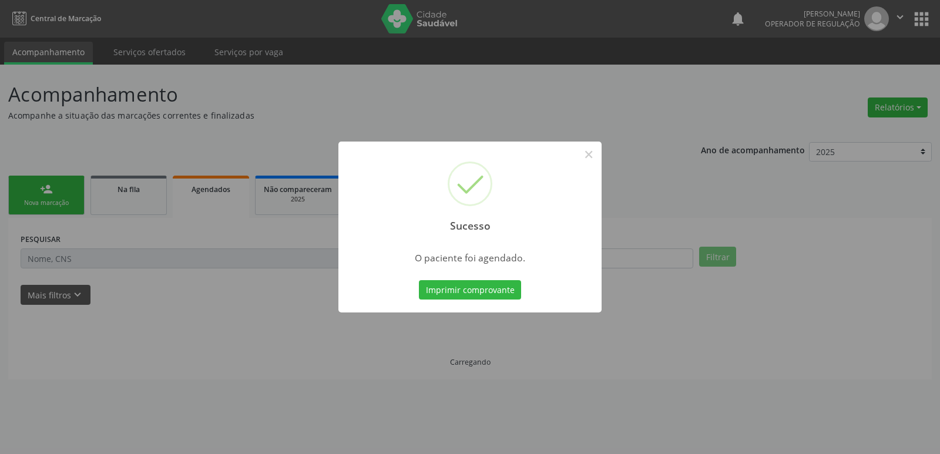
click at [419, 280] on button "Imprimir comprovante" at bounding box center [470, 290] width 102 height 20
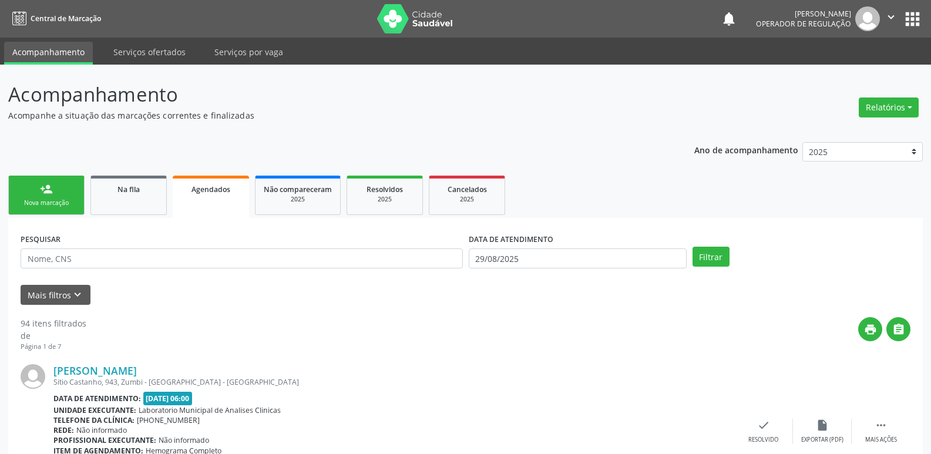
click at [64, 187] on link "person_add Nova marcação" at bounding box center [46, 195] width 76 height 39
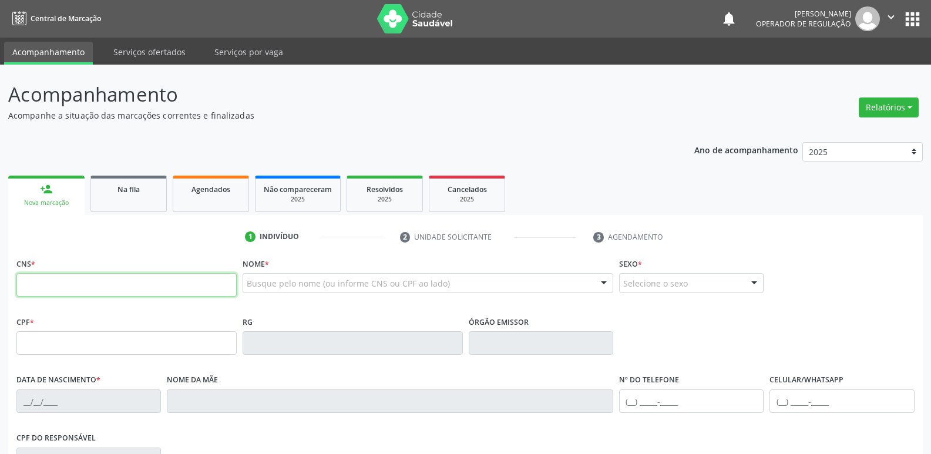
drag, startPoint x: 64, startPoint y: 187, endPoint x: 72, endPoint y: 276, distance: 89.7
click at [72, 276] on input "text" at bounding box center [126, 285] width 220 height 24
click at [51, 287] on input "709 6039 2665 876" at bounding box center [126, 285] width 220 height 24
click at [52, 287] on input "709 6039 2665 876" at bounding box center [126, 285] width 220 height 24
type input "709 6036 9266 5876"
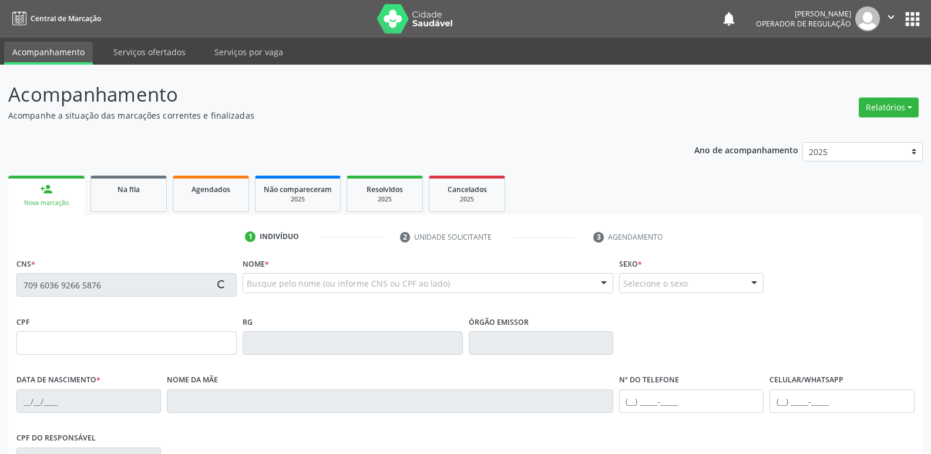
type input "036.136.624-85"
type input "21/04/1960"
type input "Maria Leite do Nascimento"
type input "(83) 99166-5094"
type input "15"
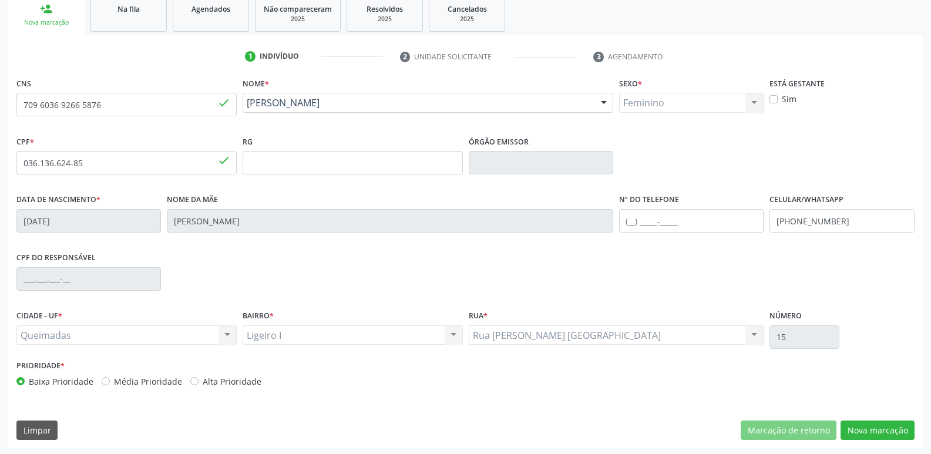
scroll to position [183, 0]
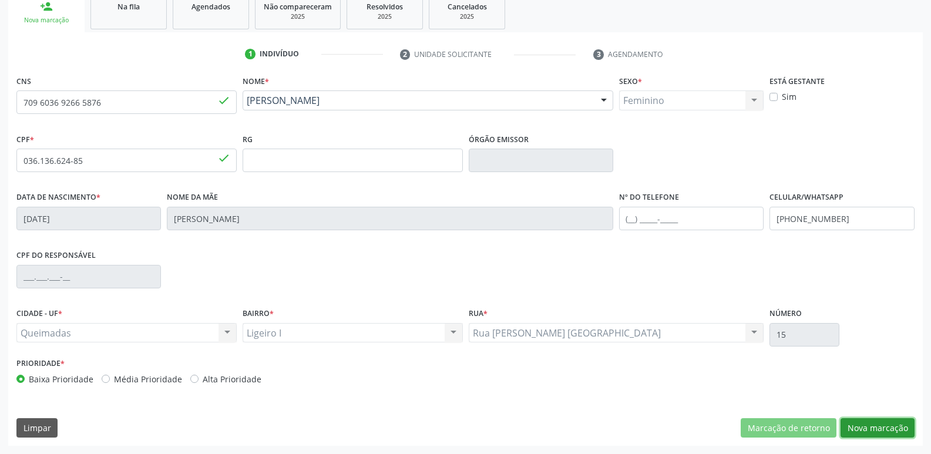
click at [890, 426] on button "Nova marcação" at bounding box center [878, 428] width 74 height 20
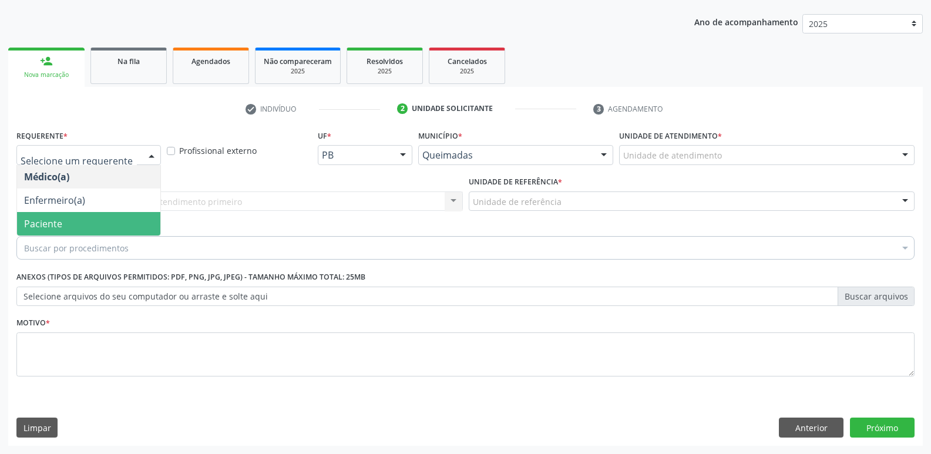
drag, startPoint x: 56, startPoint y: 219, endPoint x: 71, endPoint y: 209, distance: 17.8
click at [56, 218] on span "Paciente" at bounding box center [43, 223] width 38 height 13
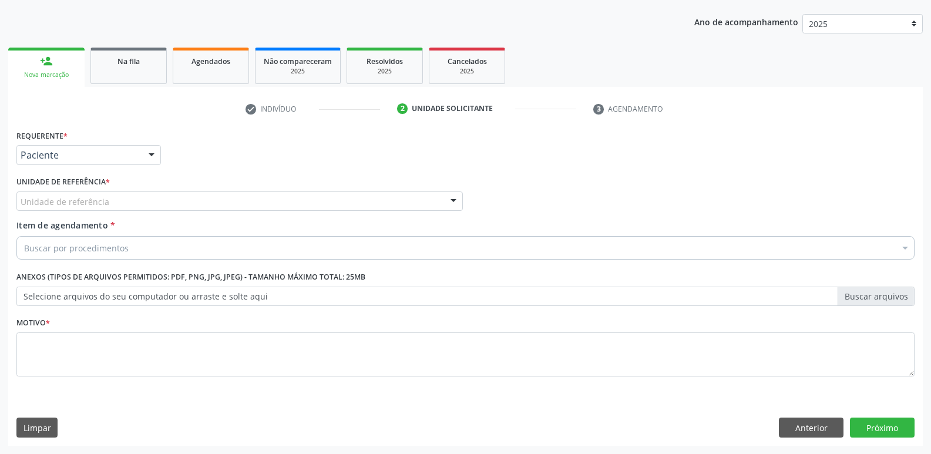
click at [72, 208] on div "Unidade de referência" at bounding box center [239, 202] width 447 height 20
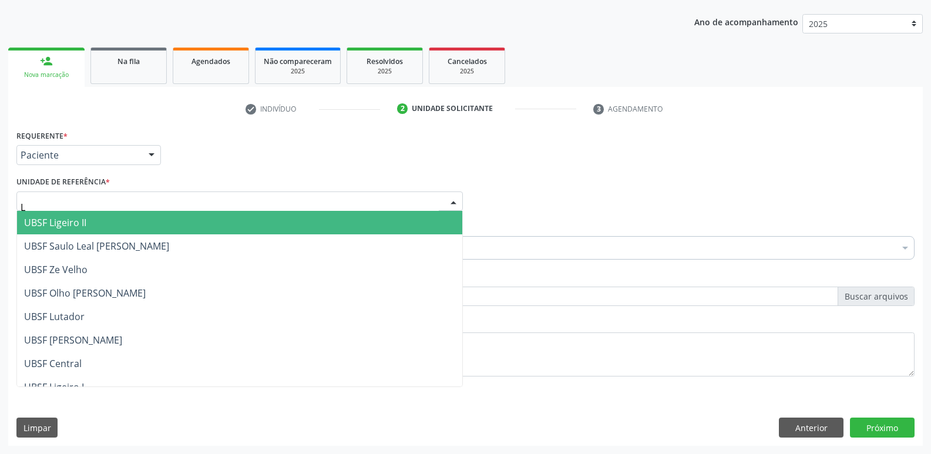
type input "LI"
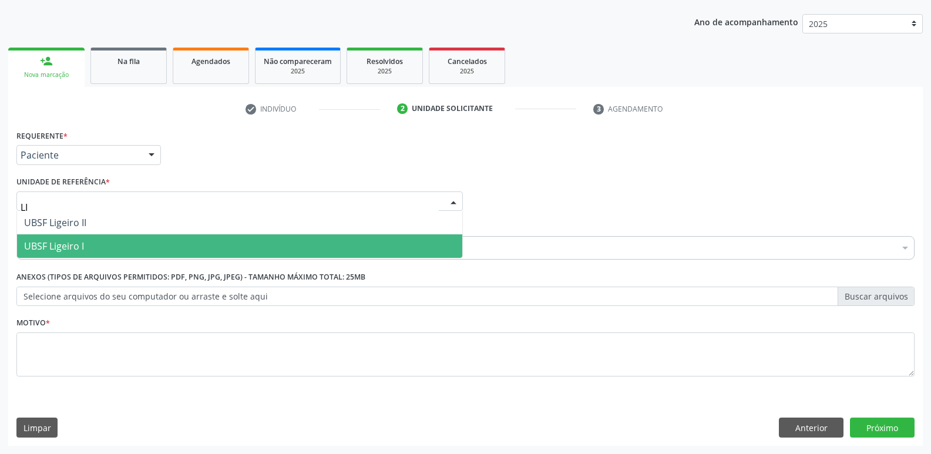
click at [45, 237] on span "UBSF Ligeiro I" at bounding box center [239, 246] width 445 height 24
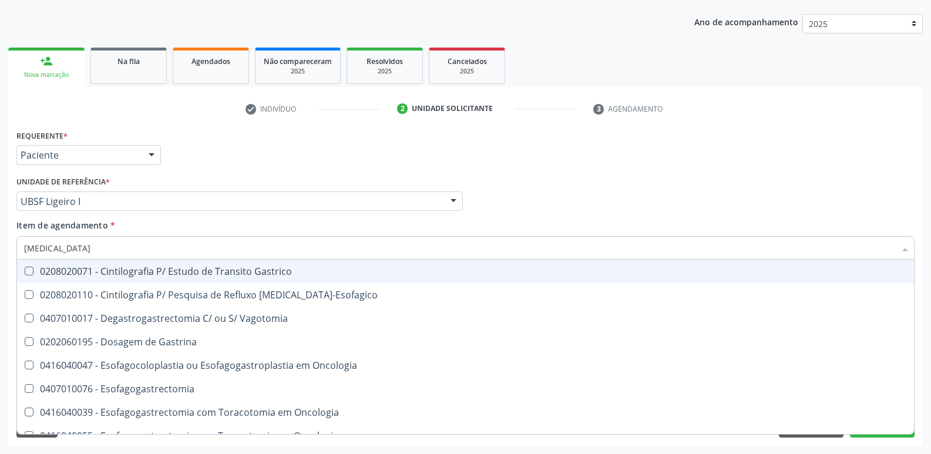
type input "GASTROD"
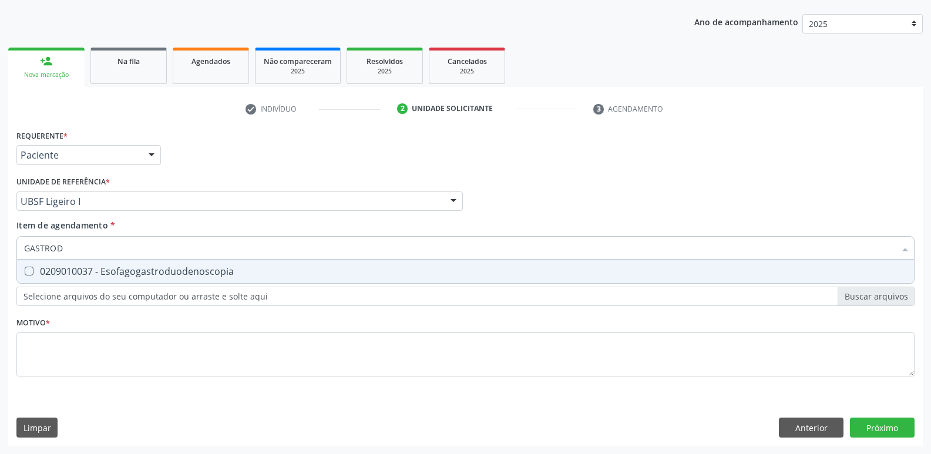
click at [93, 271] on div "0209010037 - Esofagogastroduodenoscopia" at bounding box center [465, 271] width 883 height 9
checkbox Esofagogastroduodenoscopia "true"
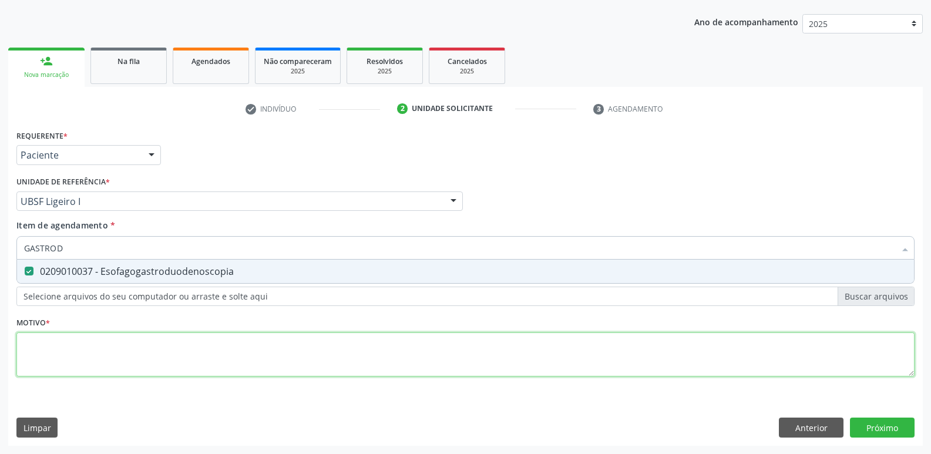
click at [84, 363] on div "Requerente * Paciente Médico(a) Enfermeiro(a) Paciente Nenhum resultado encontr…" at bounding box center [465, 260] width 898 height 266
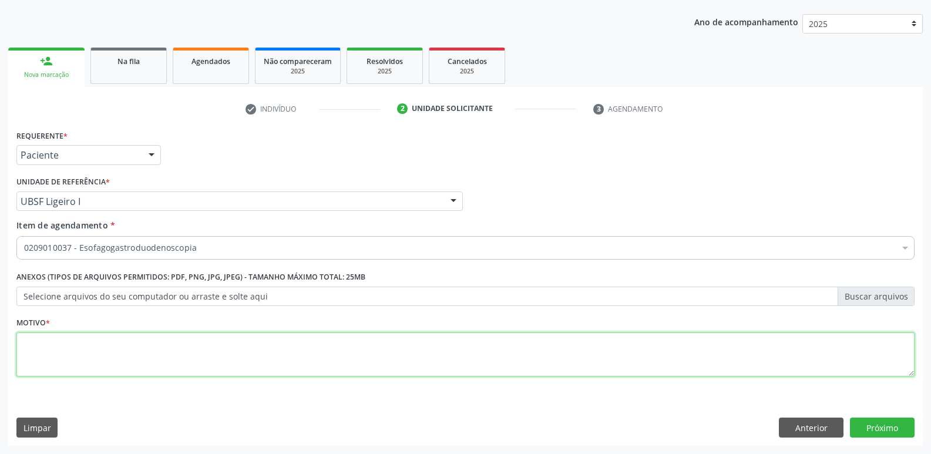
paste textarea "AVALIAÇÃO"
type textarea "AVALIAÇÃO"
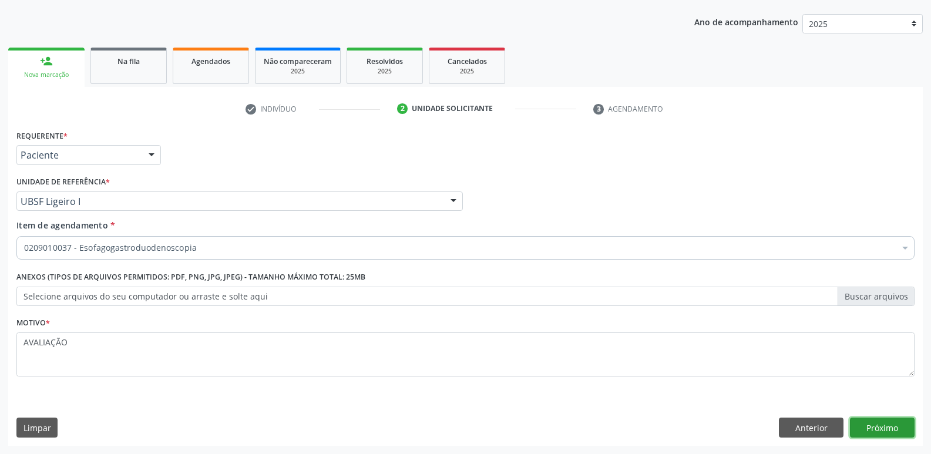
click at [895, 427] on button "Próximo" at bounding box center [882, 428] width 65 height 20
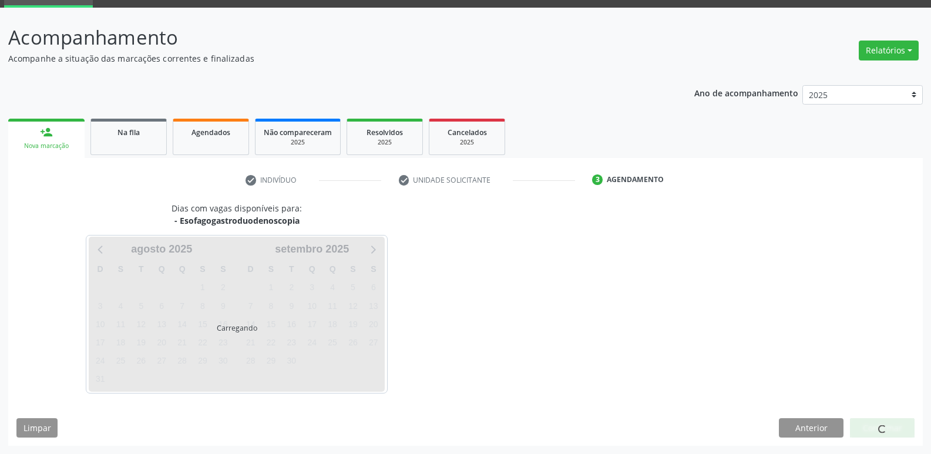
scroll to position [57, 0]
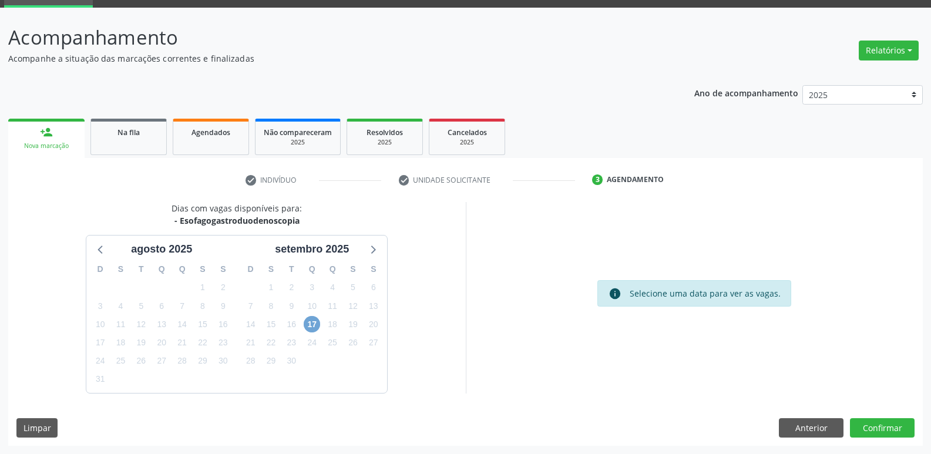
click at [316, 330] on span "17" at bounding box center [312, 324] width 16 height 16
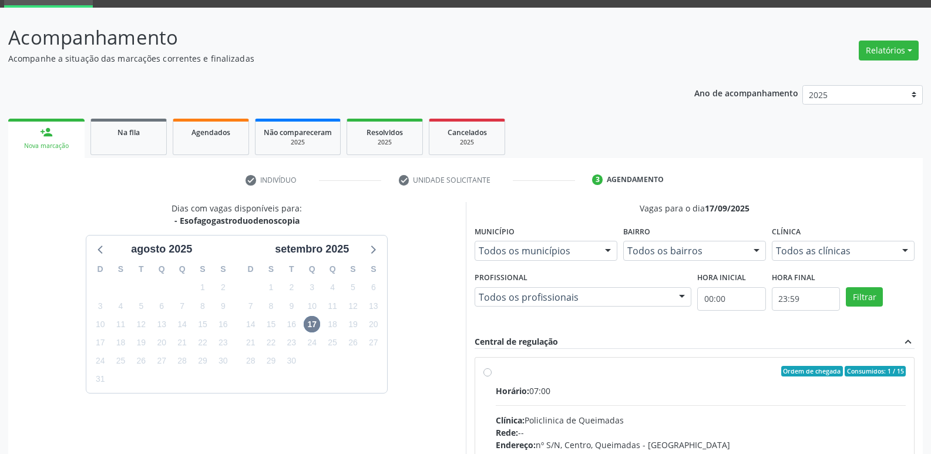
click at [492, 377] on input "Ordem de chegada Consumidos: 1 / 15 Horário: 07:00 Clínica: Policlinica de Quei…" at bounding box center [488, 371] width 8 height 11
radio input "true"
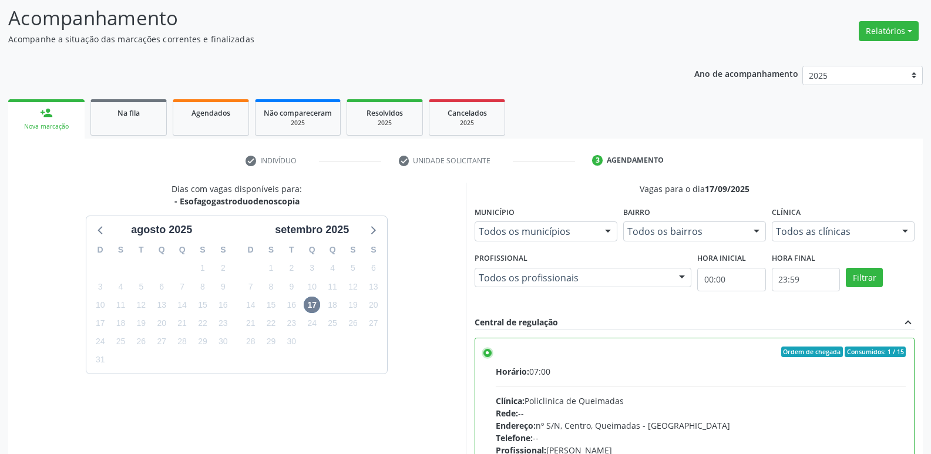
scroll to position [248, 0]
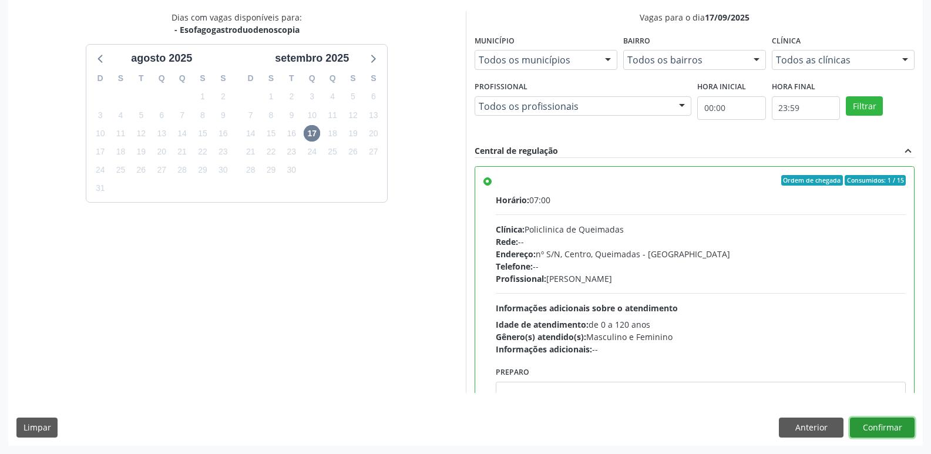
click at [875, 425] on button "Confirmar" at bounding box center [882, 428] width 65 height 20
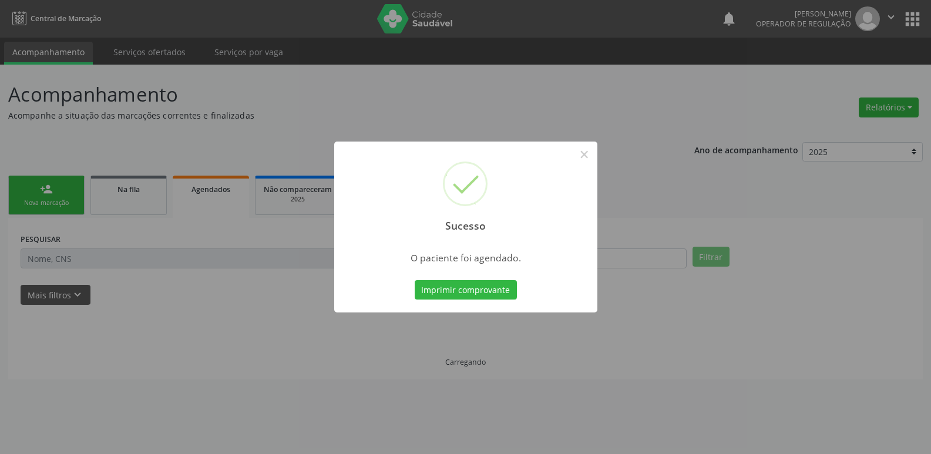
scroll to position [0, 0]
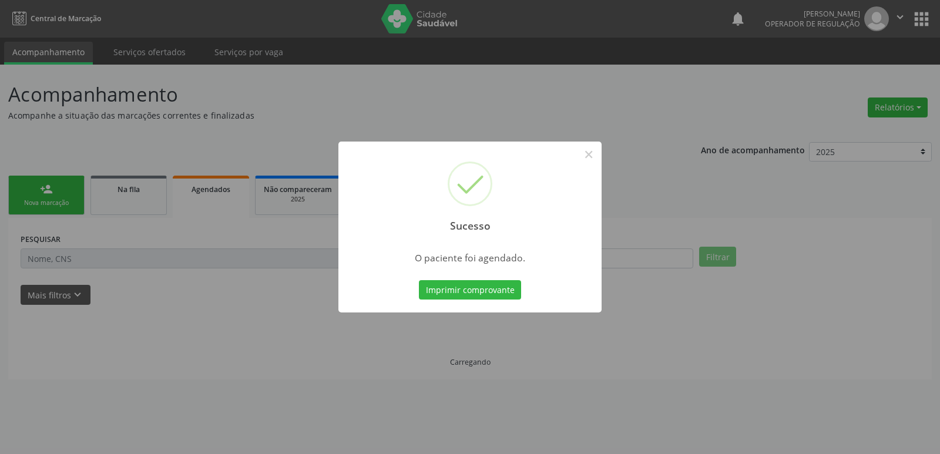
click at [419, 280] on button "Imprimir comprovante" at bounding box center [470, 290] width 102 height 20
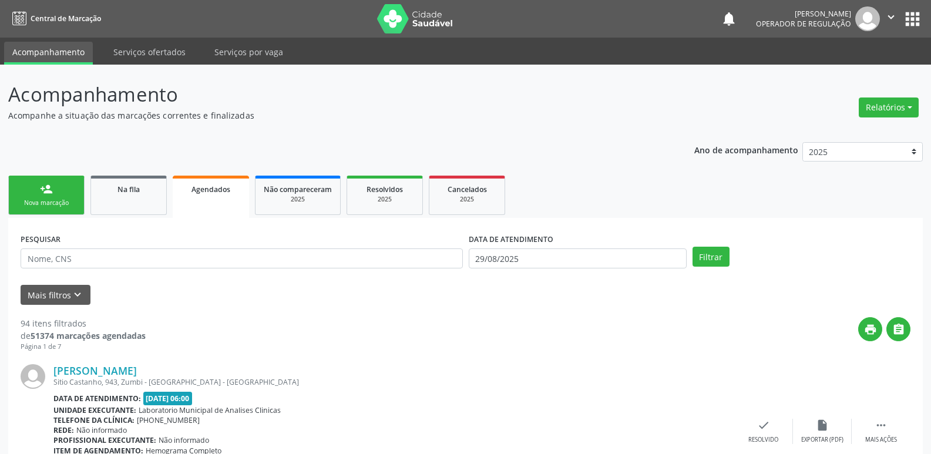
click at [45, 193] on div "person_add" at bounding box center [46, 189] width 13 height 13
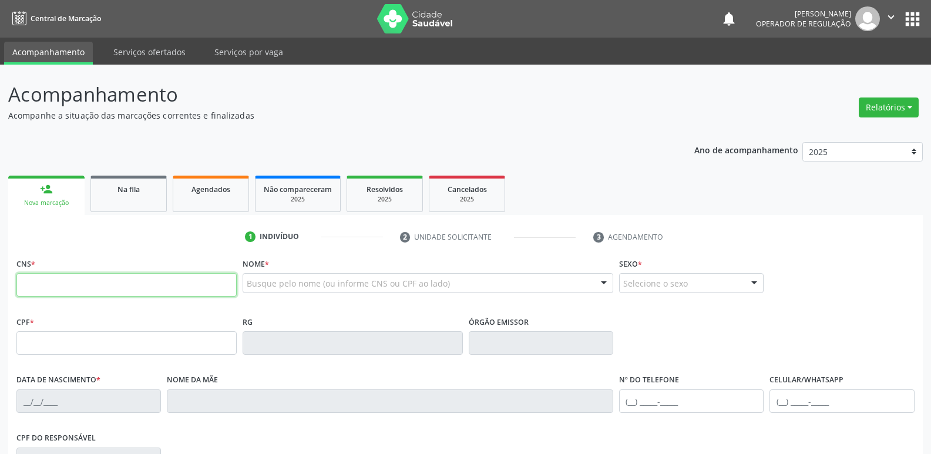
click at [150, 287] on input "text" at bounding box center [126, 285] width 220 height 24
click at [70, 279] on input "705 0080 1601 958" at bounding box center [126, 285] width 220 height 24
type input "705 0080 1660 1958"
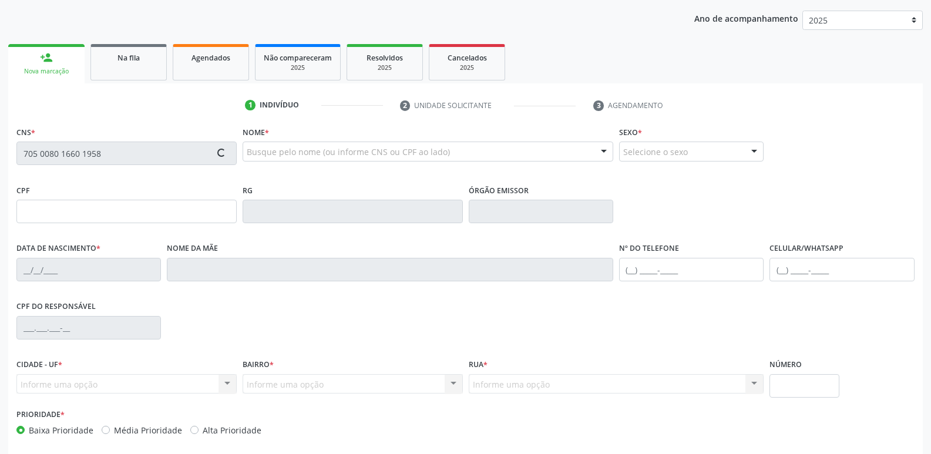
scroll to position [183, 0]
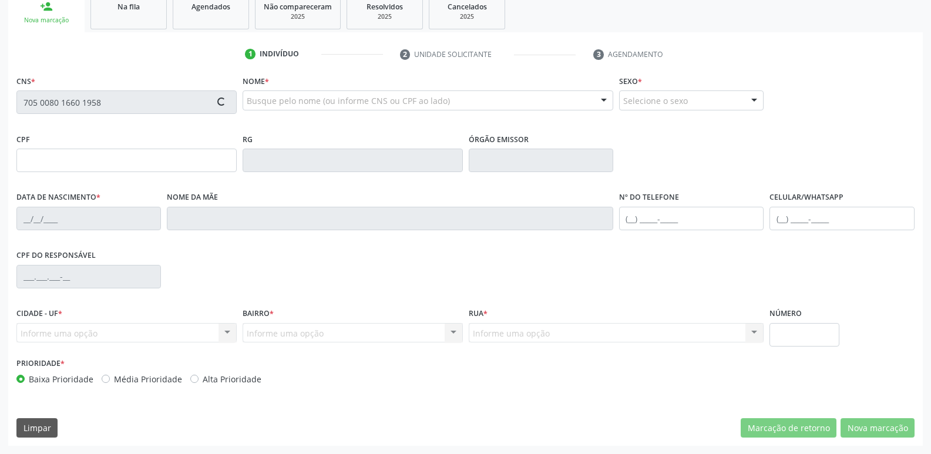
type input "052.164.554-93"
type input "10/09/1961"
type input "Antonia Pereira de Moraes"
type input "(83) 99133-1433"
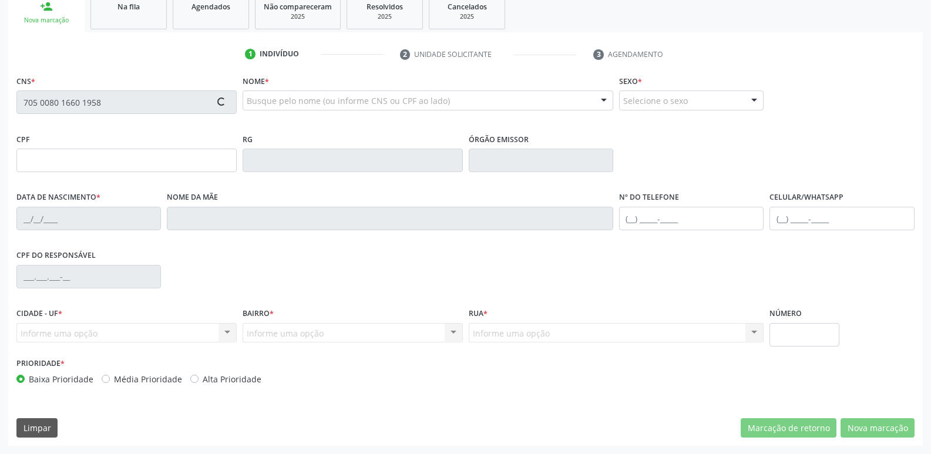
type input "718.704.234-53"
type input "S/N"
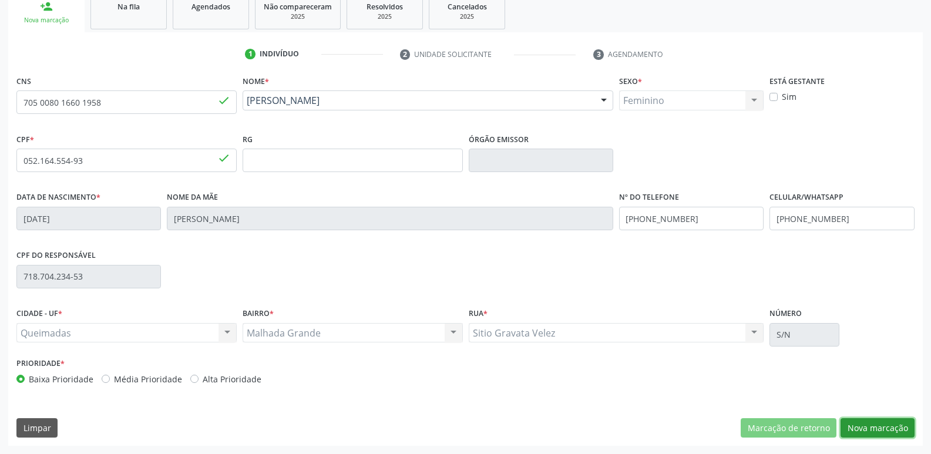
click at [880, 421] on button "Nova marcação" at bounding box center [878, 428] width 74 height 20
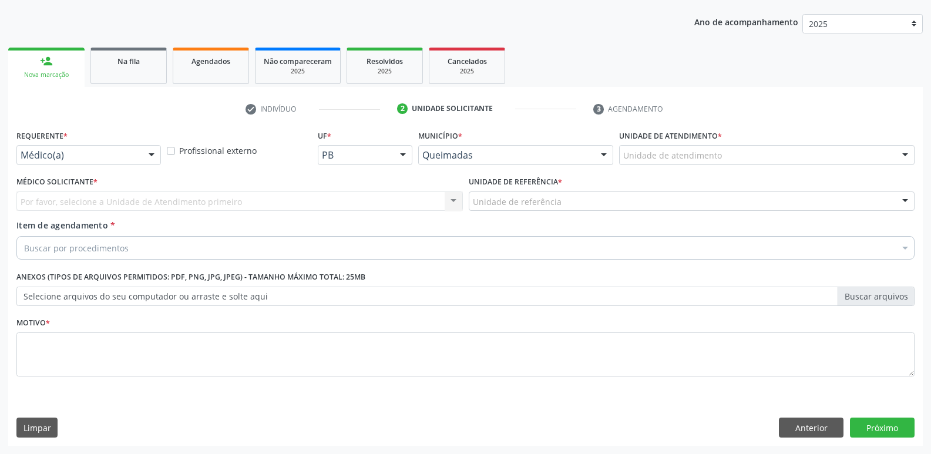
scroll to position [128, 0]
drag, startPoint x: 74, startPoint y: 145, endPoint x: 67, endPoint y: 205, distance: 60.9
click at [69, 152] on div "Requerente * Médico(a) Médico(a) Enfermeiro(a) Paciente Nenhum resultado encont…" at bounding box center [88, 146] width 145 height 38
click at [93, 147] on div "Médico(a)" at bounding box center [88, 155] width 145 height 20
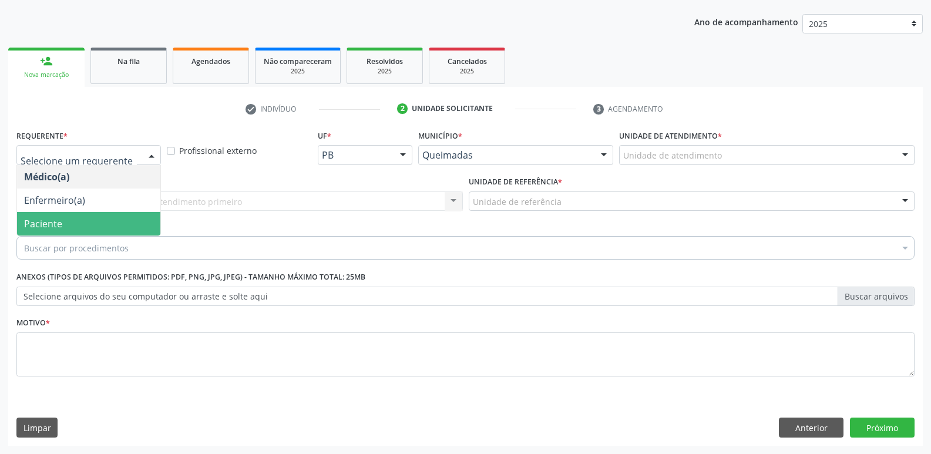
click at [71, 221] on span "Paciente" at bounding box center [88, 224] width 143 height 24
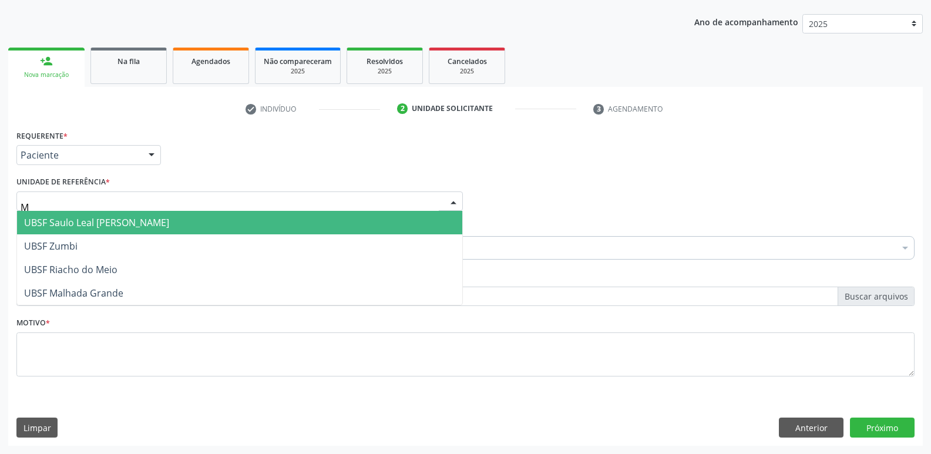
type input "MA"
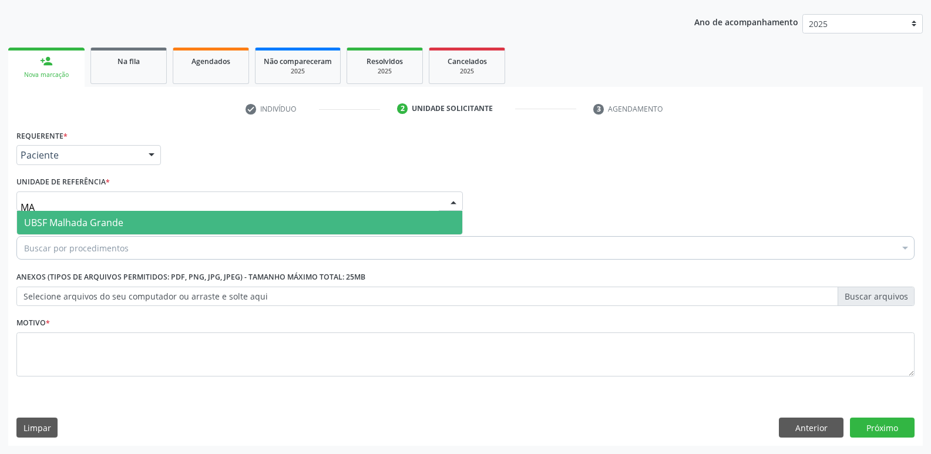
click at [83, 210] on input "MA" at bounding box center [230, 208] width 418 height 24
click at [79, 220] on span "UBSF Malhada Grande" at bounding box center [73, 222] width 99 height 13
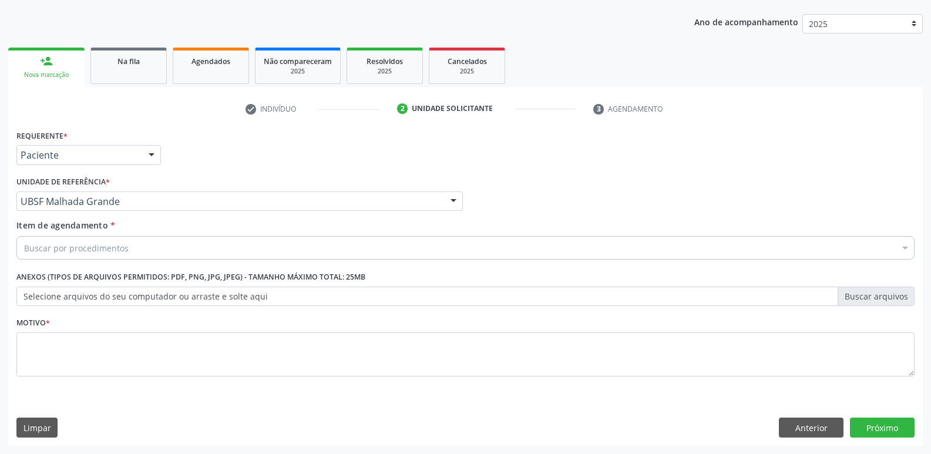
drag, startPoint x: 79, startPoint y: 243, endPoint x: 66, endPoint y: 221, distance: 25.3
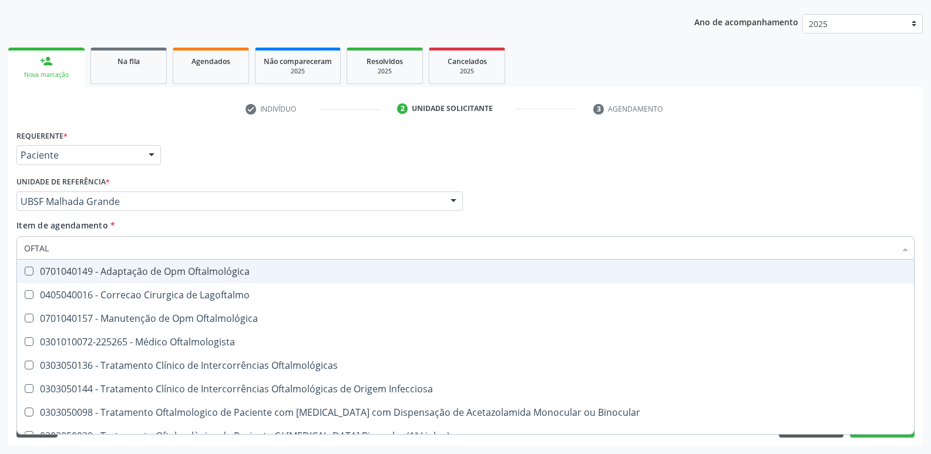
type input "OFTALM"
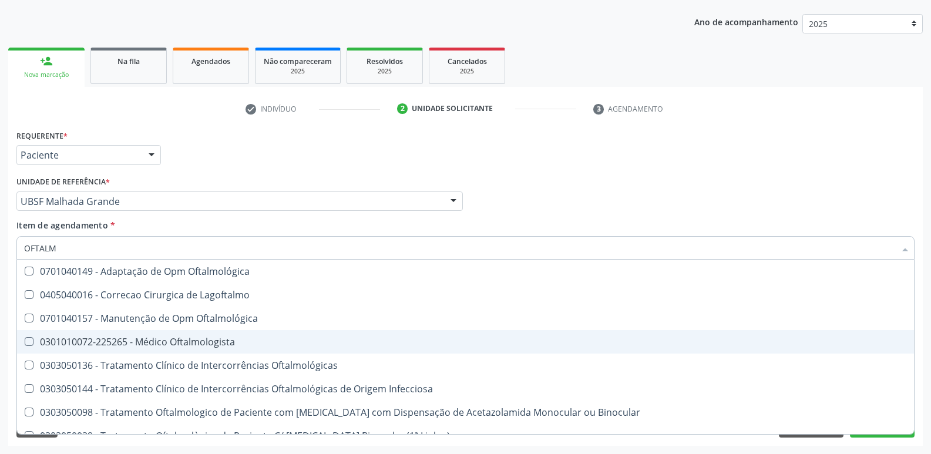
click at [224, 337] on div "0301010072-225265 - Médico Oftalmologista" at bounding box center [465, 341] width 883 height 9
checkbox Oftalmologista "true"
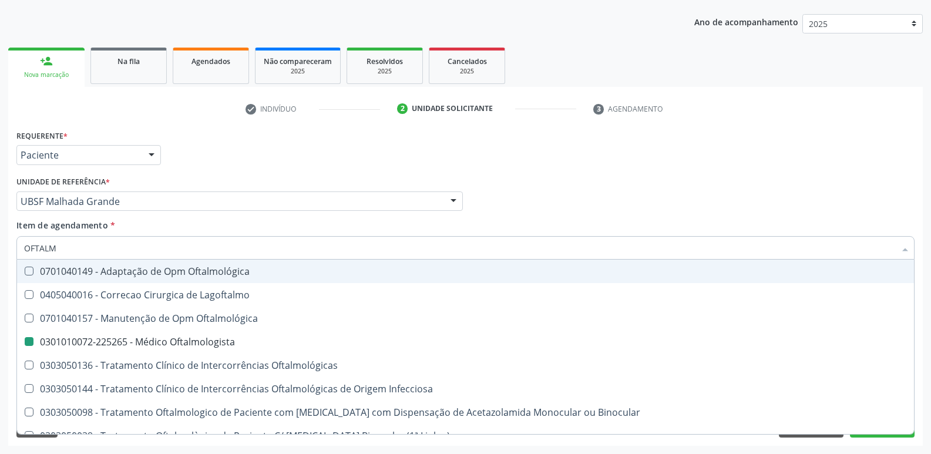
click at [538, 199] on div "Médico Solicitante Por favor, selecione a Unidade de Atendimento primeiro Nenhu…" at bounding box center [466, 196] width 904 height 46
checkbox Lagoftalmo "true"
checkbox Oftalmologista "false"
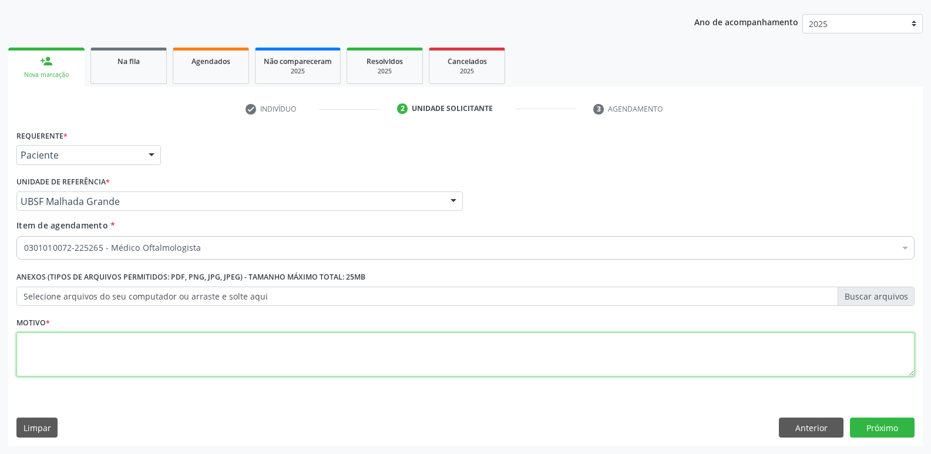
click at [130, 355] on textarea at bounding box center [465, 355] width 898 height 45
paste textarea "AVALIAÇÃO"
type textarea "AVALIAÇÃO"
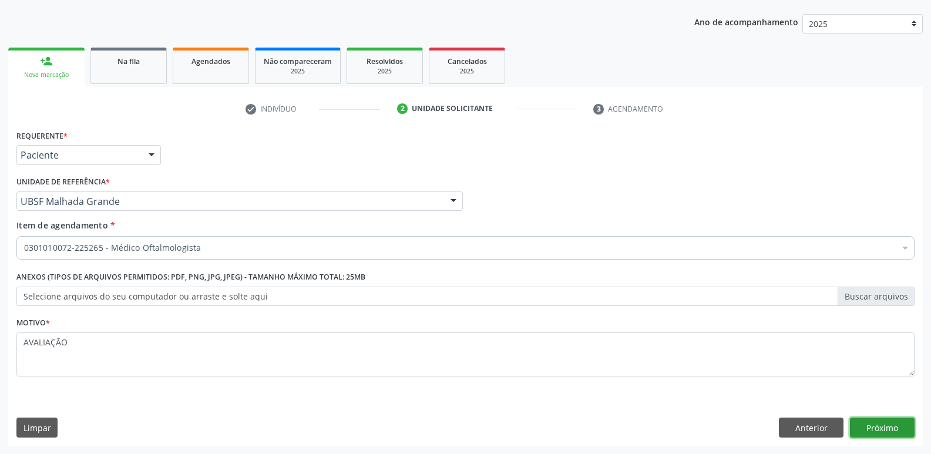
click at [869, 422] on button "Próximo" at bounding box center [882, 428] width 65 height 20
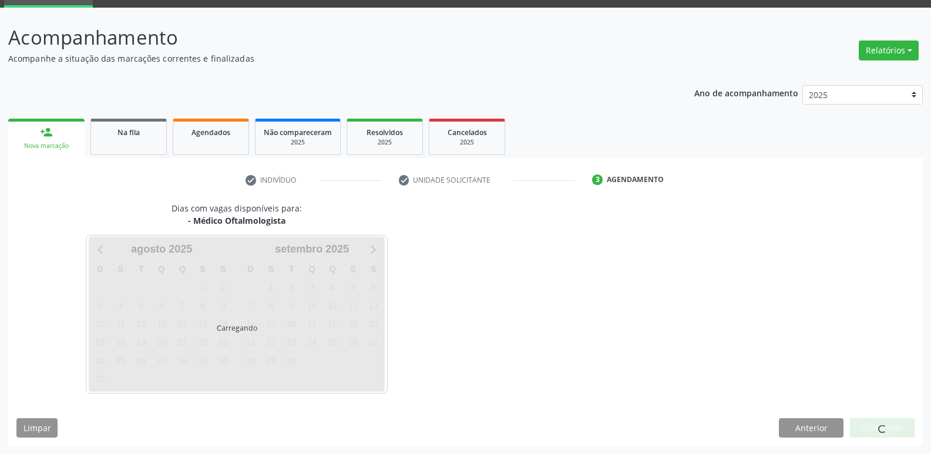
scroll to position [57, 0]
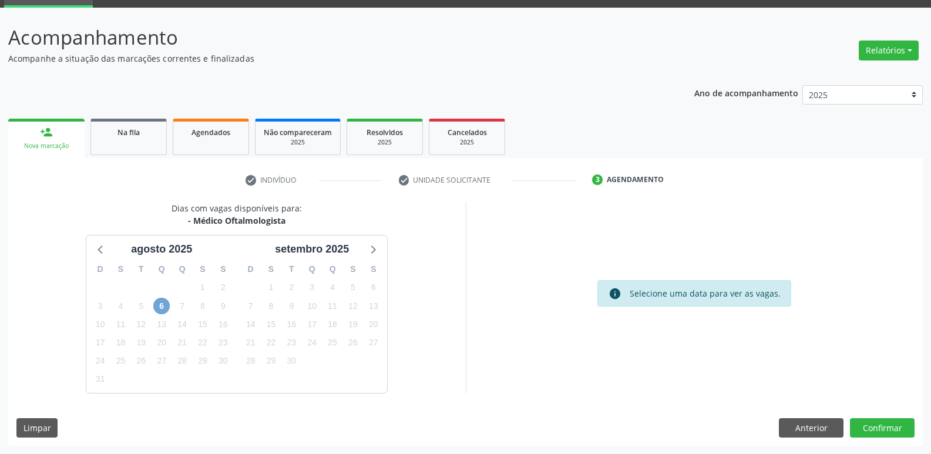
click at [158, 307] on span "6" at bounding box center [161, 306] width 16 height 16
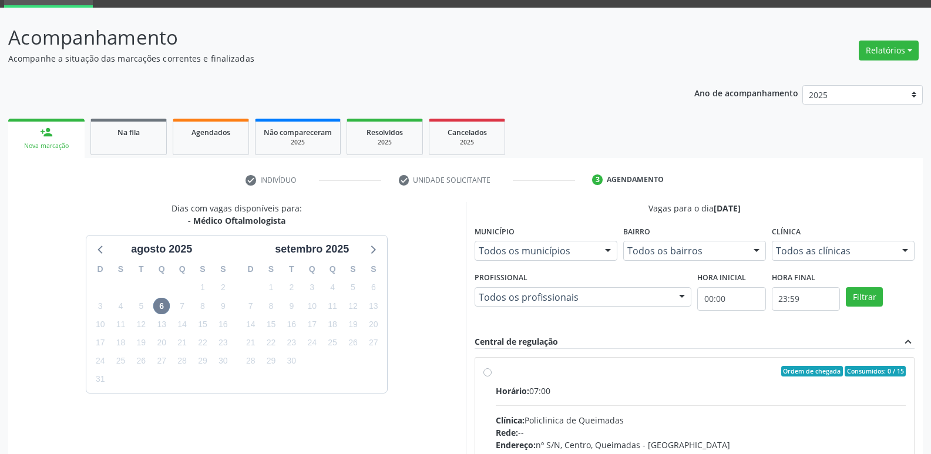
drag, startPoint x: 506, startPoint y: 262, endPoint x: 591, endPoint y: 83, distance: 198.4
click at [591, 83] on div "Ano de acompanhamento 2025 2024 2023 2022 2021 person_add Nova marcação Na fila…" at bounding box center [465, 346] width 915 height 539
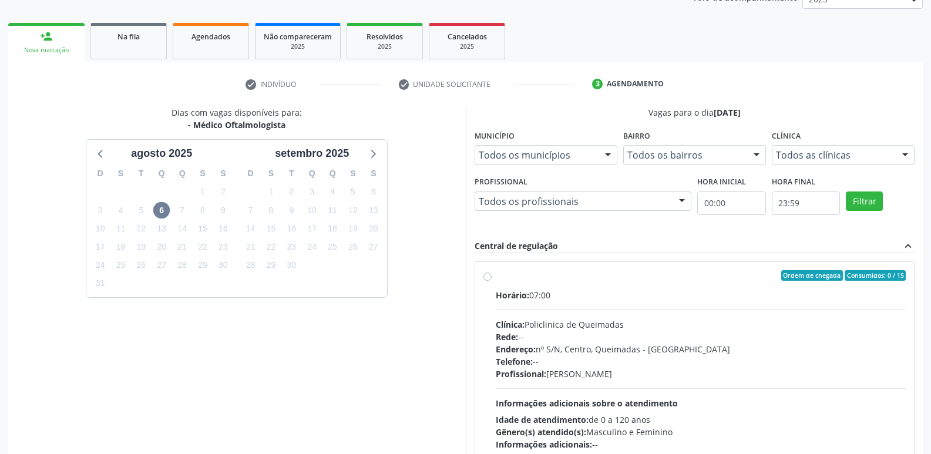
scroll to position [0, 0]
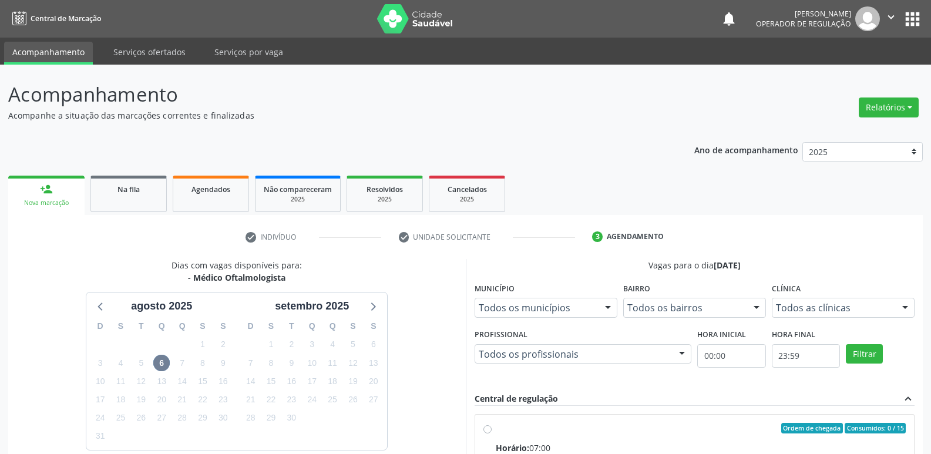
click at [918, 14] on button "apps" at bounding box center [912, 19] width 21 height 21
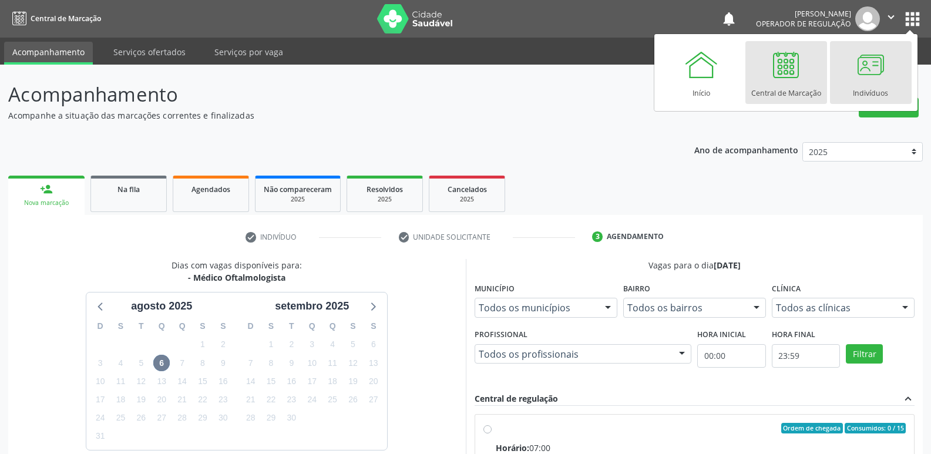
click at [880, 66] on div at bounding box center [870, 64] width 35 height 35
